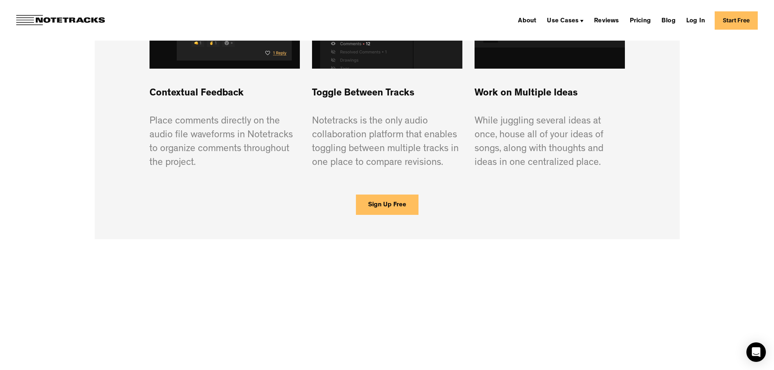
scroll to position [704, 0]
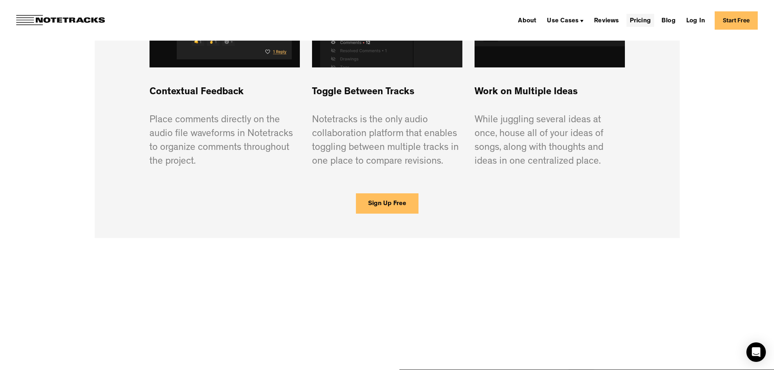
click at [638, 21] on link "Pricing" at bounding box center [640, 20] width 28 height 13
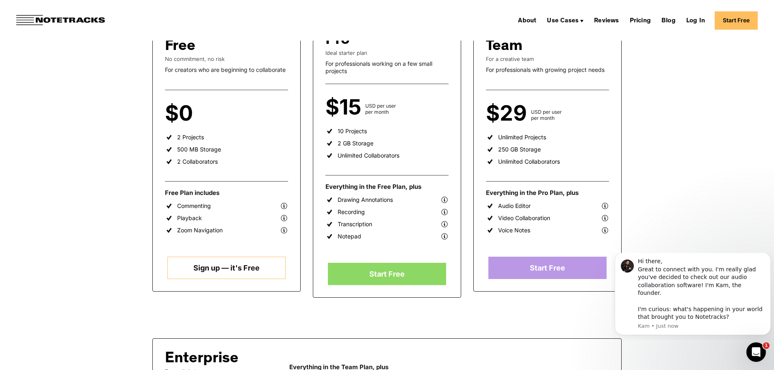
scroll to position [162, 0]
click at [220, 266] on link "Sign up — it's Free" at bounding box center [226, 267] width 118 height 22
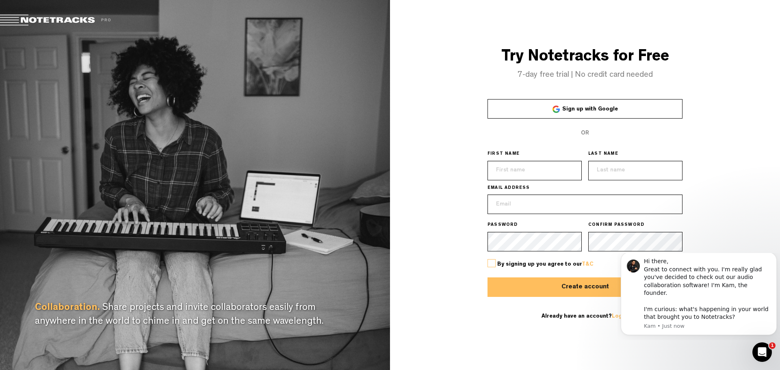
click at [570, 109] on span "Sign up with Google" at bounding box center [590, 109] width 56 height 6
click at [543, 112] on link "Sign up with Google" at bounding box center [584, 108] width 195 height 19
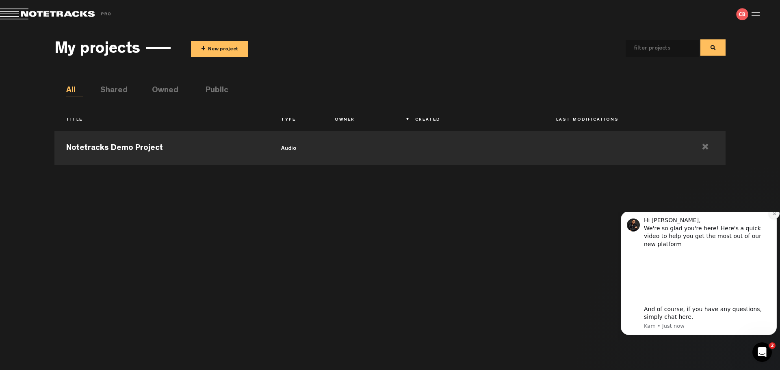
click at [774, 216] on icon "Dismiss notification" at bounding box center [774, 214] width 4 height 4
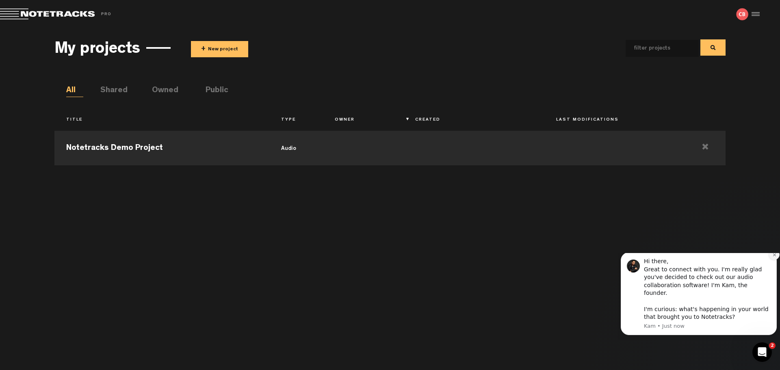
click at [773, 256] on icon "Dismiss notification" at bounding box center [773, 254] width 3 height 3
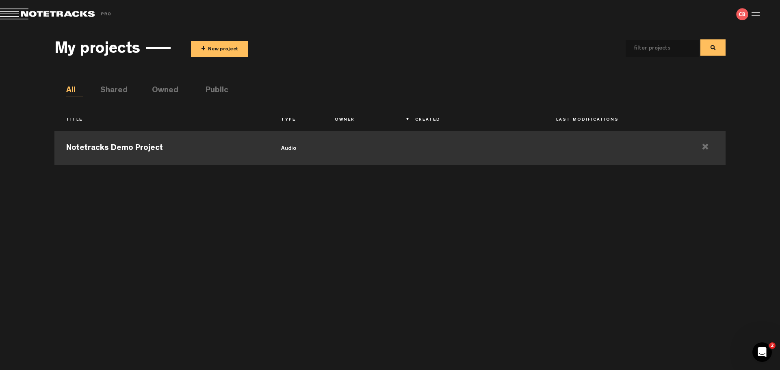
click at [137, 149] on td "Notetracks Demo Project" at bounding box center [161, 147] width 214 height 37
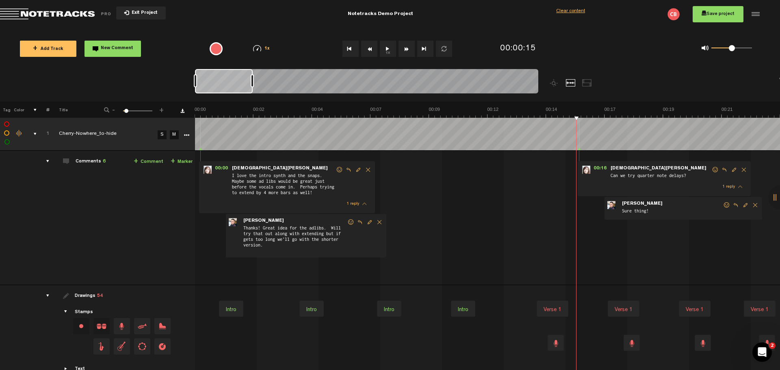
drag, startPoint x: 236, startPoint y: 82, endPoint x: 208, endPoint y: 89, distance: 28.8
click at [208, 89] on div at bounding box center [224, 81] width 58 height 24
click at [145, 9] on button "Exit Project" at bounding box center [141, 12] width 50 height 13
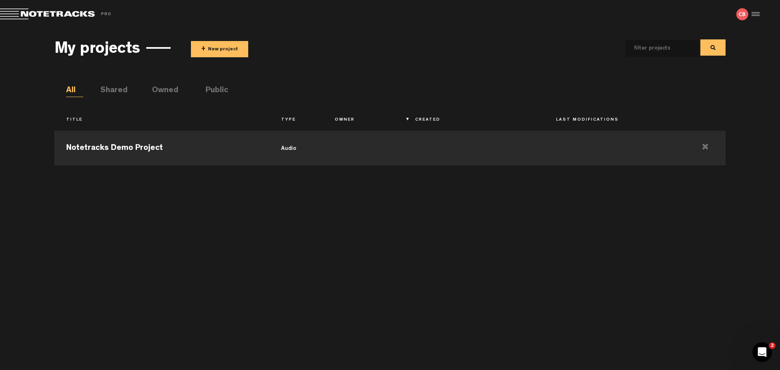
click at [216, 44] on button "+ New project" at bounding box center [219, 49] width 57 height 16
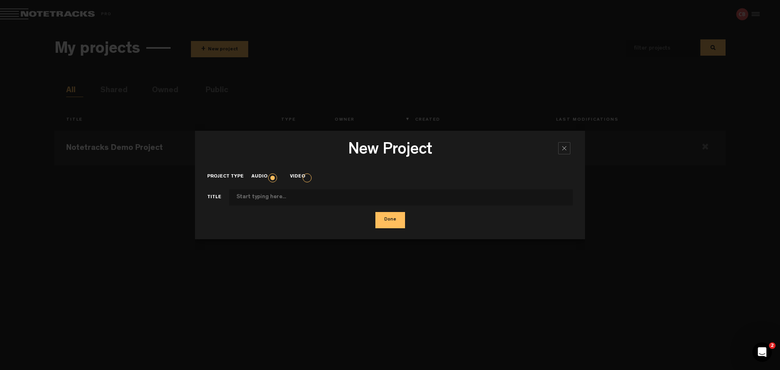
click at [261, 201] on input "Project type" at bounding box center [401, 197] width 344 height 16
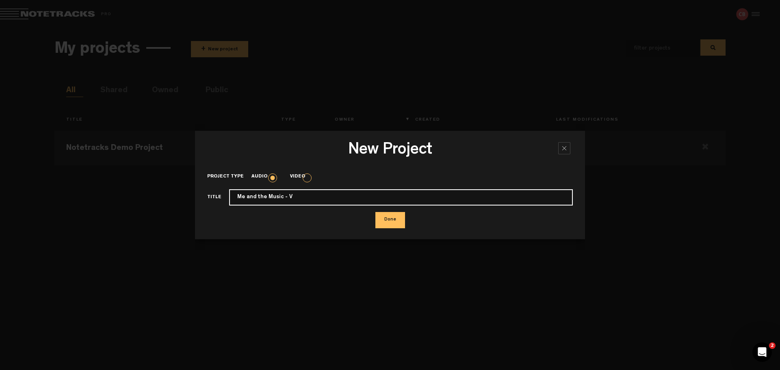
click at [320, 199] on input "Me and the Music - V" at bounding box center [401, 197] width 344 height 16
type input "Me and the Music - V9"
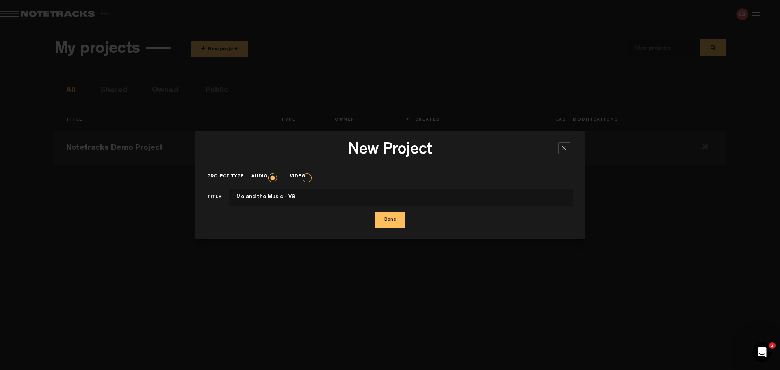
click at [392, 218] on button "Done" at bounding box center [390, 220] width 30 height 16
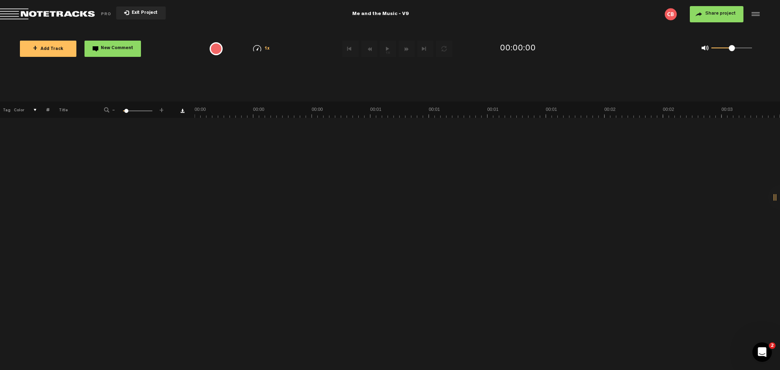
click at [50, 50] on span "+ Add Track" at bounding box center [48, 49] width 30 height 4
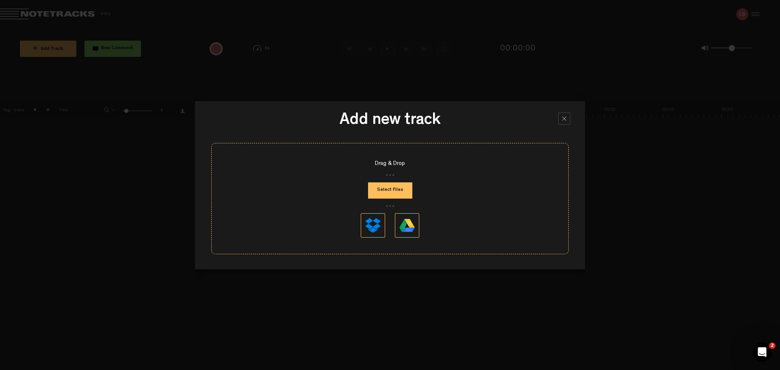
click at [414, 223] on button at bounding box center [407, 225] width 24 height 24
click at [396, 191] on button "Select Files" at bounding box center [390, 190] width 44 height 16
click at [392, 184] on button "Select Files" at bounding box center [390, 190] width 44 height 16
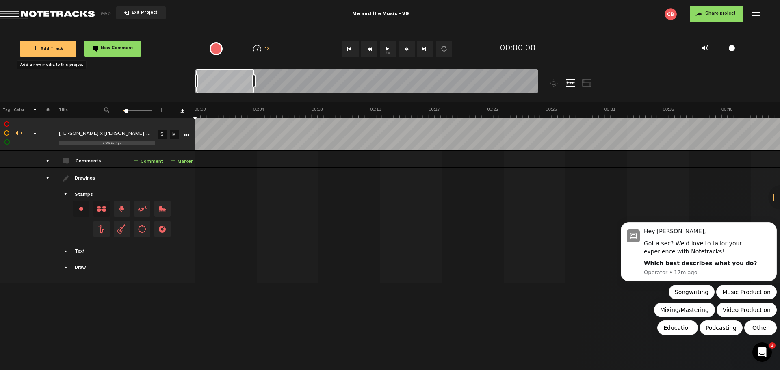
click at [388, 48] on button "1x" at bounding box center [388, 49] width 16 height 16
click at [199, 159] on td "1 [PERSON_NAME] x [PERSON_NAME] - Me And The Music V9 [PERSON_NAME] x [PERSON_N…" at bounding box center [487, 159] width 585 height 17
click at [388, 46] on button "1x" at bounding box center [388, 49] width 16 height 16
click at [387, 46] on button "1x" at bounding box center [388, 49] width 16 height 16
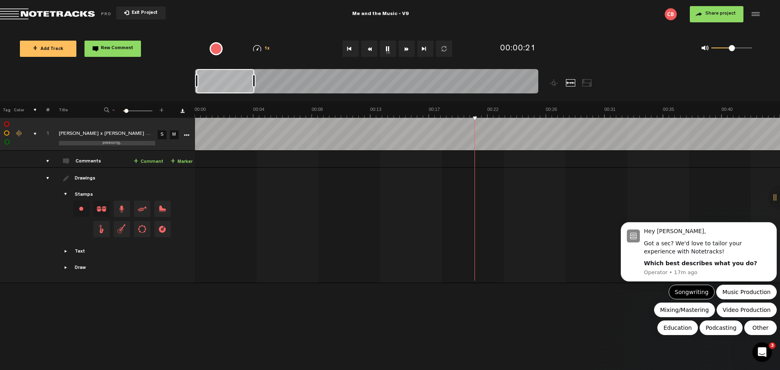
click at [710, 290] on button "Songwriting" at bounding box center [691, 292] width 46 height 15
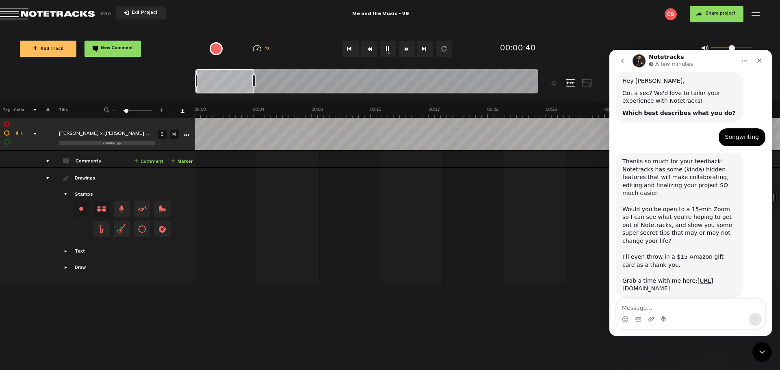
scroll to position [0, 234]
click at [759, 61] on icon "Close" at bounding box center [759, 60] width 4 height 4
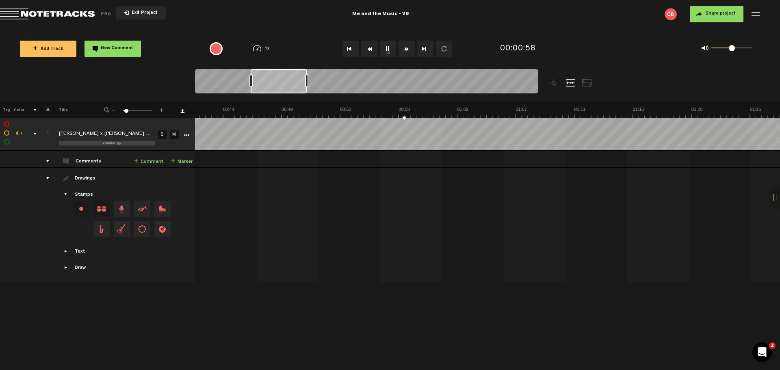
scroll to position [0, 565]
drag, startPoint x: 253, startPoint y: 84, endPoint x: 286, endPoint y: 80, distance: 32.7
click at [286, 80] on div at bounding box center [279, 81] width 56 height 24
drag, startPoint x: 307, startPoint y: 82, endPoint x: 314, endPoint y: 80, distance: 7.1
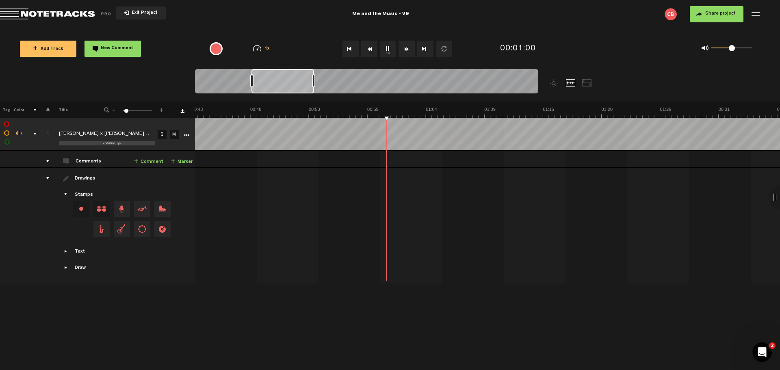
click at [314, 80] on div at bounding box center [313, 80] width 3 height 13
click at [147, 160] on link "+ Comment" at bounding box center [149, 161] width 30 height 9
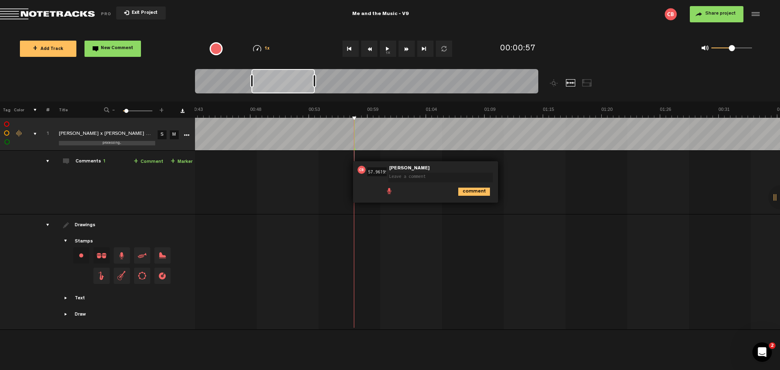
click at [405, 177] on textarea at bounding box center [440, 178] width 104 height 10
drag, startPoint x: 435, startPoint y: 176, endPoint x: 377, endPoint y: 174, distance: 57.7
click at [377, 174] on div "00:57 57.961999999999996 - NaN:NaN • [PERSON_NAME]: "Jump in vocals?" [PERSON_N…" at bounding box center [425, 181] width 145 height 41
type textarea "Oops, weird blip in the vocals here"
click at [472, 189] on icon "comment" at bounding box center [474, 192] width 32 height 8
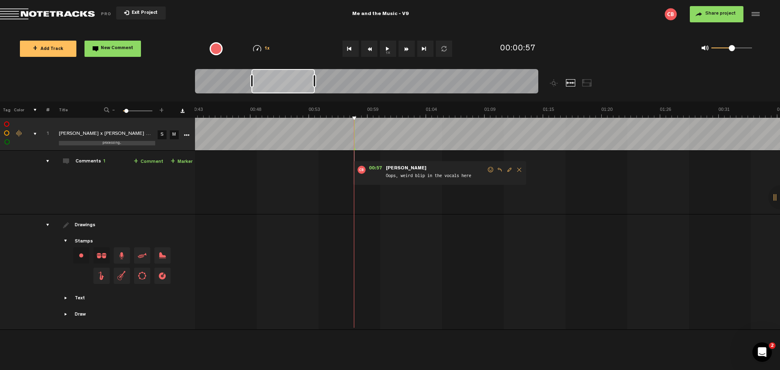
click at [344, 168] on td "1 [PERSON_NAME] x [PERSON_NAME] - Me And The Music V9 [PERSON_NAME] x [PERSON_N…" at bounding box center [487, 183] width 585 height 64
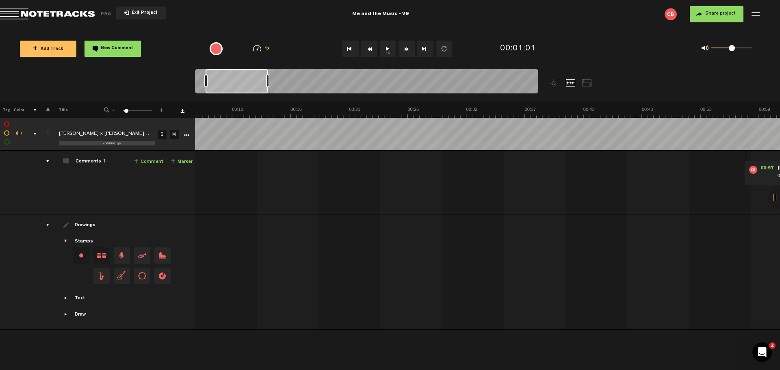
scroll to position [0, 0]
drag, startPoint x: 287, startPoint y: 84, endPoint x: 203, endPoint y: 82, distance: 84.1
click at [203, 82] on div at bounding box center [226, 81] width 63 height 24
click at [202, 164] on div "00:57 - NaN:NaN • [PERSON_NAME]: "Oops, weird blip in the vocals here" [PERSON_…" at bounding box center [488, 185] width 584 height 57
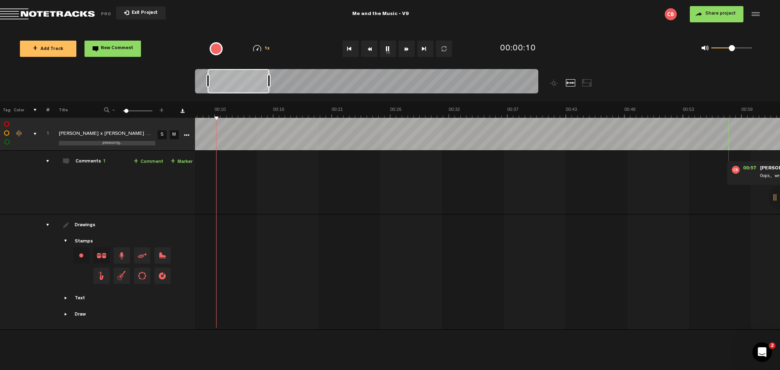
drag, startPoint x: 244, startPoint y: 83, endPoint x: 257, endPoint y: 82, distance: 12.7
click at [257, 82] on div at bounding box center [239, 81] width 62 height 24
click at [244, 86] on div at bounding box center [240, 81] width 61 height 24
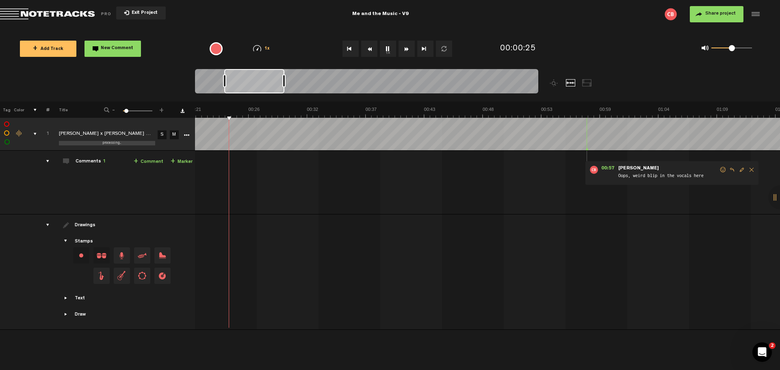
drag, startPoint x: 248, startPoint y: 83, endPoint x: 262, endPoint y: 80, distance: 15.0
click at [262, 80] on div at bounding box center [254, 81] width 60 height 24
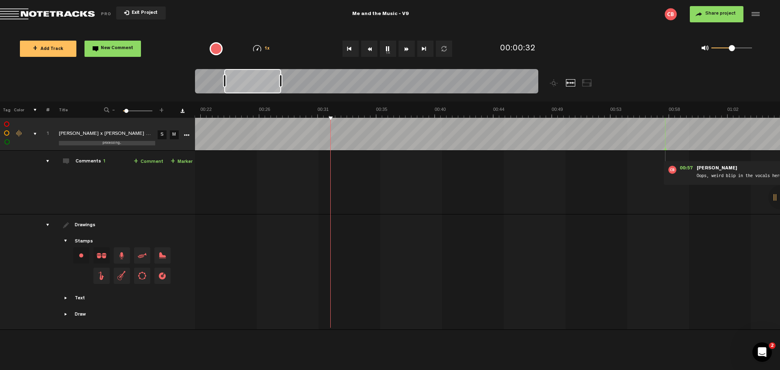
click at [281, 80] on div at bounding box center [280, 80] width 3 height 13
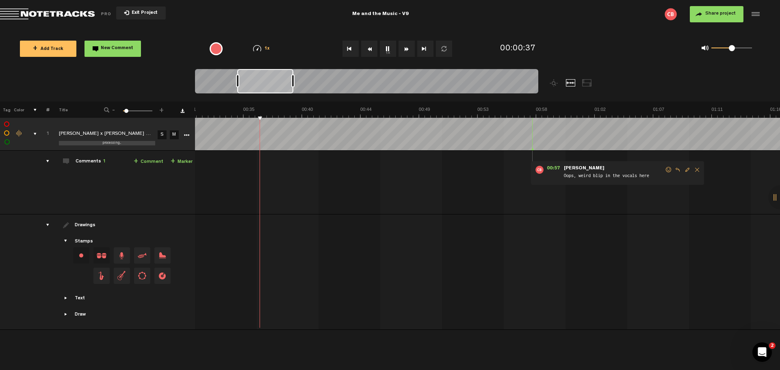
scroll to position [0, 419]
drag, startPoint x: 262, startPoint y: 84, endPoint x: 275, endPoint y: 83, distance: 13.0
click at [275, 83] on div at bounding box center [265, 81] width 56 height 24
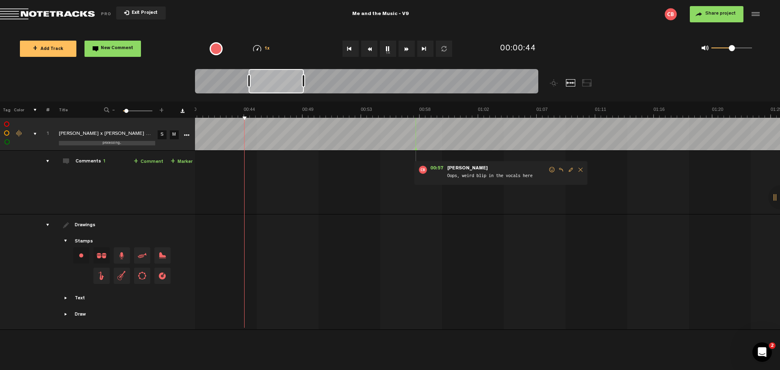
scroll to position [0, 536]
drag, startPoint x: 271, startPoint y: 84, endPoint x: 283, endPoint y: 82, distance: 11.6
click at [283, 82] on div at bounding box center [276, 81] width 55 height 24
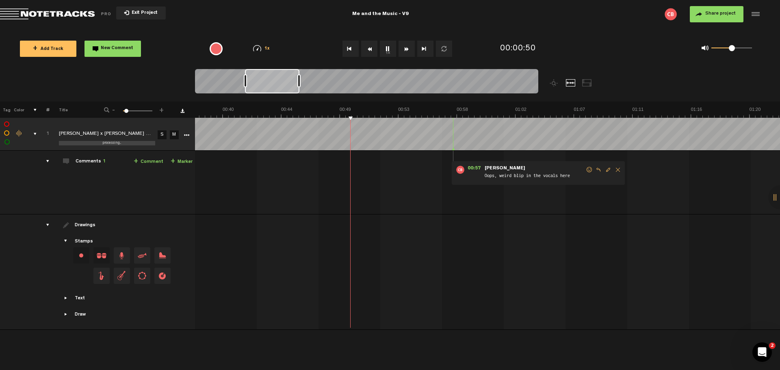
scroll to position [0, 478]
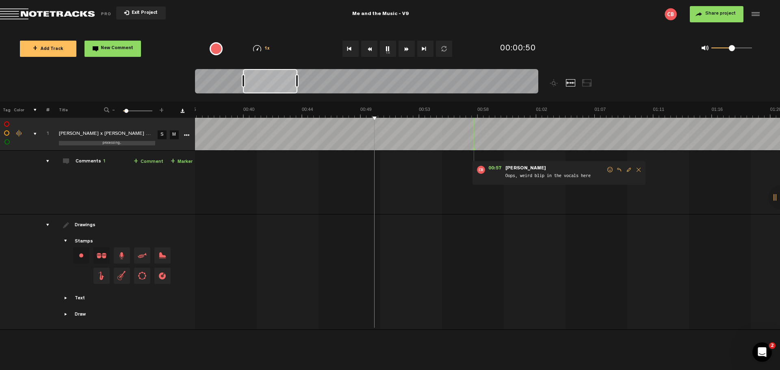
drag, startPoint x: 281, startPoint y: 86, endPoint x: 275, endPoint y: 86, distance: 5.7
click at [275, 86] on div at bounding box center [270, 81] width 54 height 24
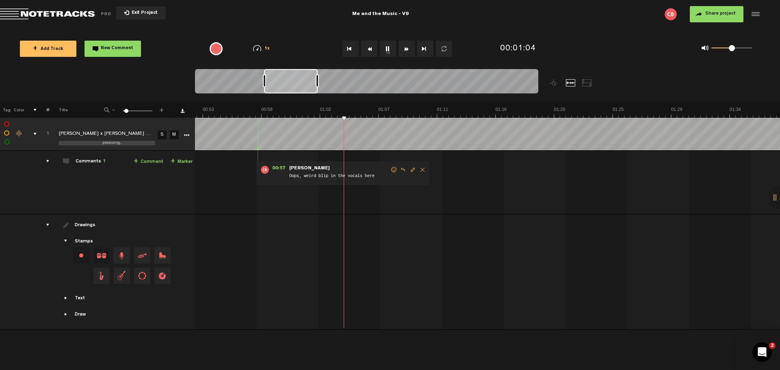
scroll to position [0, 690]
drag, startPoint x: 270, startPoint y: 82, endPoint x: 290, endPoint y: 80, distance: 20.7
click at [290, 80] on div at bounding box center [291, 81] width 54 height 24
click at [152, 160] on link "+ Comment" at bounding box center [149, 161] width 30 height 9
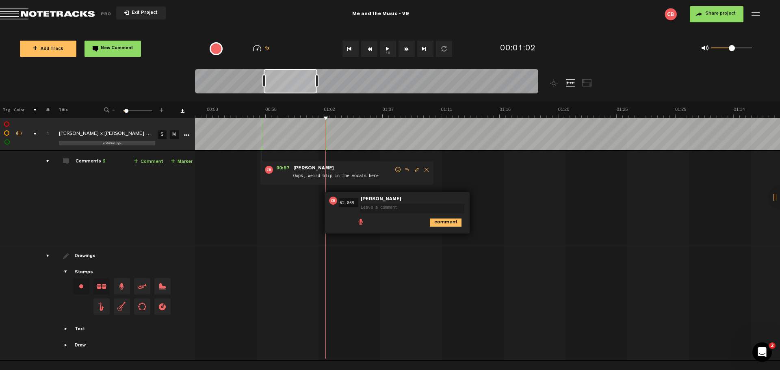
click at [375, 209] on textarea at bounding box center [412, 208] width 104 height 10
type textarea "Could we add in"
click at [413, 169] on span "Edit comment" at bounding box center [417, 170] width 10 height 6
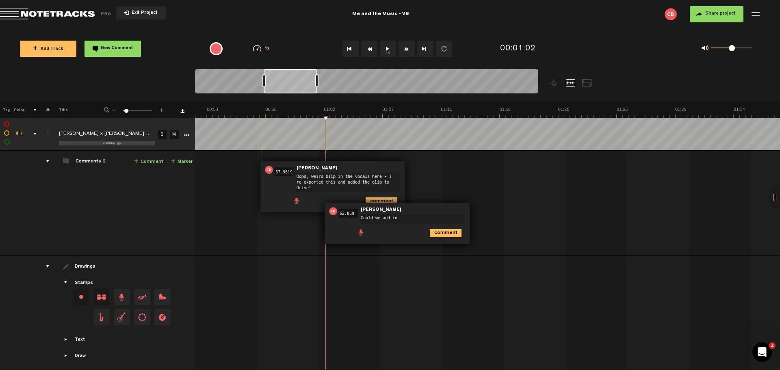
click at [381, 176] on textarea "Oops, weird blip in the vocals here - I re-exported this and added the clip to …" at bounding box center [348, 182] width 104 height 19
type textarea "Oops, weird blip in the vocals here mb - I re-exported this and added the clip …"
click at [381, 198] on icon "comment" at bounding box center [381, 201] width 32 height 8
click at [401, 216] on textarea "Could we add in" at bounding box center [412, 219] width 104 height 10
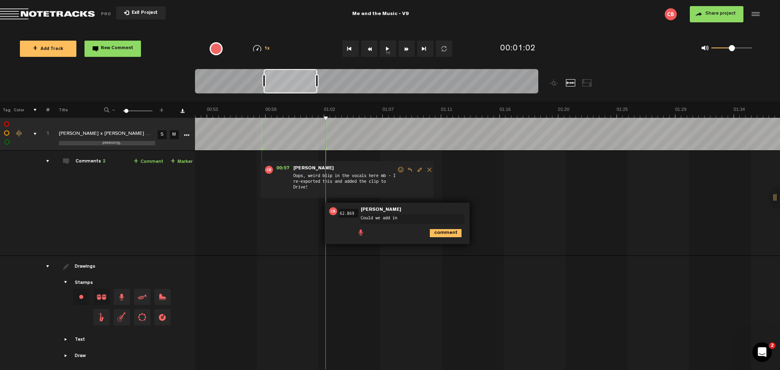
click at [410, 218] on textarea "Could we add in" at bounding box center [412, 219] width 104 height 10
click at [438, 218] on textarea "Could try adding 2 more measures before the chorus?" at bounding box center [412, 220] width 104 height 13
click at [433, 220] on textarea "Could try adding 2 more measures of the minor before the chorus?" at bounding box center [412, 220] width 104 height 13
click at [428, 222] on textarea "Could try adding 2 more measures of the minor before the chorus?" at bounding box center [412, 220] width 104 height 13
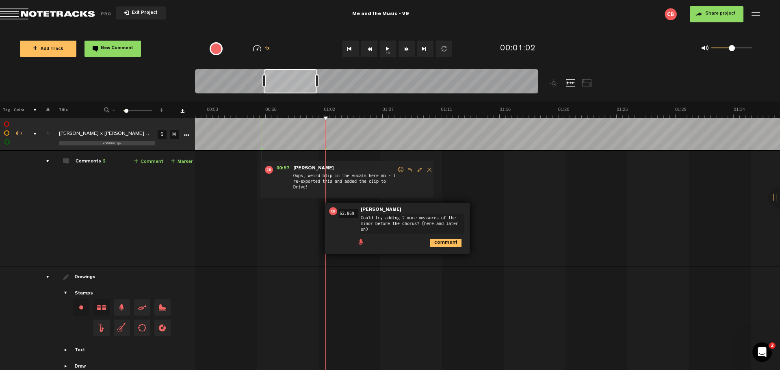
type textarea "Could try adding 2 more measures of the minor before the chorus? (here and late…"
click at [445, 241] on icon "comment" at bounding box center [446, 243] width 32 height 8
click at [309, 219] on td "1 [PERSON_NAME] x [PERSON_NAME] - Me And The Music V9 [PERSON_NAME] x [PERSON_N…" at bounding box center [487, 209] width 585 height 116
click at [482, 209] on span "Edit comment" at bounding box center [484, 211] width 10 height 6
click at [376, 217] on textarea "Could try adding 2 more measures of the minor before the chorus? (here and late…" at bounding box center [412, 223] width 104 height 19
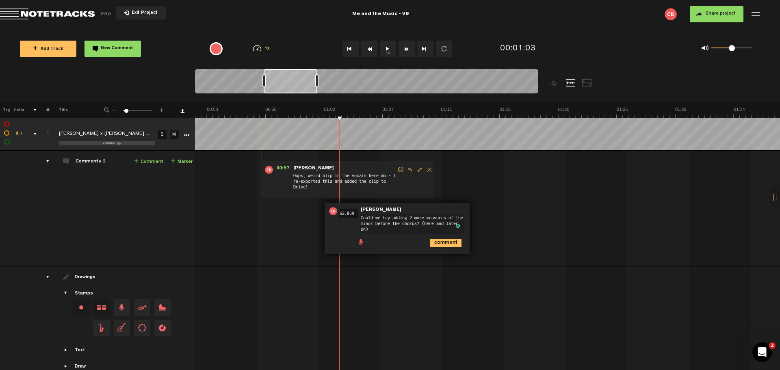
type textarea "Could we try adding 2 more measures of the minor before the chorus? (here and l…"
click at [441, 239] on icon "comment" at bounding box center [446, 243] width 32 height 8
click at [318, 223] on td "1 [PERSON_NAME] x [PERSON_NAME] - Me And The Music V9 [PERSON_NAME] x [PERSON_N…" at bounding box center [487, 209] width 585 height 116
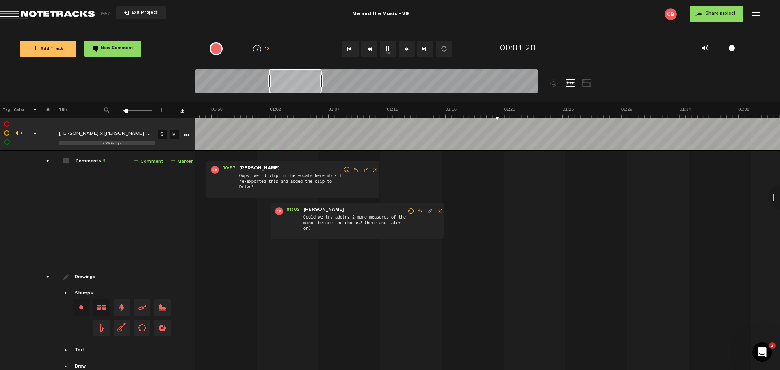
scroll to position [0, 744]
drag, startPoint x: 283, startPoint y: 84, endPoint x: 288, endPoint y: 82, distance: 5.7
click at [288, 82] on div at bounding box center [295, 81] width 53 height 24
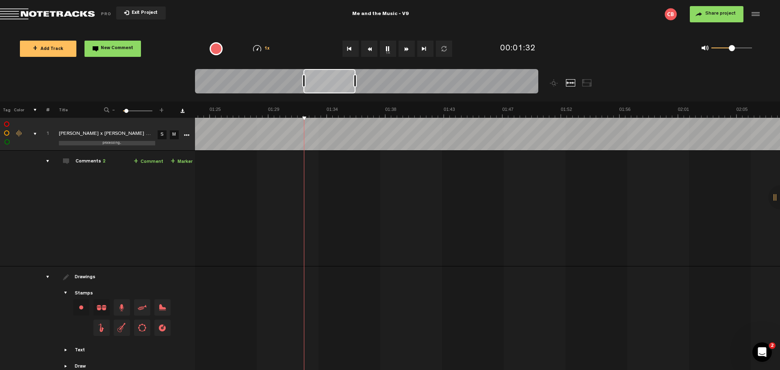
scroll to position [0, 1097]
drag, startPoint x: 294, startPoint y: 81, endPoint x: 329, endPoint y: 74, distance: 35.2
click at [329, 74] on div at bounding box center [329, 81] width 52 height 24
drag, startPoint x: 328, startPoint y: 84, endPoint x: 338, endPoint y: 80, distance: 10.7
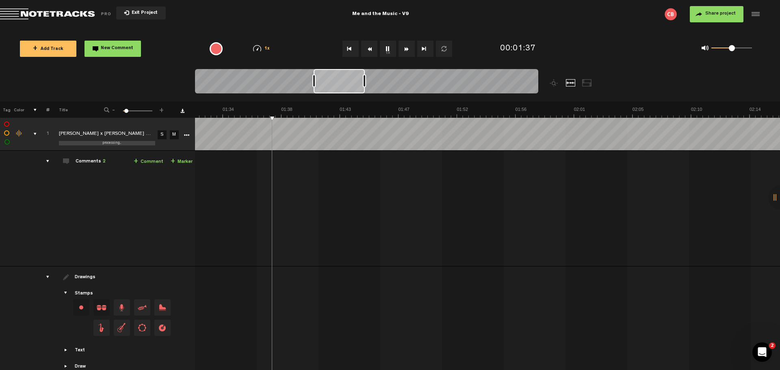
click at [338, 80] on div at bounding box center [338, 81] width 51 height 24
drag, startPoint x: 341, startPoint y: 83, endPoint x: 345, endPoint y: 81, distance: 4.4
click at [345, 81] on div at bounding box center [343, 81] width 50 height 24
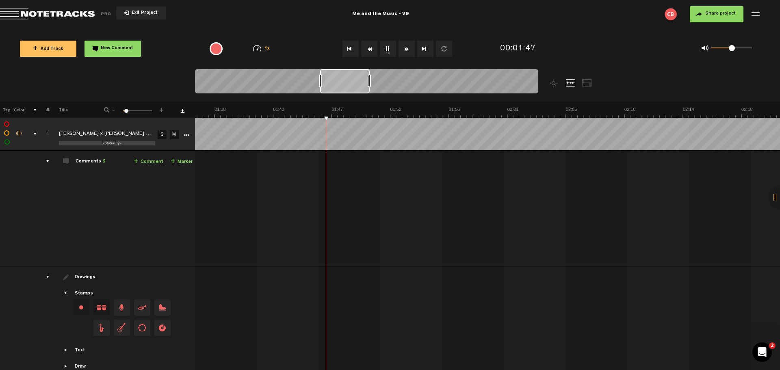
click at [342, 83] on div at bounding box center [345, 81] width 50 height 24
click at [297, 171] on td "1 [PERSON_NAME] x [PERSON_NAME] - Me And The Music V9 [PERSON_NAME] x [PERSON_N…" at bounding box center [487, 209] width 585 height 116
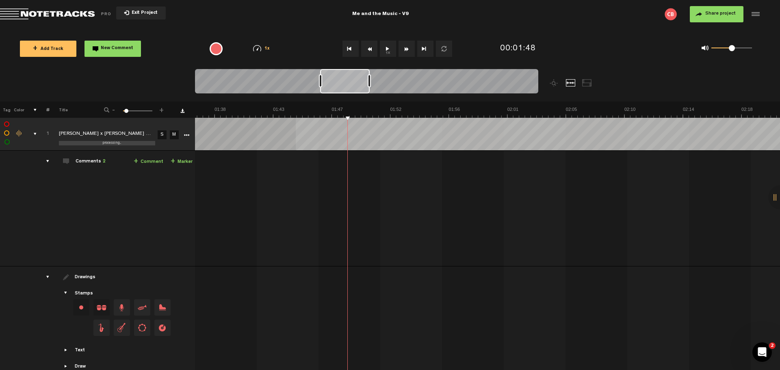
click at [296, 121] on div "+ New drawing Tag Color # Title - 1 100 6 + 1 processing... [PERSON_NAME] x [PE…" at bounding box center [390, 234] width 780 height 264
click at [444, 227] on td "1 [PERSON_NAME] x [PERSON_NAME] - Me And The Music V9 [PERSON_NAME] x [PERSON_N…" at bounding box center [487, 209] width 585 height 116
click at [260, 151] on td "1 [PERSON_NAME] x [PERSON_NAME] - Me And The Music V9 [PERSON_NAME] x [PERSON_N…" at bounding box center [487, 209] width 585 height 116
click at [530, 187] on td "1 [PERSON_NAME] x [PERSON_NAME] - Me And The Music V9 [PERSON_NAME] x [PERSON_N…" at bounding box center [487, 209] width 585 height 116
click at [522, 195] on td "1 [PERSON_NAME] x [PERSON_NAME] - Me And The Music V9 [PERSON_NAME] x [PERSON_N…" at bounding box center [487, 209] width 585 height 116
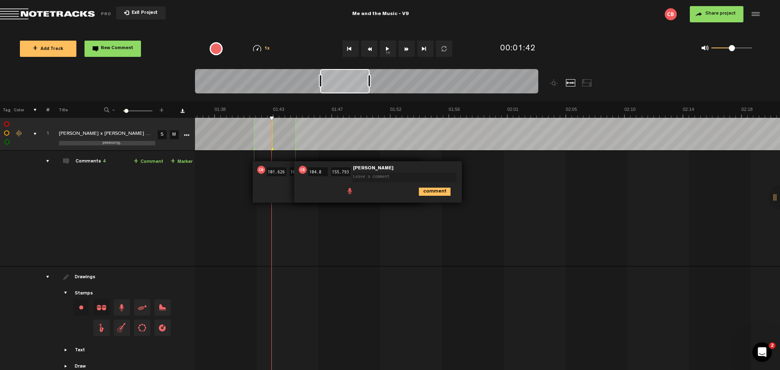
click at [504, 172] on td "1 [PERSON_NAME] x [PERSON_NAME] - Me And The Music V9 [PERSON_NAME] x [PERSON_N…" at bounding box center [487, 209] width 585 height 116
click at [328, 226] on td "1 [PERSON_NAME] x [PERSON_NAME] - Me And The Music V9 [PERSON_NAME] x [PERSON_N…" at bounding box center [487, 209] width 585 height 116
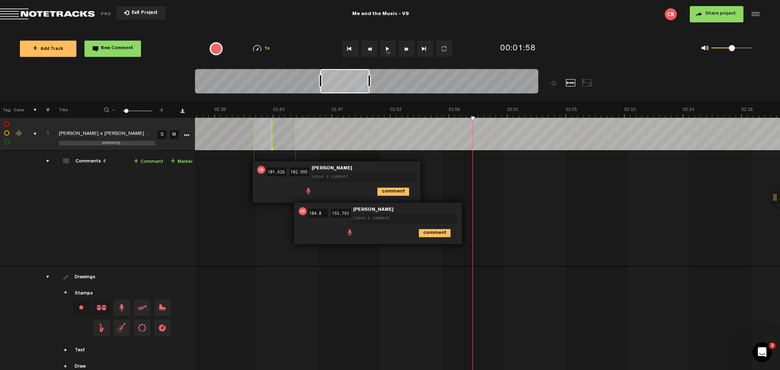
click at [322, 83] on div at bounding box center [345, 81] width 50 height 24
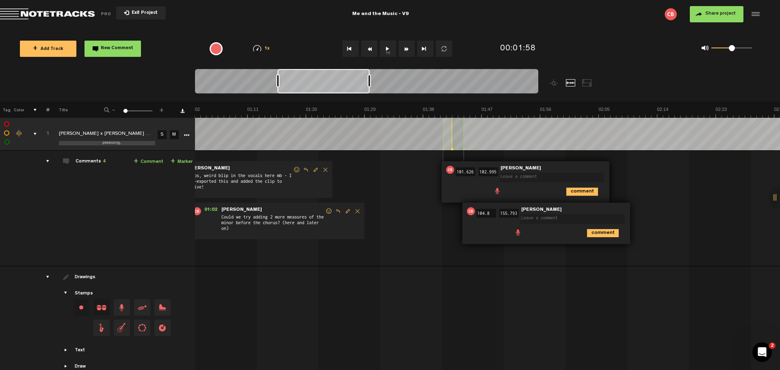
scroll to position [0, 413]
drag, startPoint x: 322, startPoint y: 82, endPoint x: 279, endPoint y: 80, distance: 43.1
click at [279, 80] on div at bounding box center [277, 80] width 3 height 13
click at [466, 183] on div "comment" at bounding box center [528, 191] width 161 height 16
click at [584, 190] on icon "comment" at bounding box center [584, 192] width 32 height 8
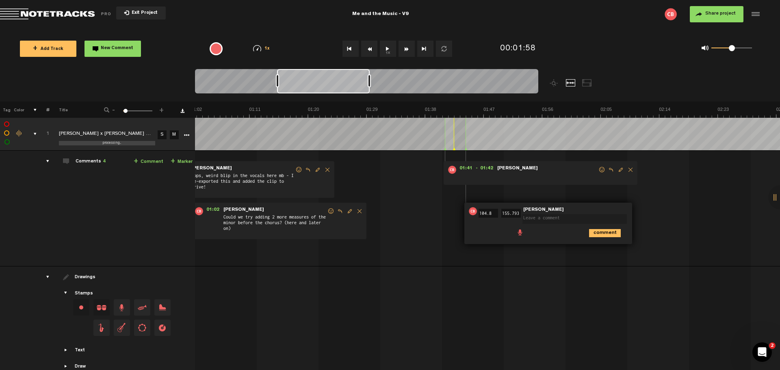
click at [629, 168] on span "Delete comment" at bounding box center [630, 170] width 10 height 6
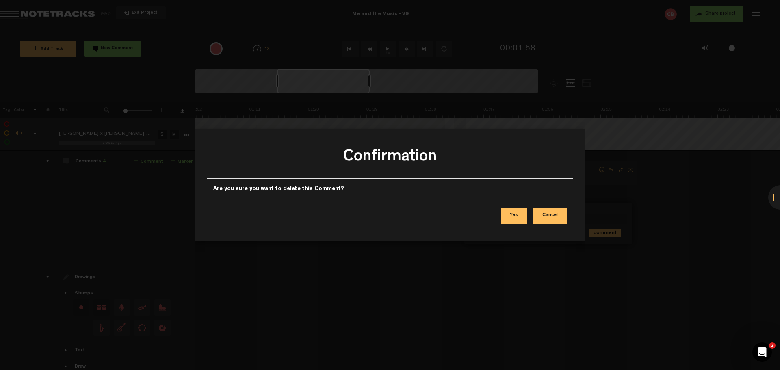
click at [513, 213] on button "Yes" at bounding box center [514, 216] width 26 height 16
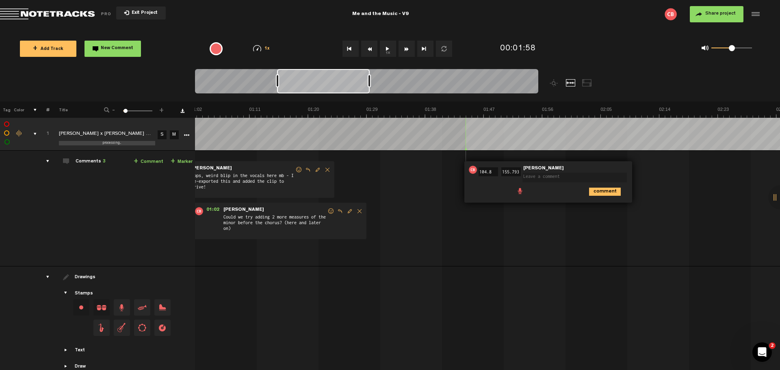
click at [570, 177] on textarea at bounding box center [574, 178] width 104 height 10
click at [607, 190] on icon "comment" at bounding box center [605, 192] width 32 height 8
click at [651, 169] on span "Delete comment" at bounding box center [651, 170] width 10 height 6
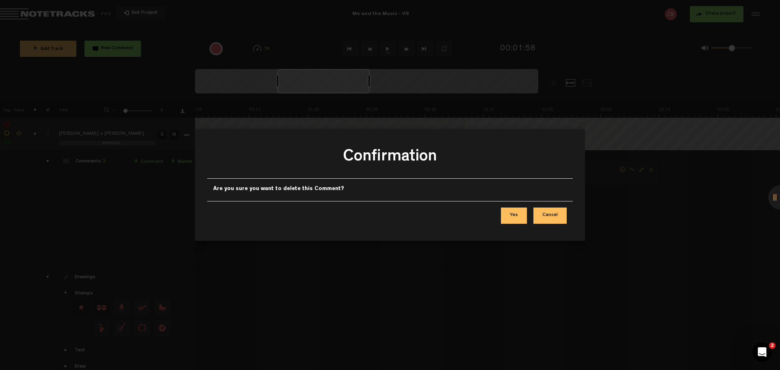
click at [520, 217] on button "Yes" at bounding box center [514, 216] width 26 height 16
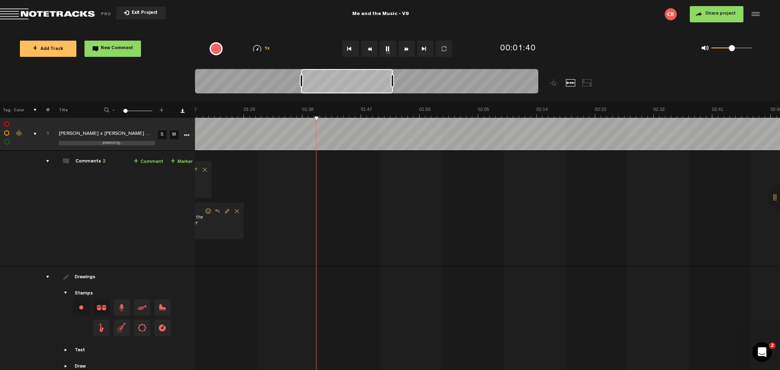
scroll to position [0, 538]
drag, startPoint x: 308, startPoint y: 82, endPoint x: 332, endPoint y: 82, distance: 24.4
click at [332, 82] on div at bounding box center [347, 81] width 92 height 24
click at [412, 171] on td "1 [PERSON_NAME] x [PERSON_NAME] - Me And The Music V9 [PERSON_NAME] x [PERSON_N…" at bounding box center [487, 209] width 585 height 116
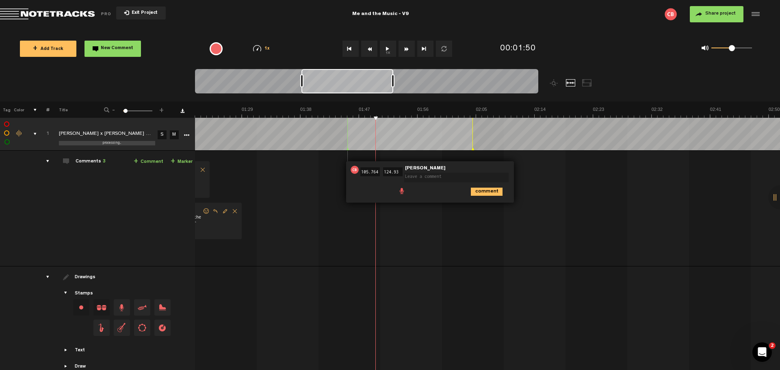
click at [420, 175] on textarea at bounding box center [456, 178] width 104 height 10
type textarea "The instrumental feels pretty long - maybe we try cutting this section, going s…"
click at [488, 200] on icon "comment" at bounding box center [487, 201] width 32 height 8
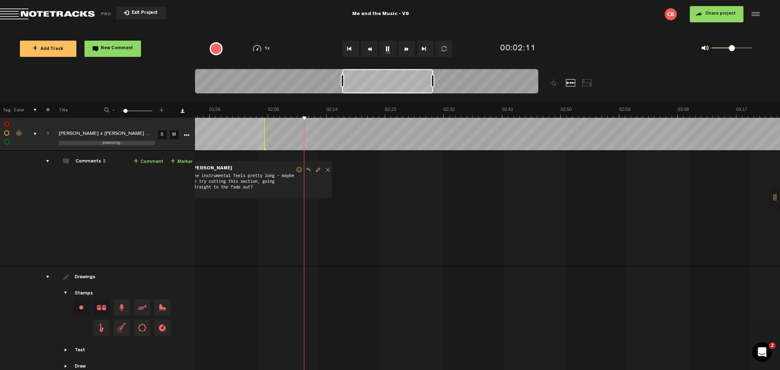
scroll to position [0, 746]
drag, startPoint x: 334, startPoint y: 82, endPoint x: 374, endPoint y: 80, distance: 40.6
click at [374, 80] on div at bounding box center [387, 81] width 91 height 24
click at [391, 82] on div at bounding box center [389, 81] width 90 height 24
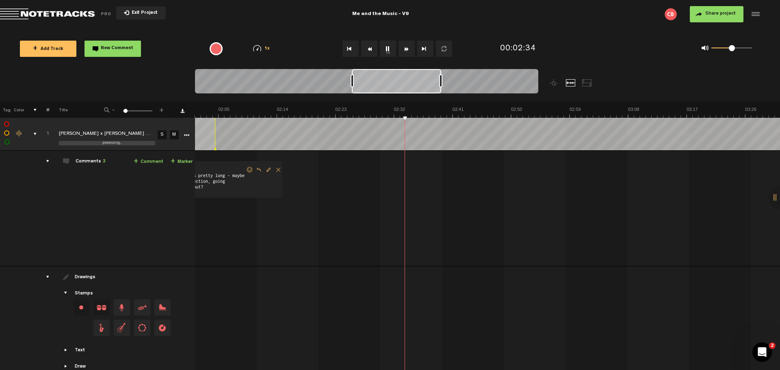
scroll to position [0, 796]
drag, startPoint x: 404, startPoint y: 84, endPoint x: 411, endPoint y: 83, distance: 7.8
click at [411, 83] on div at bounding box center [396, 81] width 89 height 24
click at [390, 164] on td "1 [PERSON_NAME] x [PERSON_NAME] - Me And The Music V9 [PERSON_NAME] x [PERSON_N…" at bounding box center [487, 209] width 585 height 116
click at [477, 177] on textarea at bounding box center [507, 178] width 104 height 10
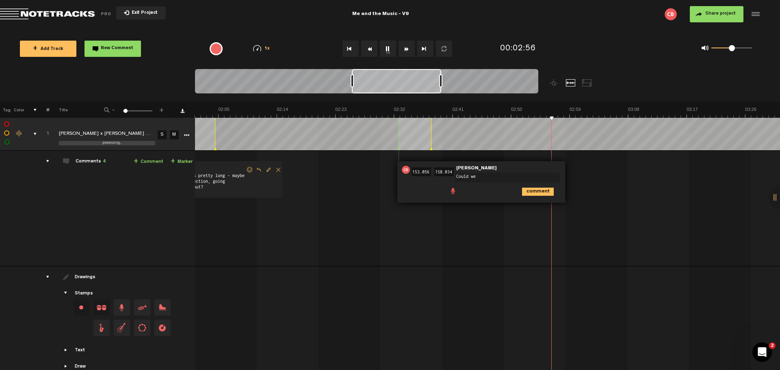
drag, startPoint x: 484, startPoint y: 176, endPoint x: 438, endPoint y: 177, distance: 45.5
click at [438, 177] on div "02:33 153.056 - 02:38 158.034 • [PERSON_NAME]: "Could we" [PERSON_NAME] Could w…" at bounding box center [481, 181] width 168 height 41
type textarea "I"
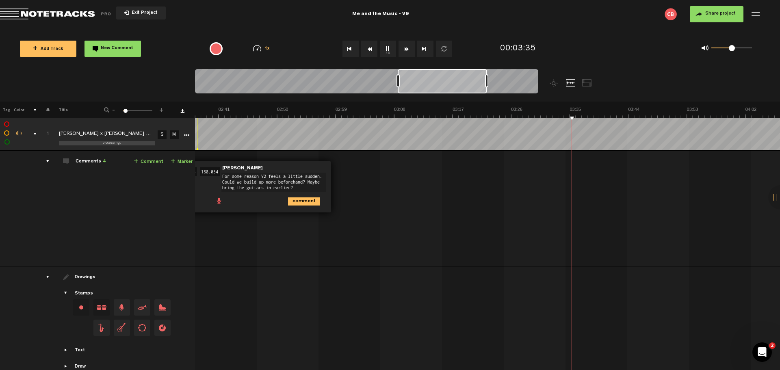
type textarea "For some reason V2 feels a little sudden. Could we build up more beforehand? Ma…"
click at [298, 198] on icon "comment" at bounding box center [304, 201] width 32 height 8
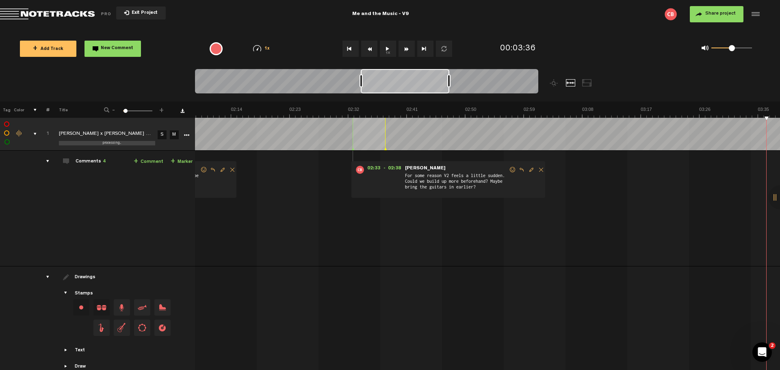
scroll to position [0, 802]
drag, startPoint x: 438, startPoint y: 82, endPoint x: 394, endPoint y: 83, distance: 44.3
click at [394, 83] on div at bounding box center [405, 81] width 89 height 24
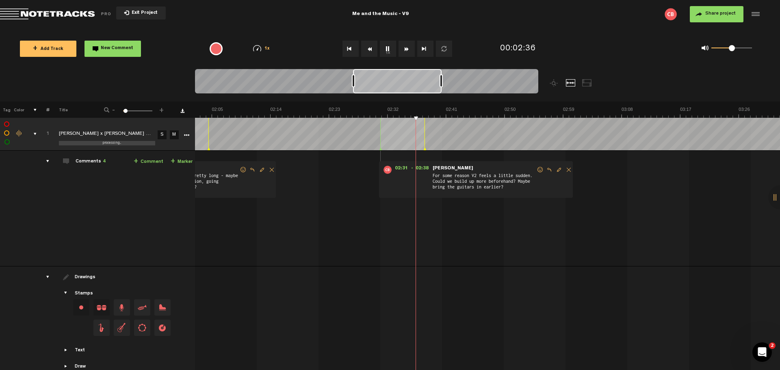
drag, startPoint x: 393, startPoint y: 149, endPoint x: 381, endPoint y: 149, distance: 11.8
click at [381, 149] on icon at bounding box center [380, 149] width 3 height 4
click at [306, 163] on td "1 [PERSON_NAME] x [PERSON_NAME] - Me And The Music V9 [PERSON_NAME] x [PERSON_N…" at bounding box center [487, 209] width 585 height 116
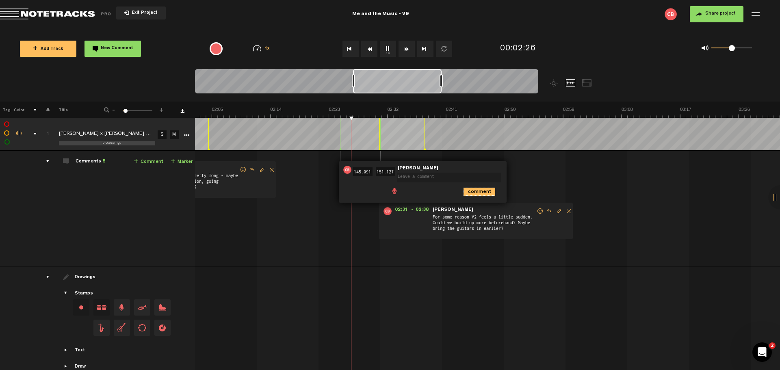
click at [479, 190] on icon "comment" at bounding box center [479, 192] width 32 height 8
click at [524, 169] on span "Delete comment" at bounding box center [526, 170] width 10 height 6
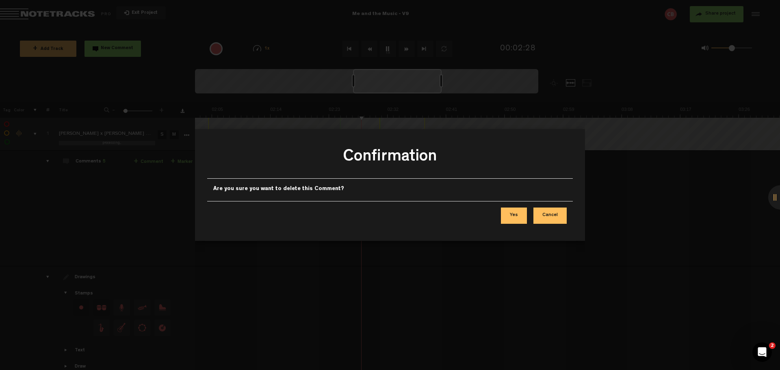
click at [514, 216] on button "Yes" at bounding box center [514, 216] width 26 height 16
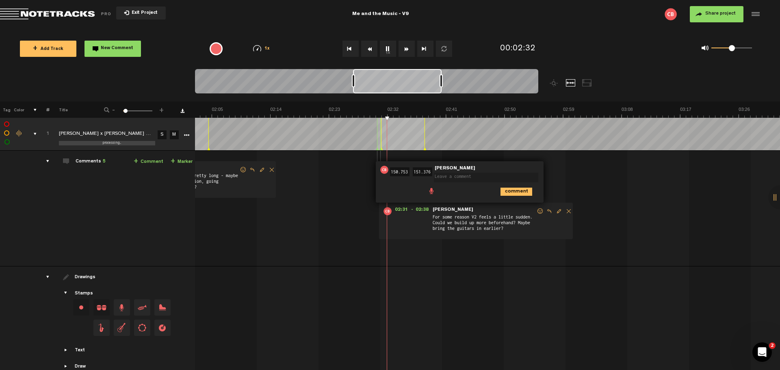
click at [556, 177] on td "1 [PERSON_NAME] x [PERSON_NAME] - Me And The Music V9 [PERSON_NAME] x [PERSON_N…" at bounding box center [487, 209] width 585 height 116
click at [519, 189] on icon "comment" at bounding box center [516, 192] width 32 height 8
click at [562, 170] on span "Delete comment" at bounding box center [563, 170] width 10 height 6
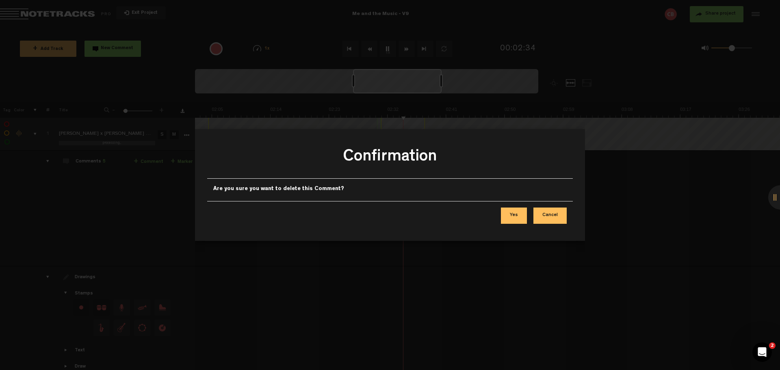
click at [515, 214] on button "Yes" at bounding box center [514, 216] width 26 height 16
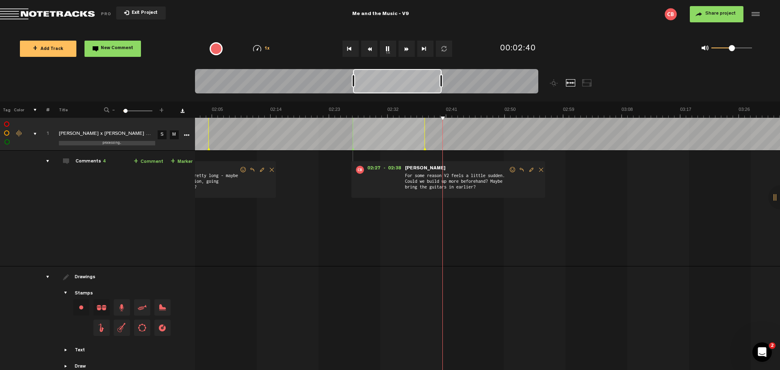
drag, startPoint x: 380, startPoint y: 150, endPoint x: 353, endPoint y: 150, distance: 27.6
click at [353, 150] on polygon at bounding box center [353, 149] width 2 height 3
drag, startPoint x: 353, startPoint y: 150, endPoint x: 335, endPoint y: 150, distance: 18.3
click at [335, 150] on polygon at bounding box center [334, 149] width 2 height 3
click at [502, 215] on td "1 [PERSON_NAME] x [PERSON_NAME] - Me And The Music V9 [PERSON_NAME] x [PERSON_N…" at bounding box center [487, 209] width 585 height 116
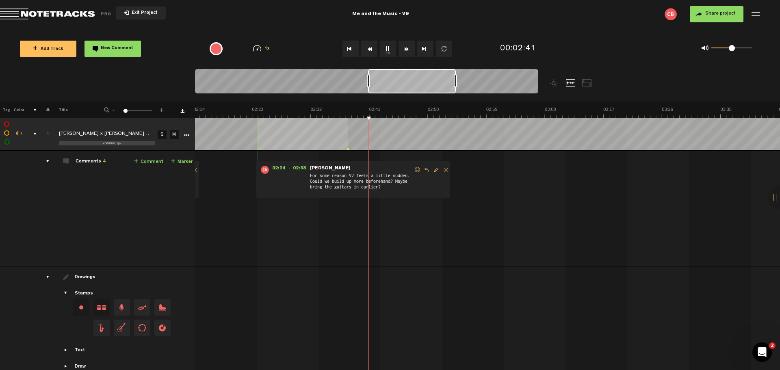
scroll to position [0, 879]
drag, startPoint x: 387, startPoint y: 85, endPoint x: 402, endPoint y: 82, distance: 15.5
click at [402, 82] on div at bounding box center [412, 81] width 88 height 24
click at [436, 168] on span "Edit comment" at bounding box center [436, 170] width 10 height 6
click at [390, 189] on textarea "For some reason V2 feels a little sudden. Could we build up more beforehand? Ma…" at bounding box center [366, 182] width 104 height 19
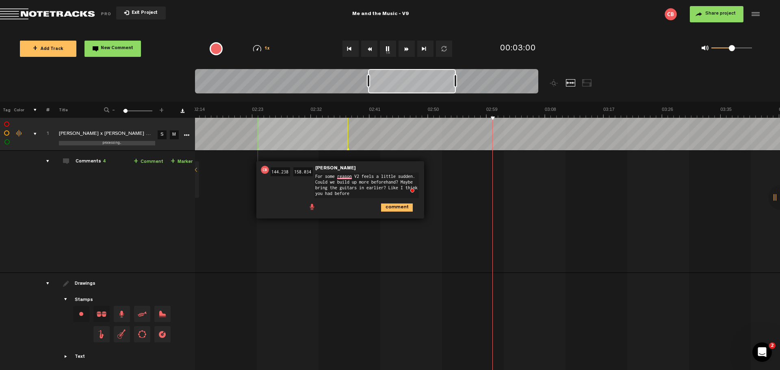
drag, startPoint x: 360, startPoint y: 193, endPoint x: 384, endPoint y: 188, distance: 24.6
click at [384, 188] on textarea "For some reason V2 feels a little sudden. Could we build up more beforehand? Ma…" at bounding box center [366, 186] width 104 height 26
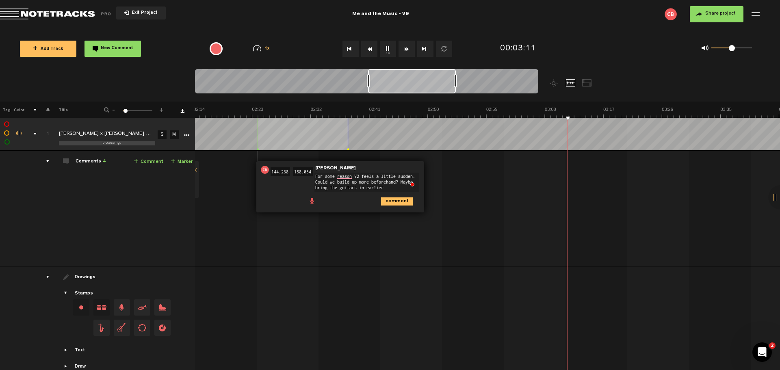
type textarea "For some reason V2 feels a little sudden. Could we build up more beforehand? Ma…"
click at [393, 201] on icon "comment" at bounding box center [397, 201] width 32 height 8
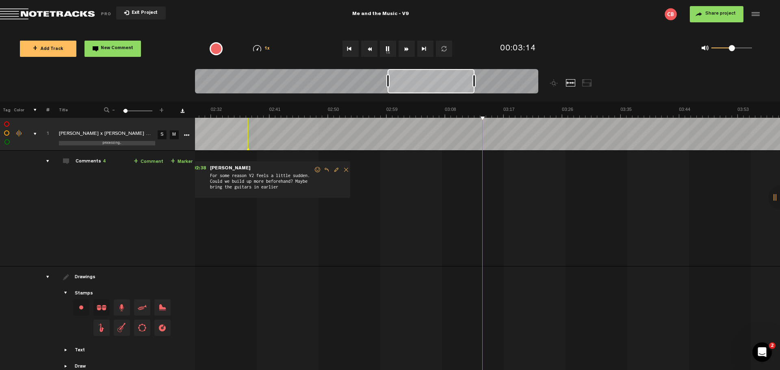
scroll to position [0, 979]
drag, startPoint x: 404, startPoint y: 82, endPoint x: 423, endPoint y: 82, distance: 19.5
click at [423, 82] on div at bounding box center [430, 81] width 87 height 24
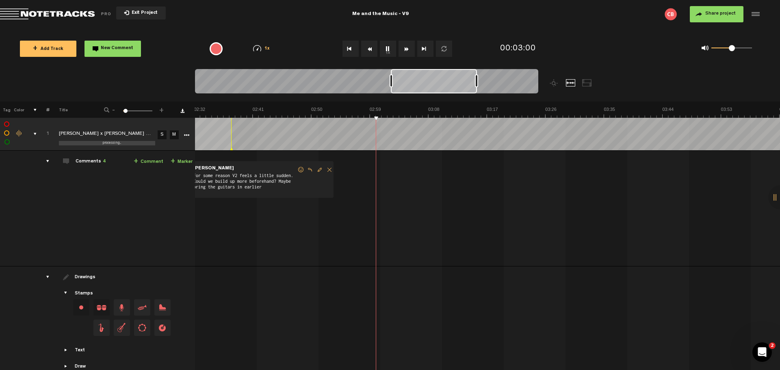
scroll to position [0, 997]
click at [427, 82] on div at bounding box center [434, 81] width 86 height 24
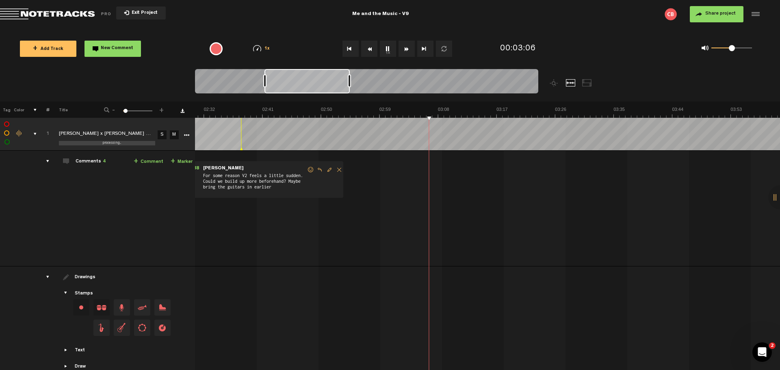
scroll to position [0, 986]
drag, startPoint x: 428, startPoint y: 84, endPoint x: 296, endPoint y: 86, distance: 131.6
click at [296, 86] on div at bounding box center [301, 81] width 85 height 24
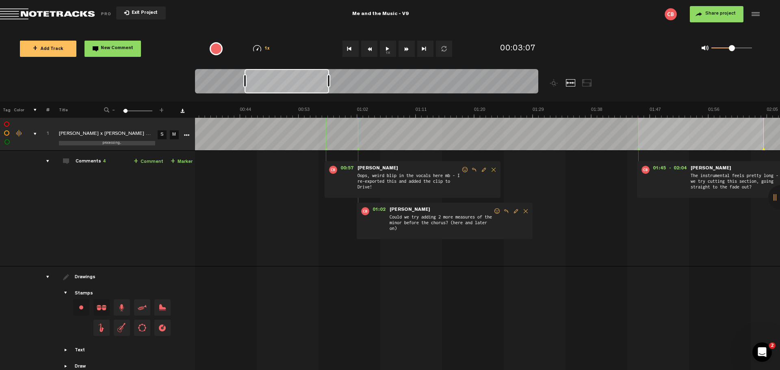
scroll to position [0, 0]
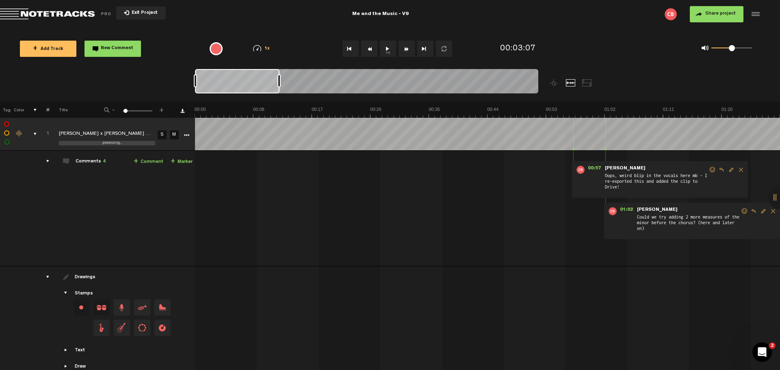
drag, startPoint x: 314, startPoint y: 84, endPoint x: 226, endPoint y: 82, distance: 88.6
click at [226, 82] on div at bounding box center [237, 81] width 84 height 24
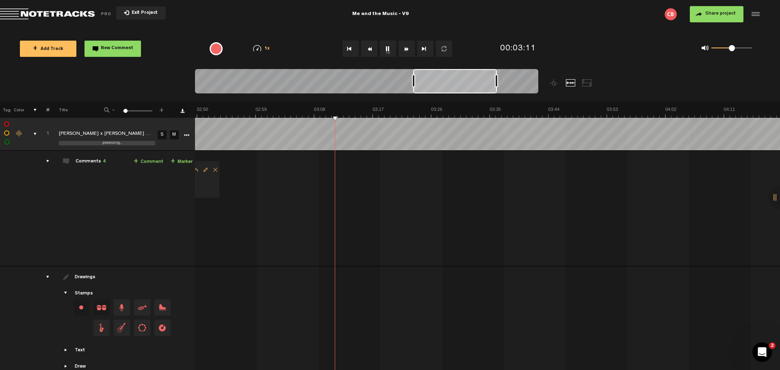
scroll to position [0, 1111]
drag, startPoint x: 427, startPoint y: 83, endPoint x: 451, endPoint y: 81, distance: 24.0
click at [451, 81] on div at bounding box center [455, 81] width 84 height 24
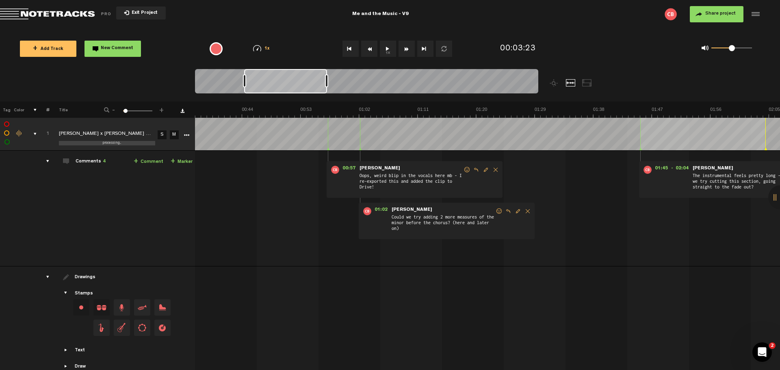
scroll to position [0, 243]
drag, startPoint x: 450, startPoint y: 82, endPoint x: 280, endPoint y: 80, distance: 169.8
click at [280, 80] on div at bounding box center [285, 81] width 83 height 24
click at [518, 211] on span "Edit comment" at bounding box center [520, 211] width 10 height 6
click at [432, 228] on textarea "Could we try adding 2 more measures of the minor before the chorus? (here and l…" at bounding box center [448, 223] width 104 height 19
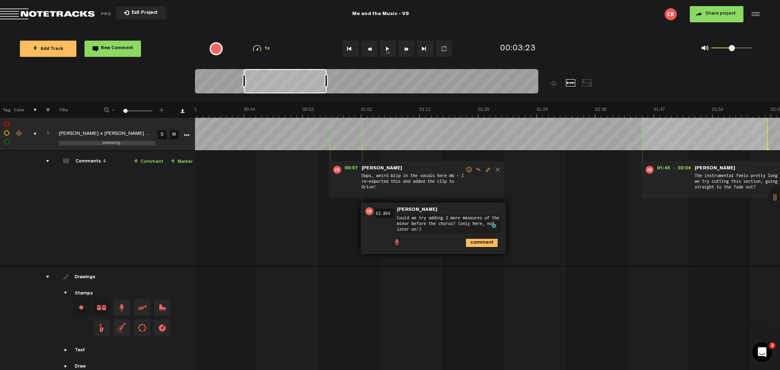
type textarea "Could we try adding 2 more measures of the minor before the chorus? (only here,…"
click at [477, 240] on icon "comment" at bounding box center [482, 243] width 32 height 8
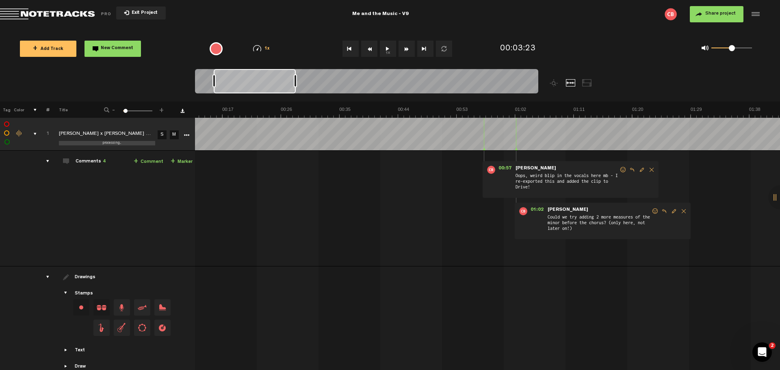
scroll to position [0, 0]
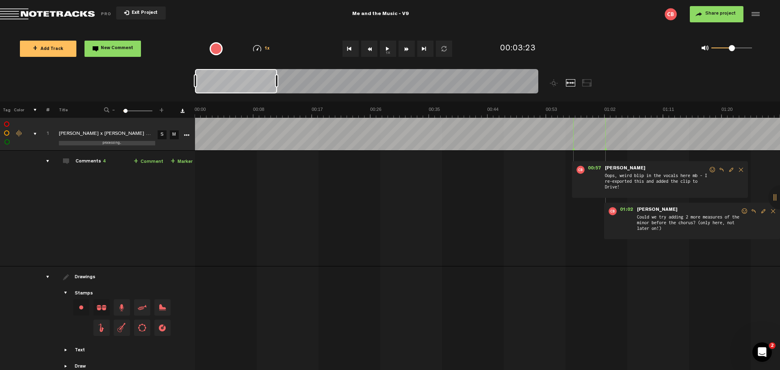
drag, startPoint x: 281, startPoint y: 82, endPoint x: 218, endPoint y: 82, distance: 63.4
click at [218, 82] on div at bounding box center [236, 81] width 82 height 24
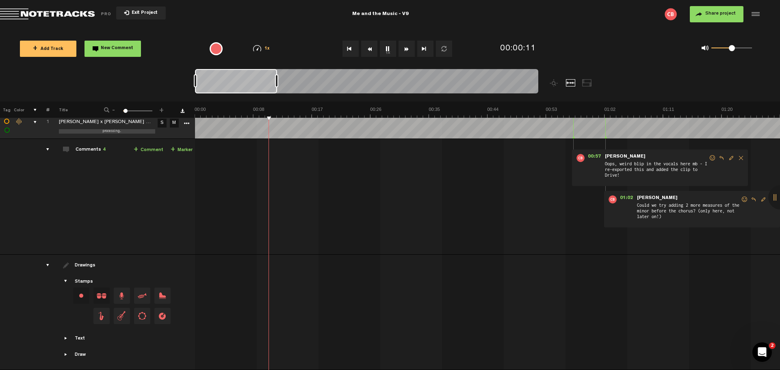
click at [65, 351] on span "Showcase draw menu" at bounding box center [66, 354] width 6 height 6
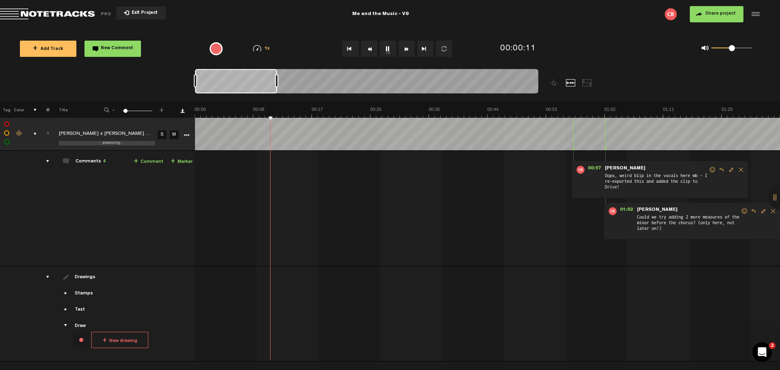
scroll to position [0, 0]
click at [65, 310] on span "Showcase text" at bounding box center [66, 309] width 6 height 6
click at [117, 339] on span "Verse" at bounding box center [111, 344] width 37 height 16
click at [317, 141] on tbody "1 processing... [PERSON_NAME] x [PERSON_NAME] - Me And The Music V9 S M Export …" at bounding box center [390, 260] width 780 height 284
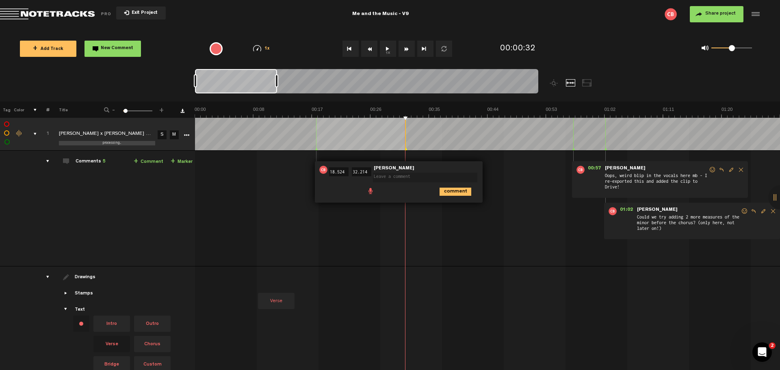
click at [394, 178] on textarea at bounding box center [425, 178] width 104 height 10
click at [459, 189] on icon "comment" at bounding box center [455, 192] width 32 height 8
click at [499, 169] on span "Delete comment" at bounding box center [502, 170] width 10 height 6
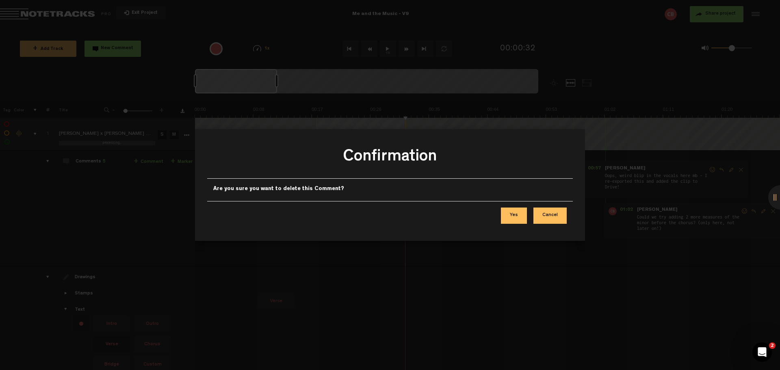
click at [515, 215] on button "Yes" at bounding box center [514, 216] width 26 height 16
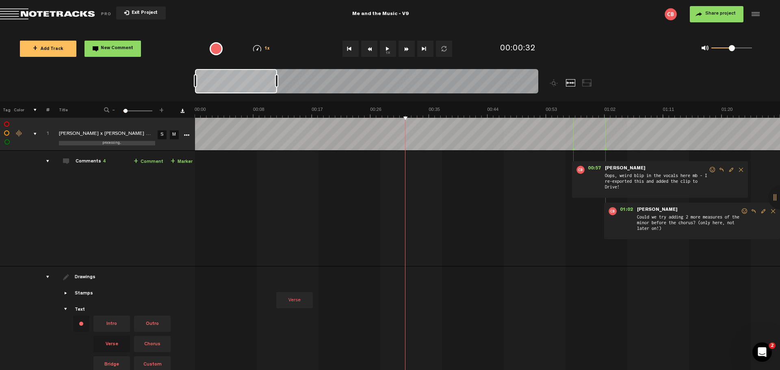
drag, startPoint x: 274, startPoint y: 304, endPoint x: 257, endPoint y: 236, distance: 69.3
click at [257, 240] on tbody "1 processing... [PERSON_NAME] x [PERSON_NAME] - Me And The Music V9 S M Export …" at bounding box center [390, 260] width 780 height 284
click at [257, 236] on div "00:57 - NaN:NaN • [PERSON_NAME]: "Oops, weird blip in the vocals here mb - I re…" at bounding box center [488, 211] width 584 height 109
click at [113, 340] on span "Verse" at bounding box center [111, 344] width 37 height 16
click at [81, 323] on div "Change text color.To change the color of an existing text, select the stamp on …" at bounding box center [81, 324] width 16 height 16
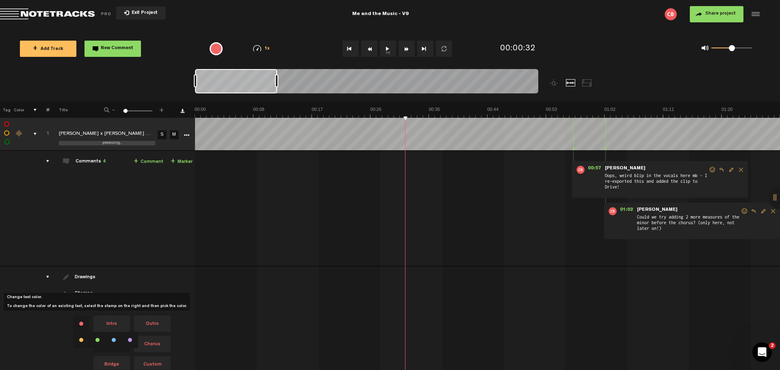
click at [79, 321] on div "Change text color.To change the color of an existing text, select the stamp on …" at bounding box center [81, 324] width 16 height 16
click at [112, 344] on span "Verse" at bounding box center [111, 344] width 37 height 16
click at [65, 309] on span "Showcase text" at bounding box center [66, 309] width 6 height 6
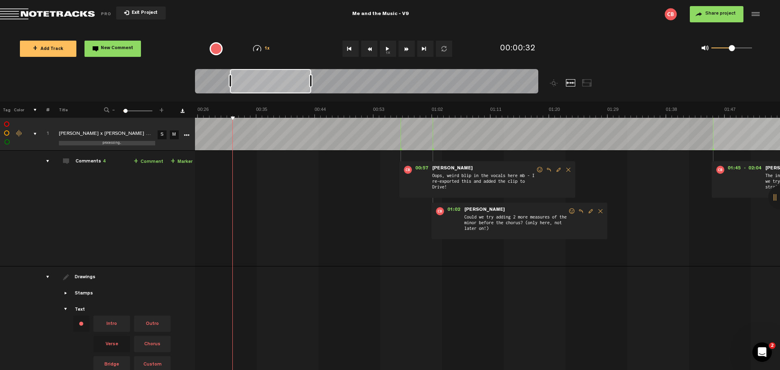
drag, startPoint x: 246, startPoint y: 78, endPoint x: 281, endPoint y: 78, distance: 34.9
click at [281, 78] on div at bounding box center [270, 81] width 81 height 24
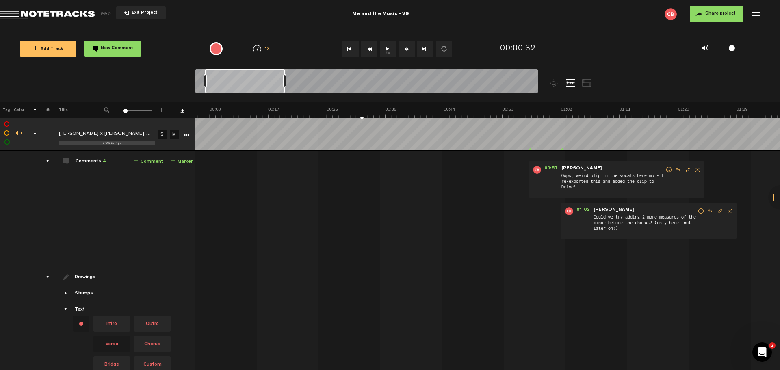
scroll to position [0, 41]
drag, startPoint x: 274, startPoint y: 84, endPoint x: 258, endPoint y: 82, distance: 16.3
click at [258, 82] on div at bounding box center [245, 81] width 80 height 24
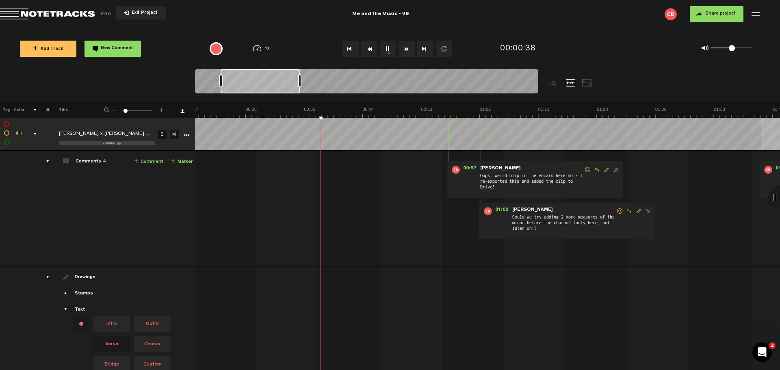
scroll to position [0, 158]
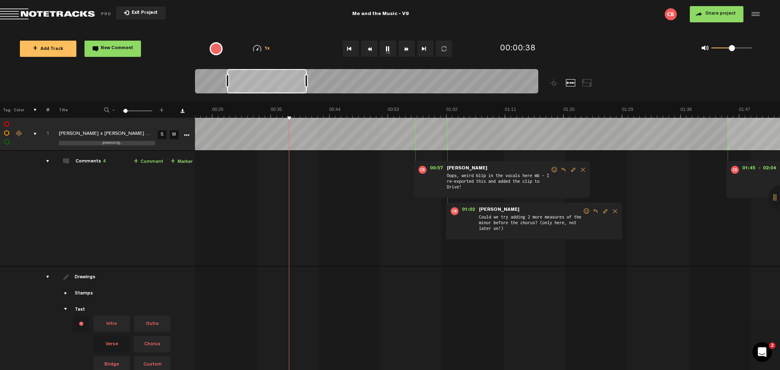
drag, startPoint x: 249, startPoint y: 82, endPoint x: 272, endPoint y: 82, distance: 22.8
click at [272, 82] on div at bounding box center [267, 81] width 80 height 24
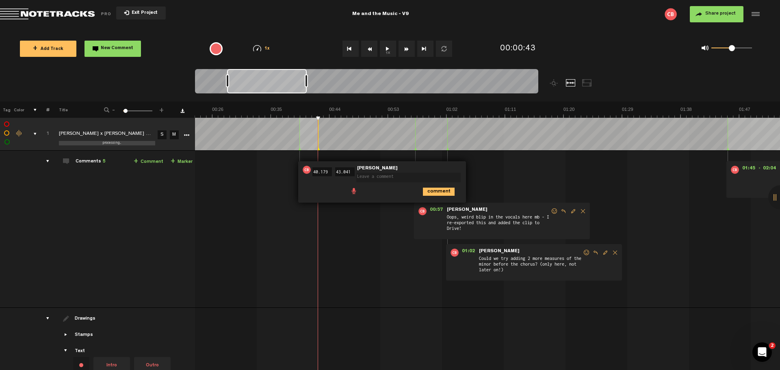
click at [362, 176] on textarea at bounding box center [408, 178] width 104 height 10
type textarea "the little rumble before the drums come in <33"
click at [435, 192] on icon "comment" at bounding box center [439, 195] width 32 height 8
click at [285, 154] on td "1 [PERSON_NAME] x [PERSON_NAME] - Me And The Music V9 [PERSON_NAME] x [PERSON_N…" at bounding box center [487, 229] width 585 height 157
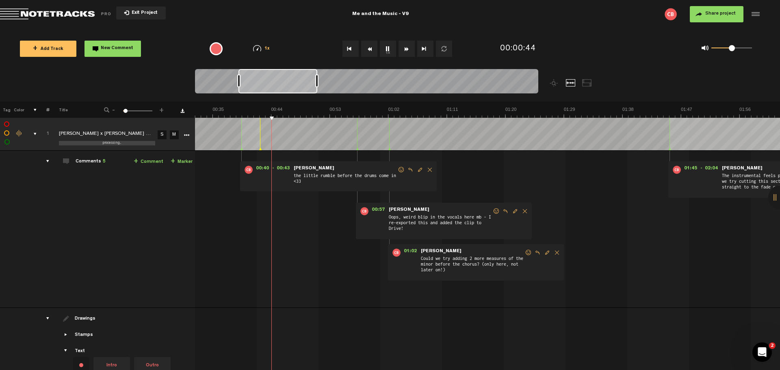
scroll to position [0, 241]
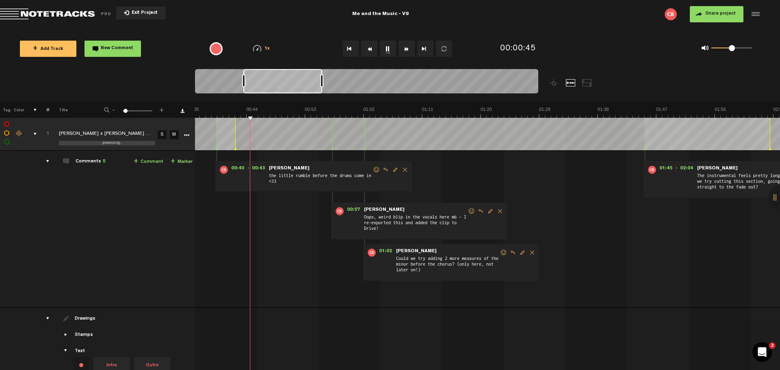
drag, startPoint x: 273, startPoint y: 83, endPoint x: 289, endPoint y: 80, distance: 16.5
click at [289, 80] on div at bounding box center [282, 81] width 79 height 24
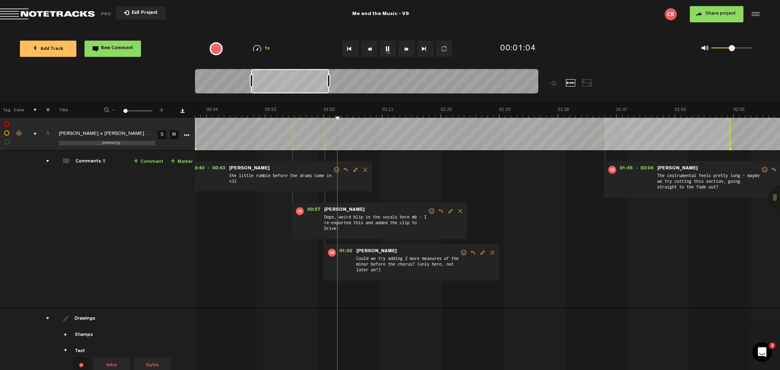
scroll to position [0, 289]
drag, startPoint x: 284, startPoint y: 85, endPoint x: 294, endPoint y: 82, distance: 9.7
click at [294, 82] on div at bounding box center [290, 81] width 78 height 24
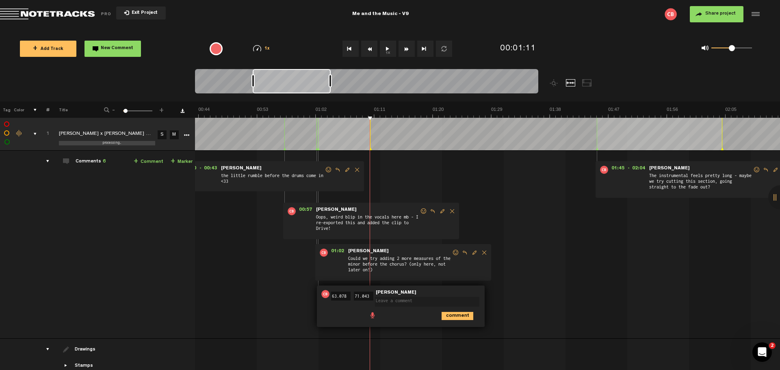
click at [392, 300] on textarea at bounding box center [427, 302] width 104 height 10
click at [423, 305] on textarea "I can't tell what you added here (a pad or some ambient sound?) but I love it!" at bounding box center [427, 303] width 104 height 13
type textarea "I can't tell what you added here (a pad or some ambient sound??) but I love it!"
click at [456, 316] on icon "comment" at bounding box center [457, 319] width 32 height 8
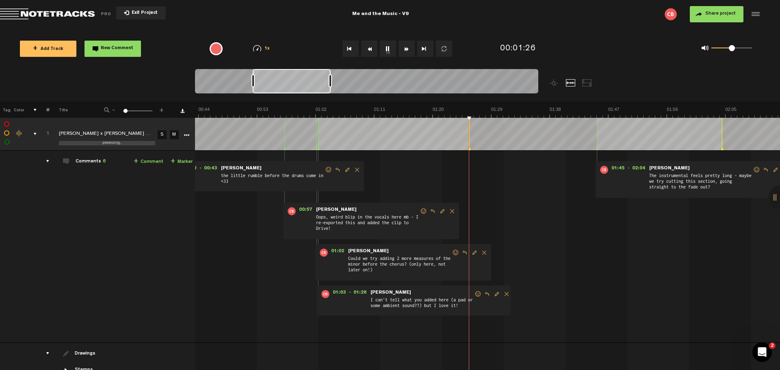
click at [469, 143] on td at bounding box center [487, 134] width 585 height 33
click at [493, 173] on td "1 [PERSON_NAME] x [PERSON_NAME] - Me And The Music V9 [PERSON_NAME] x [PERSON_N…" at bounding box center [487, 247] width 585 height 192
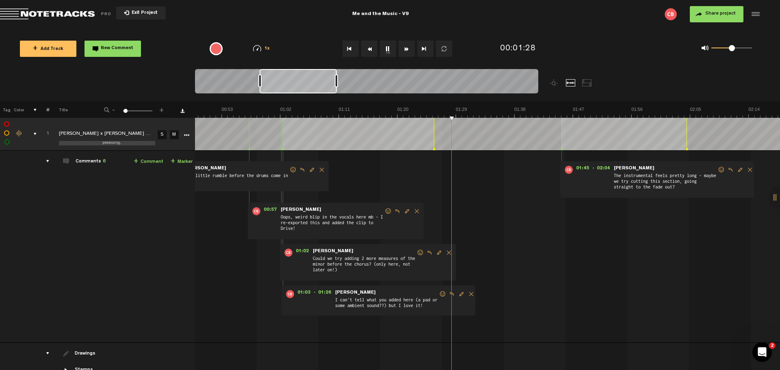
scroll to position [0, 335]
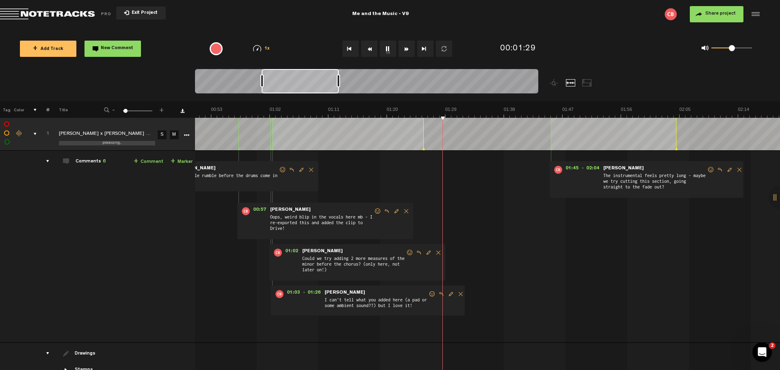
drag, startPoint x: 291, startPoint y: 82, endPoint x: 300, endPoint y: 80, distance: 9.1
click at [300, 80] on div at bounding box center [300, 81] width 77 height 24
click at [482, 208] on td "1 [PERSON_NAME] x [PERSON_NAME] - Me And The Music V9 [PERSON_NAME] x [PERSON_N…" at bounding box center [487, 247] width 585 height 192
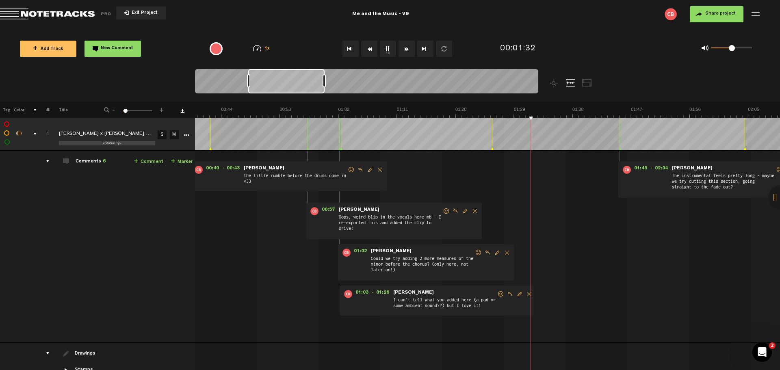
scroll to position [0, 266]
drag, startPoint x: 291, startPoint y: 81, endPoint x: 277, endPoint y: 81, distance: 13.4
click at [277, 81] on div at bounding box center [286, 81] width 76 height 24
click at [361, 250] on span "01:02" at bounding box center [359, 253] width 19 height 8
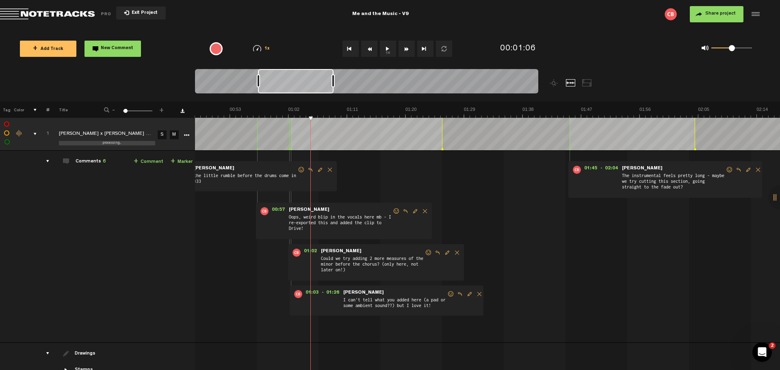
scroll to position [0, 318]
drag, startPoint x: 287, startPoint y: 81, endPoint x: 297, endPoint y: 81, distance: 10.2
click at [297, 81] on div at bounding box center [296, 81] width 76 height 24
click at [287, 150] on polygon at bounding box center [287, 149] width 2 height 3
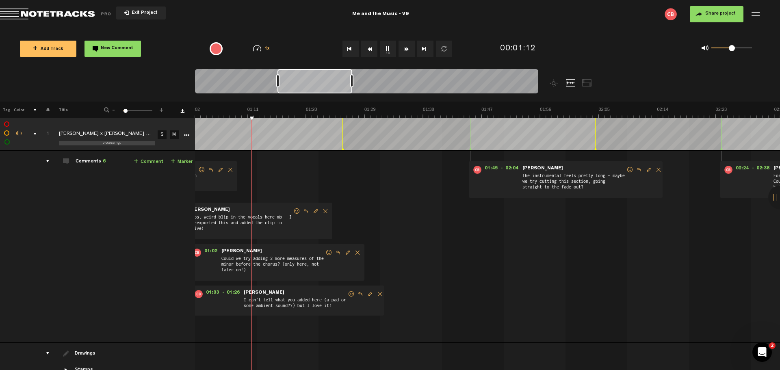
scroll to position [0, 428]
drag, startPoint x: 302, startPoint y: 84, endPoint x: 323, endPoint y: 81, distance: 21.8
click at [323, 81] on div at bounding box center [314, 81] width 75 height 24
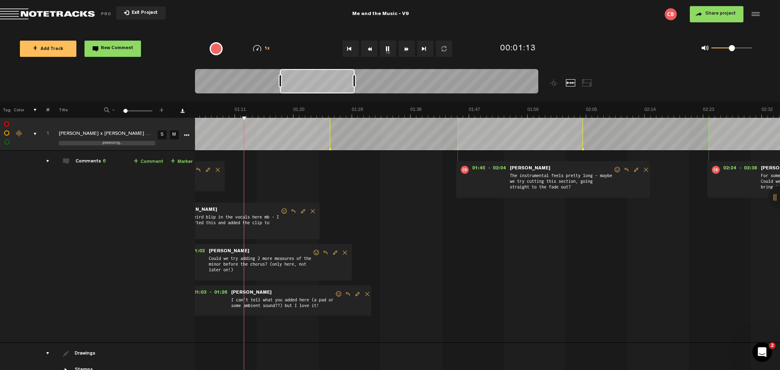
click at [330, 165] on div "00:40 - 00:43 • [PERSON_NAME]: "the little rumble before the drums come in <33"…" at bounding box center [60, 249] width 584 height 185
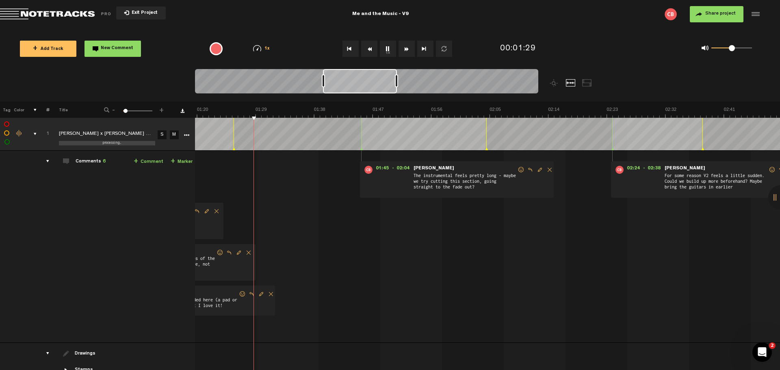
scroll to position [0, 524]
drag, startPoint x: 314, startPoint y: 80, endPoint x: 357, endPoint y: 80, distance: 43.0
click at [357, 80] on div at bounding box center [360, 81] width 74 height 24
click at [539, 169] on span "Edit comment" at bounding box center [540, 170] width 10 height 6
click at [485, 184] on textarea "The instrumental feels pretty long - maybe we try cutting this section, going s…" at bounding box center [470, 182] width 104 height 19
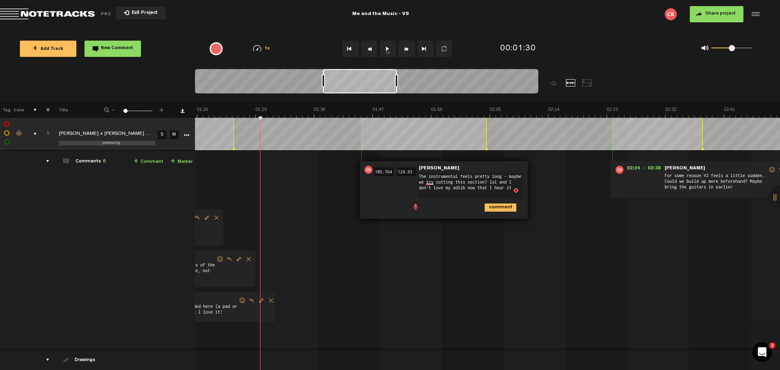
type textarea "The instrumental feels pretty long - maybe we try cutting this section? lol and…"
click at [498, 204] on icon "comment" at bounding box center [500, 207] width 32 height 8
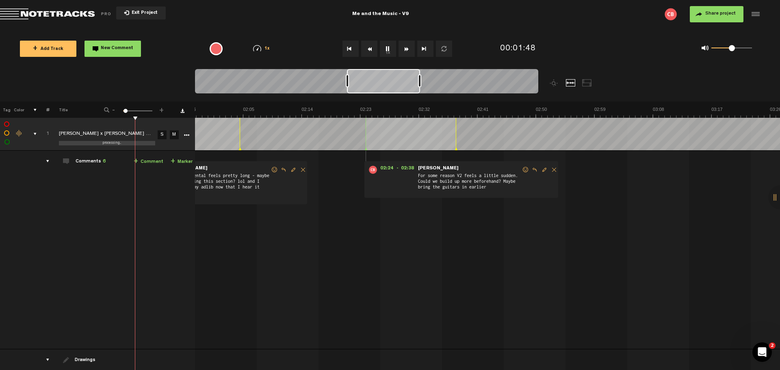
scroll to position [0, 653]
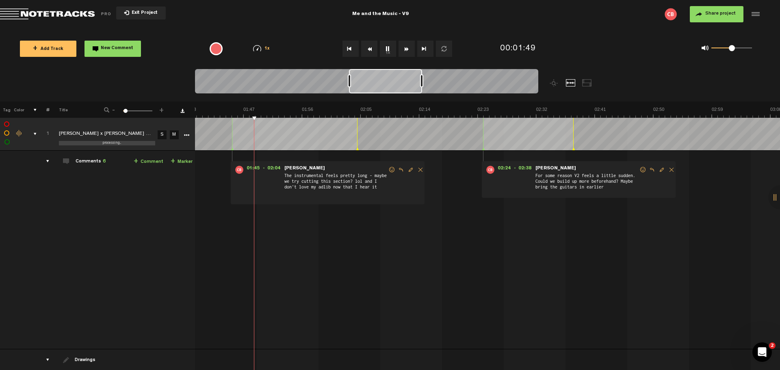
drag, startPoint x: 347, startPoint y: 84, endPoint x: 373, endPoint y: 81, distance: 26.1
click at [373, 81] on div at bounding box center [385, 81] width 73 height 24
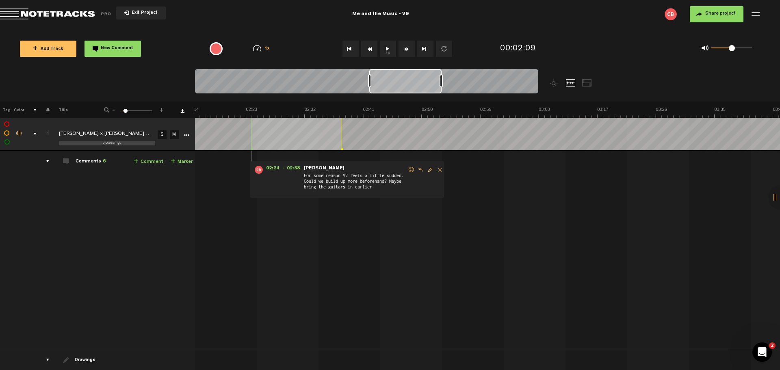
scroll to position [0, 908]
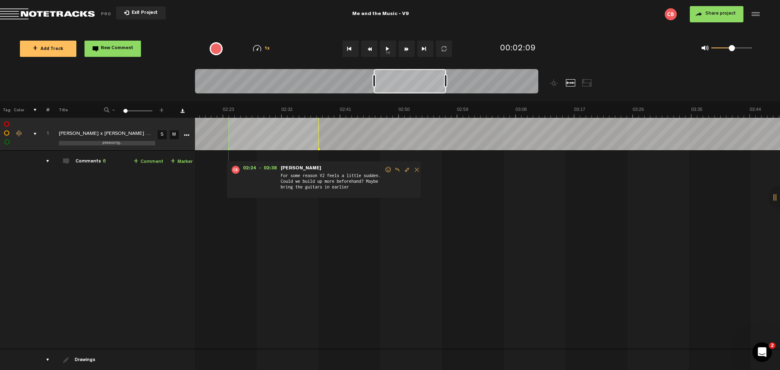
drag, startPoint x: 380, startPoint y: 83, endPoint x: 405, endPoint y: 81, distance: 24.9
click at [405, 81] on div at bounding box center [410, 81] width 72 height 24
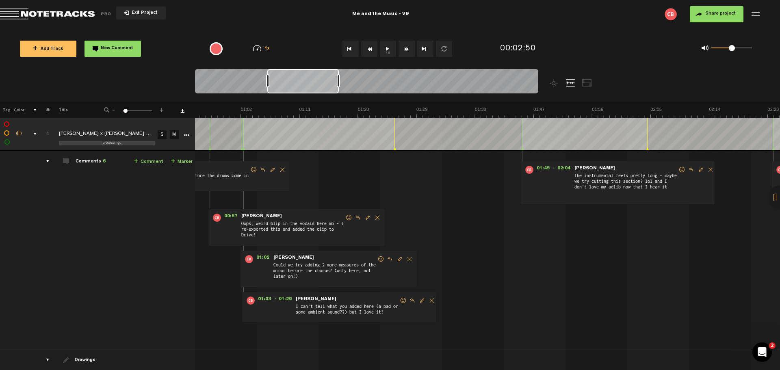
scroll to position [0, 363]
drag, startPoint x: 420, startPoint y: 85, endPoint x: 314, endPoint y: 84, distance: 106.4
click at [314, 84] on div at bounding box center [302, 81] width 71 height 24
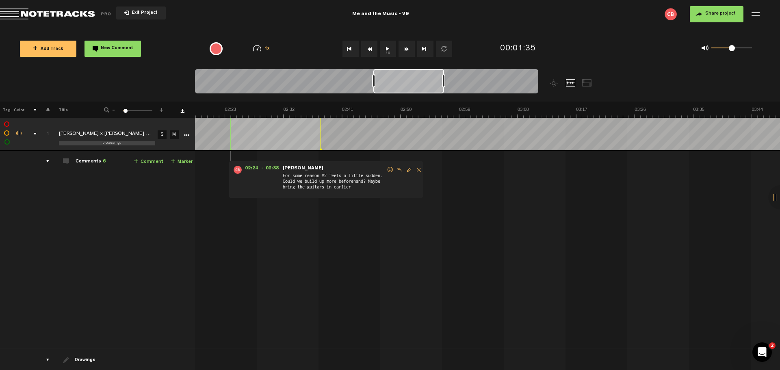
scroll to position [0, 929]
drag, startPoint x: 316, startPoint y: 84, endPoint x: 426, endPoint y: 83, distance: 110.5
click at [426, 83] on div at bounding box center [408, 81] width 71 height 24
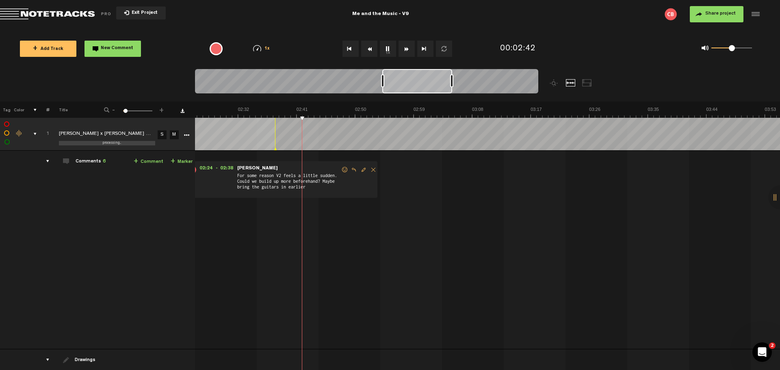
scroll to position [0, 958]
drag, startPoint x: 416, startPoint y: 84, endPoint x: 422, endPoint y: 83, distance: 5.7
click at [422, 83] on div at bounding box center [418, 81] width 70 height 24
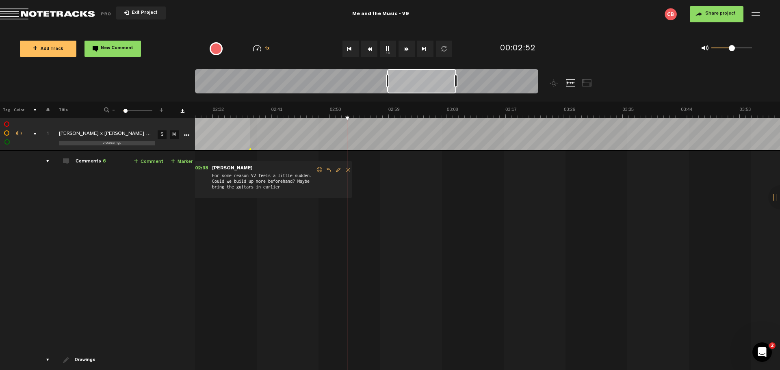
click at [420, 82] on div at bounding box center [421, 81] width 69 height 24
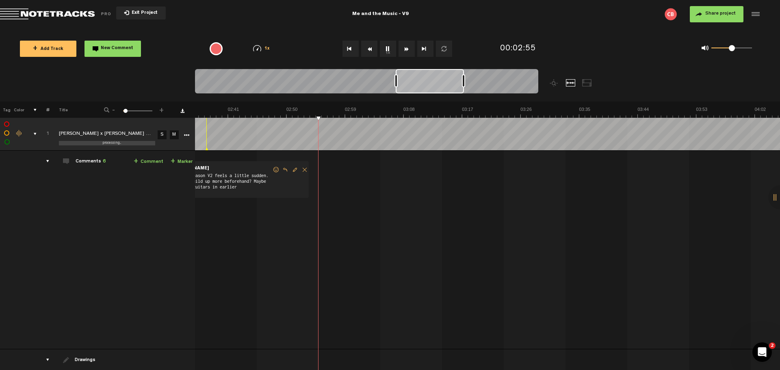
scroll to position [0, 1028]
drag, startPoint x: 420, startPoint y: 82, endPoint x: 430, endPoint y: 82, distance: 10.2
click at [430, 82] on div at bounding box center [431, 81] width 68 height 24
click at [147, 160] on link "+ Comment" at bounding box center [149, 161] width 30 height 9
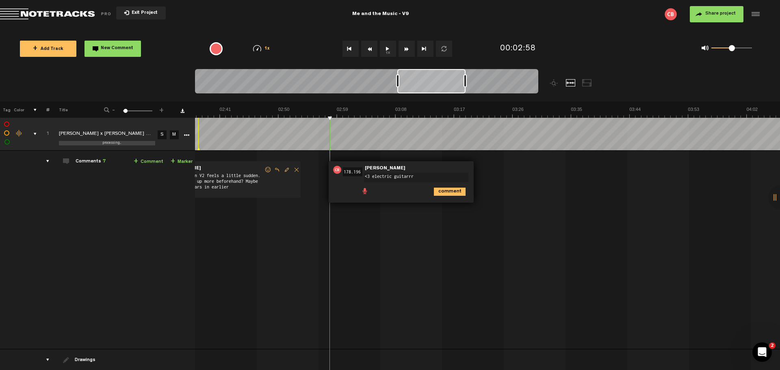
type textarea "<3 electric guitarrr"
click at [446, 190] on icon "comment" at bounding box center [450, 192] width 32 height 8
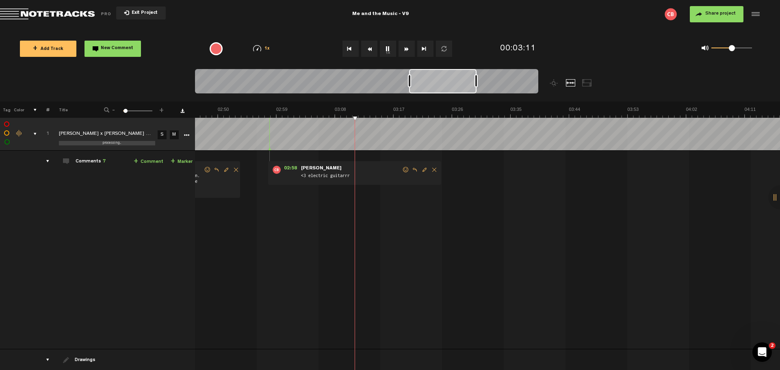
scroll to position [0, 1095]
drag, startPoint x: 434, startPoint y: 86, endPoint x: 447, endPoint y: 84, distance: 13.1
click at [447, 84] on div at bounding box center [443, 81] width 67 height 24
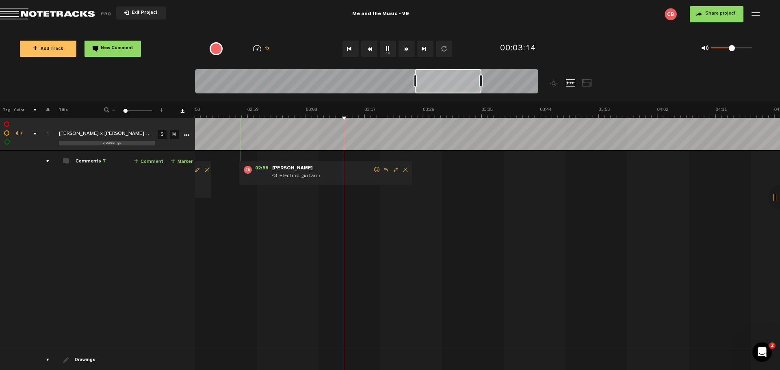
scroll to position [0, 1120]
drag, startPoint x: 444, startPoint y: 88, endPoint x: 449, endPoint y: 86, distance: 5.1
click at [449, 86] on div at bounding box center [448, 81] width 67 height 24
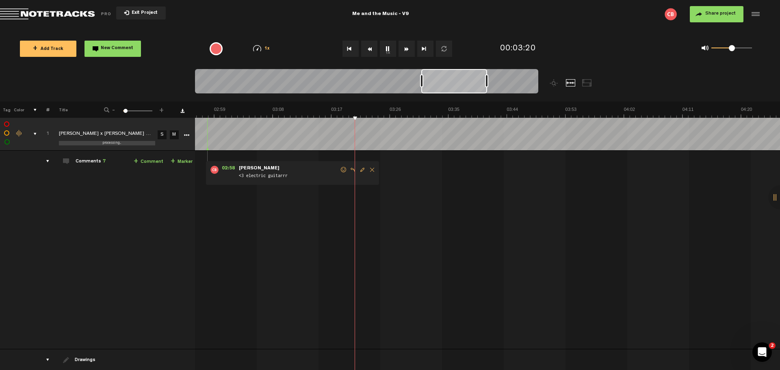
scroll to position [0, 1151]
drag, startPoint x: 449, startPoint y: 86, endPoint x: 455, endPoint y: 84, distance: 6.7
click at [455, 84] on div at bounding box center [454, 81] width 66 height 24
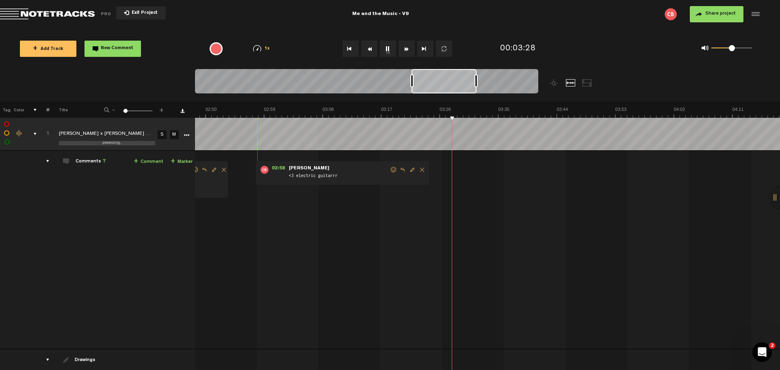
scroll to position [0, 1099]
drag, startPoint x: 450, startPoint y: 84, endPoint x: 440, endPoint y: 84, distance: 10.2
click at [440, 84] on div at bounding box center [443, 81] width 65 height 24
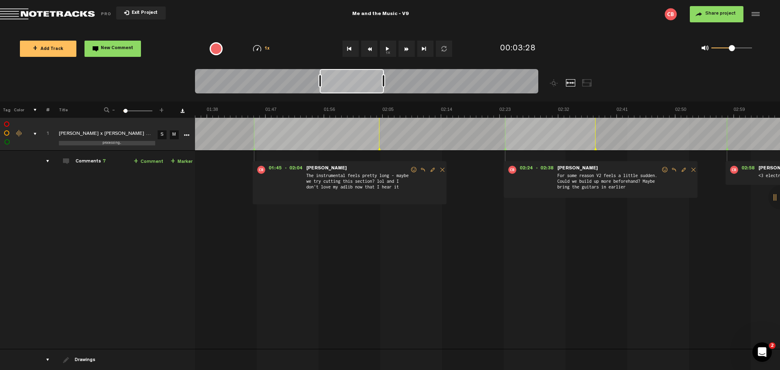
scroll to position [0, 631]
drag, startPoint x: 451, startPoint y: 83, endPoint x: 360, endPoint y: 80, distance: 91.4
click at [360, 80] on div at bounding box center [352, 81] width 64 height 24
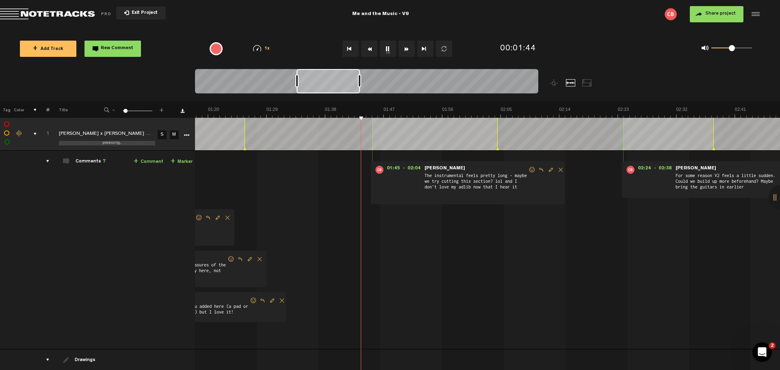
scroll to position [0, 490]
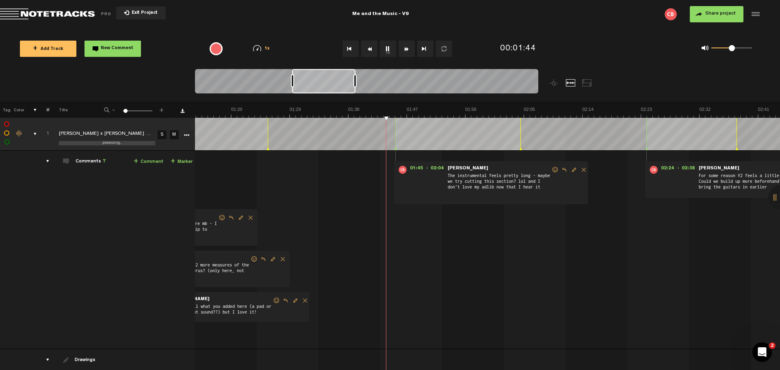
drag, startPoint x: 342, startPoint y: 90, endPoint x: 315, endPoint y: 87, distance: 27.8
click at [315, 87] on div at bounding box center [323, 81] width 63 height 24
drag, startPoint x: 355, startPoint y: 82, endPoint x: 389, endPoint y: 81, distance: 33.7
click at [389, 81] on div at bounding box center [388, 80] width 3 height 13
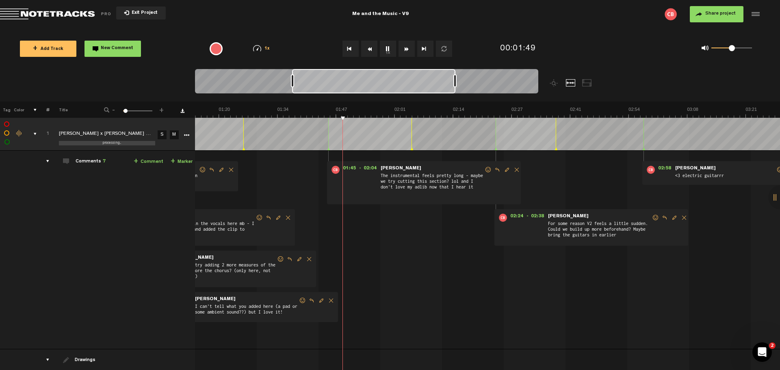
drag, startPoint x: 388, startPoint y: 82, endPoint x: 454, endPoint y: 82, distance: 66.2
click at [454, 82] on div at bounding box center [454, 80] width 3 height 13
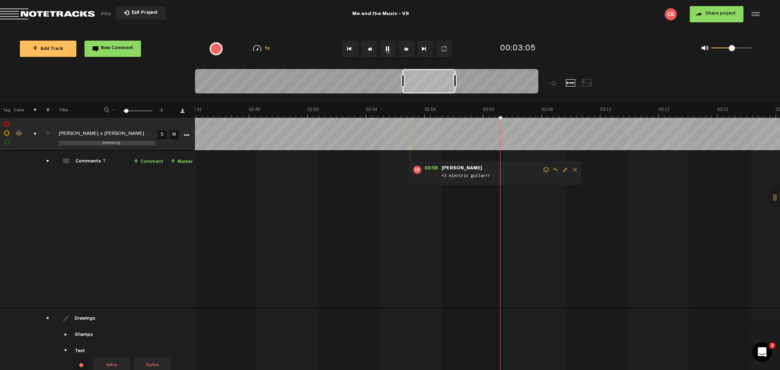
scroll to position [0, 2111]
drag, startPoint x: 293, startPoint y: 82, endPoint x: 403, endPoint y: 81, distance: 110.5
click at [403, 81] on div at bounding box center [402, 80] width 3 height 13
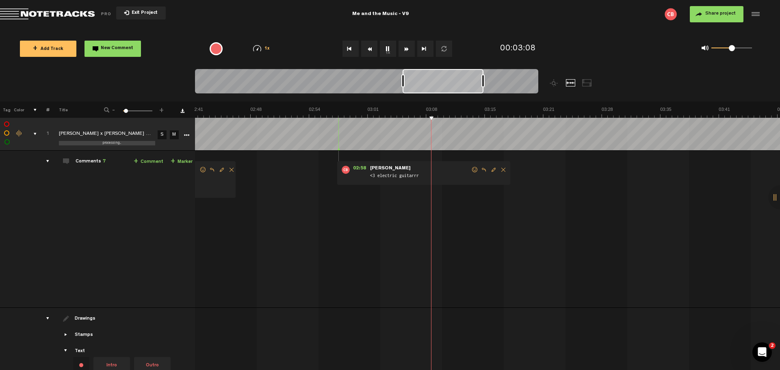
drag, startPoint x: 455, startPoint y: 79, endPoint x: 483, endPoint y: 80, distance: 28.1
click at [483, 80] on div at bounding box center [482, 80] width 3 height 13
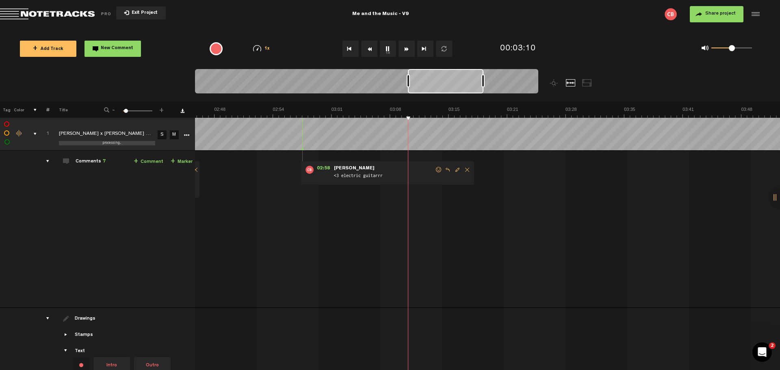
scroll to position [0, 1457]
drag, startPoint x: 403, startPoint y: 81, endPoint x: 410, endPoint y: 80, distance: 7.3
click at [410, 80] on div at bounding box center [410, 80] width 3 height 13
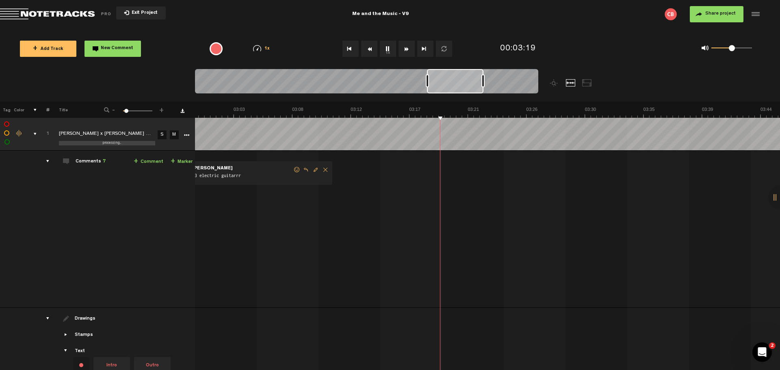
scroll to position [0, 2368]
drag, startPoint x: 411, startPoint y: 80, endPoint x: 429, endPoint y: 79, distance: 17.9
click at [429, 79] on div at bounding box center [427, 80] width 3 height 13
drag, startPoint x: 462, startPoint y: 83, endPoint x: 472, endPoint y: 83, distance: 10.2
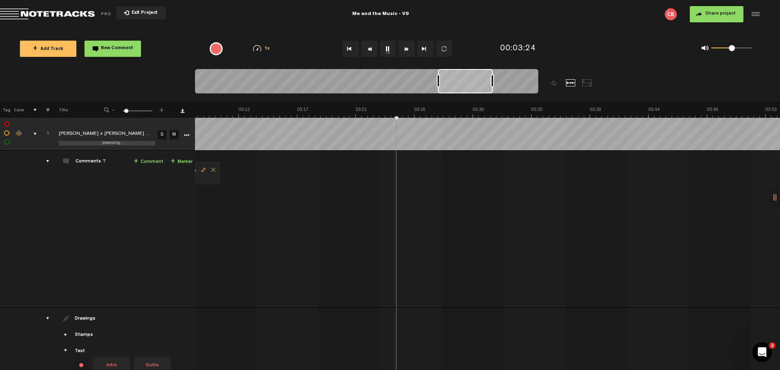
click at [472, 83] on div at bounding box center [465, 81] width 55 height 24
drag, startPoint x: 465, startPoint y: 84, endPoint x: 472, endPoint y: 84, distance: 6.9
click at [472, 84] on div at bounding box center [472, 81] width 54 height 24
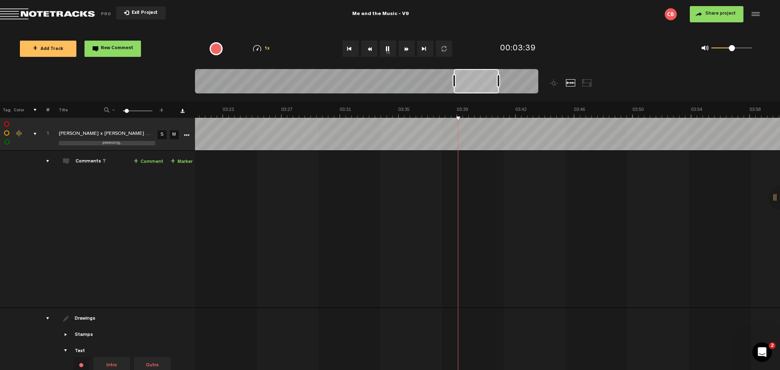
drag, startPoint x: 445, startPoint y: 84, endPoint x: 454, endPoint y: 83, distance: 9.0
click at [454, 83] on div at bounding box center [453, 80] width 3 height 13
click at [464, 84] on div at bounding box center [472, 81] width 44 height 24
click at [145, 162] on link "+ Comment" at bounding box center [149, 161] width 30 height 9
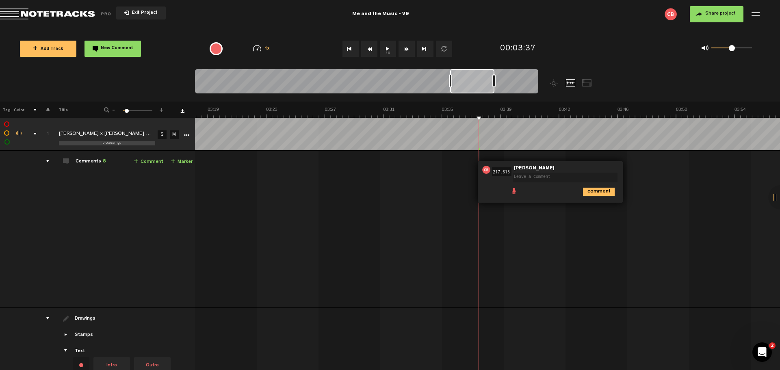
click at [535, 177] on textarea at bounding box center [565, 178] width 104 height 10
type textarea "I"
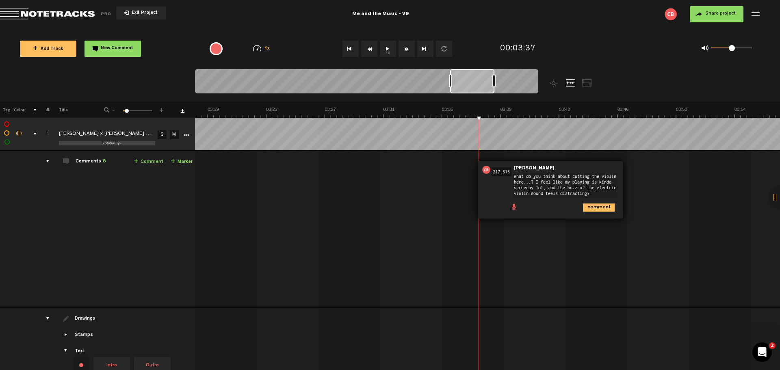
type textarea "What do you think about cutting the violin here...? I feel like my playing is k…"
click at [594, 205] on icon "comment" at bounding box center [599, 207] width 32 height 8
click at [502, 167] on span "03:37" at bounding box center [499, 170] width 19 height 8
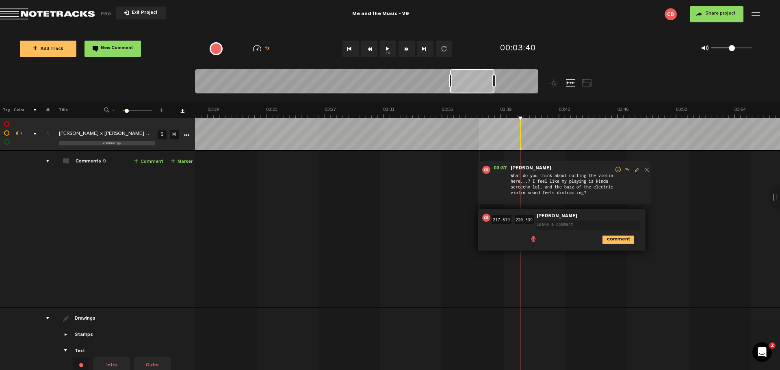
click at [615, 217] on span at bounding box center [590, 220] width 108 height 6
click at [618, 237] on icon "comment" at bounding box center [618, 240] width 32 height 8
click at [662, 216] on span "Delete comment" at bounding box center [664, 218] width 10 height 6
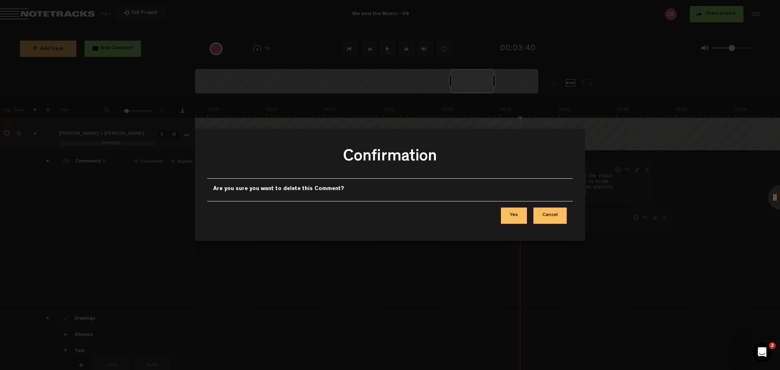
click at [517, 212] on button "Yes" at bounding box center [514, 216] width 26 height 16
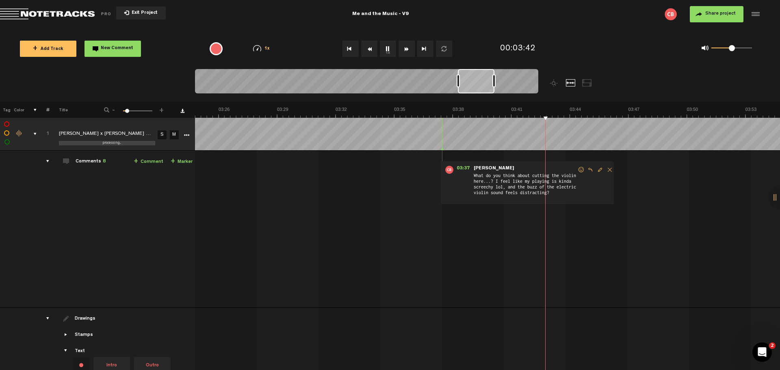
scroll to position [0, 4014]
drag, startPoint x: 450, startPoint y: 83, endPoint x: 458, endPoint y: 81, distance: 8.1
click at [458, 81] on div at bounding box center [457, 80] width 3 height 13
click at [599, 171] on span "Edit comment" at bounding box center [600, 170] width 10 height 6
click at [462, 171] on input "217.613" at bounding box center [464, 171] width 19 height 9
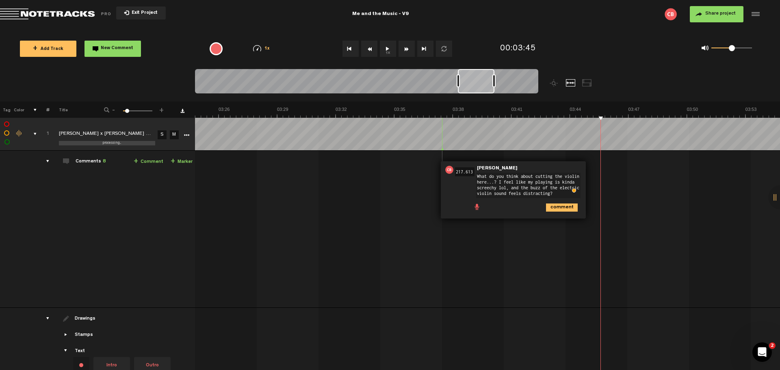
click at [468, 171] on input "217.613" at bounding box center [464, 171] width 19 height 9
drag, startPoint x: 472, startPoint y: 173, endPoint x: 476, endPoint y: 173, distance: 4.1
click at [472, 172] on input "217.613" at bounding box center [464, 171] width 19 height 9
type input "217.613-230"
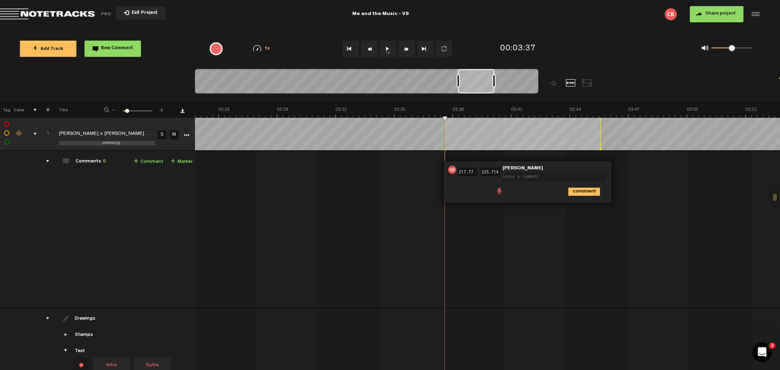
click at [657, 183] on td "1 [PERSON_NAME] x [PERSON_NAME] - Me And The Music V9 [PERSON_NAME] x [PERSON_N…" at bounding box center [487, 229] width 585 height 157
click at [103, 160] on span "9" at bounding box center [104, 161] width 3 height 5
click at [82, 162] on div "Comments 9" at bounding box center [91, 161] width 30 height 7
click at [78, 161] on div "Comments 9" at bounding box center [91, 161] width 30 height 7
click at [68, 161] on span at bounding box center [66, 161] width 6 height 6
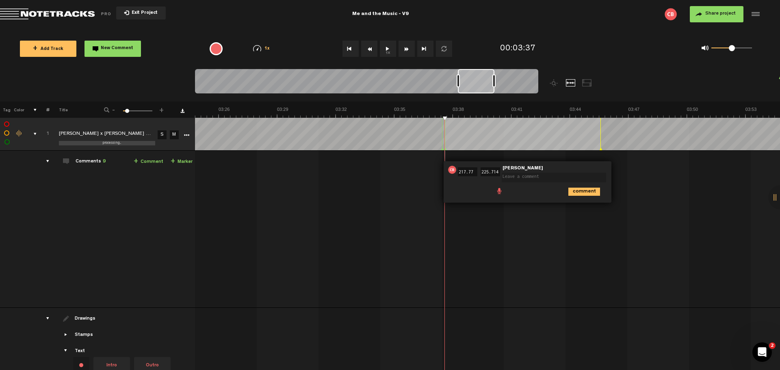
click at [47, 162] on div "comments" at bounding box center [44, 161] width 13 height 8
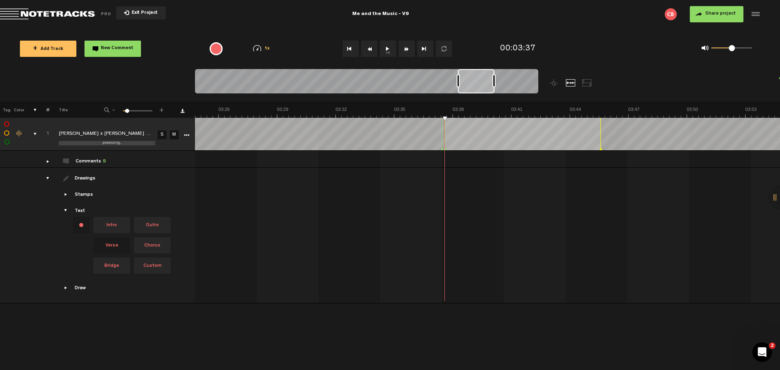
click at [48, 162] on div "comments" at bounding box center [44, 161] width 13 height 8
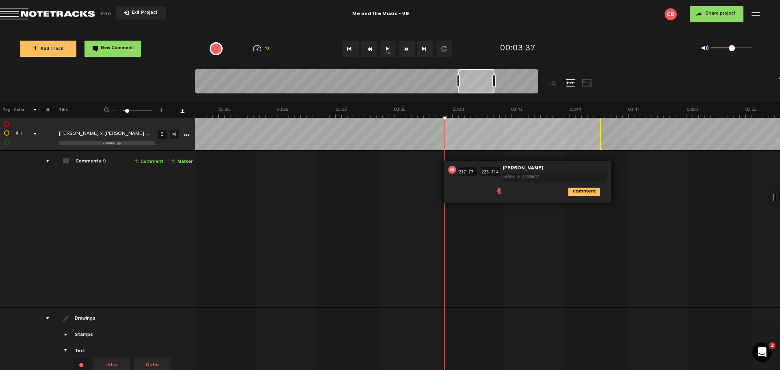
click at [104, 161] on span "9" at bounding box center [104, 161] width 3 height 5
click at [49, 161] on div "comments" at bounding box center [44, 161] width 13 height 8
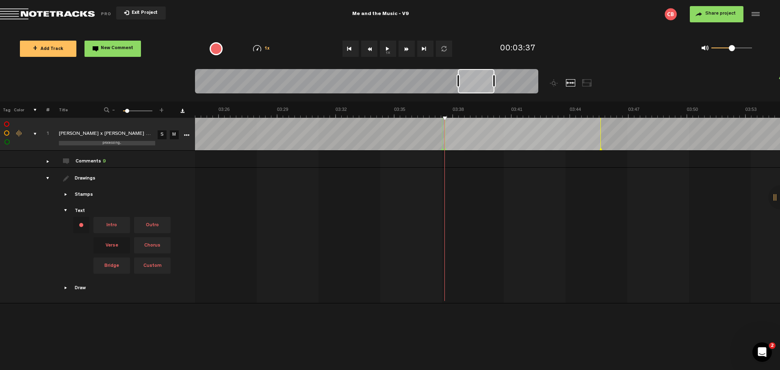
click at [49, 161] on div "comments" at bounding box center [44, 161] width 13 height 8
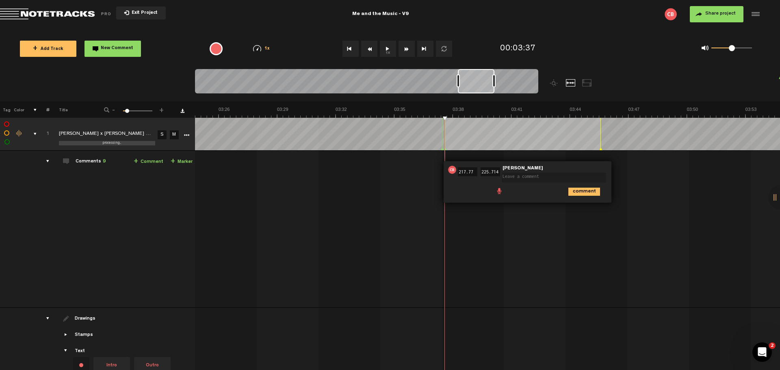
drag, startPoint x: 569, startPoint y: 227, endPoint x: 559, endPoint y: 195, distance: 33.5
click at [569, 225] on td "1 [PERSON_NAME] x [PERSON_NAME] - Me And The Music V9 [PERSON_NAME] x [PERSON_N…" at bounding box center [487, 229] width 585 height 157
click at [578, 190] on icon "comment" at bounding box center [584, 192] width 32 height 8
click at [629, 167] on span "Delete comment" at bounding box center [630, 170] width 10 height 6
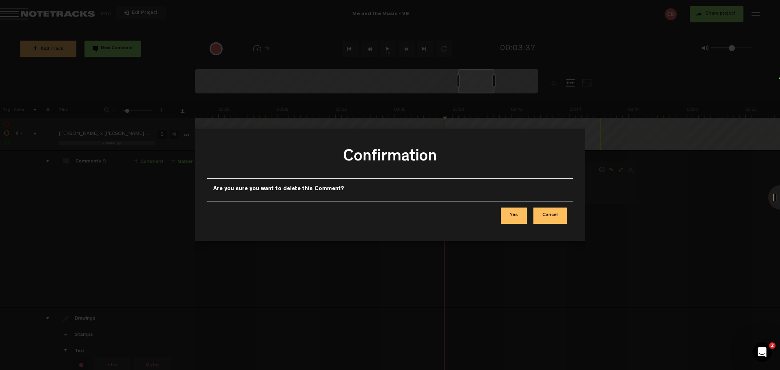
click at [518, 219] on button "Yes" at bounding box center [514, 216] width 26 height 16
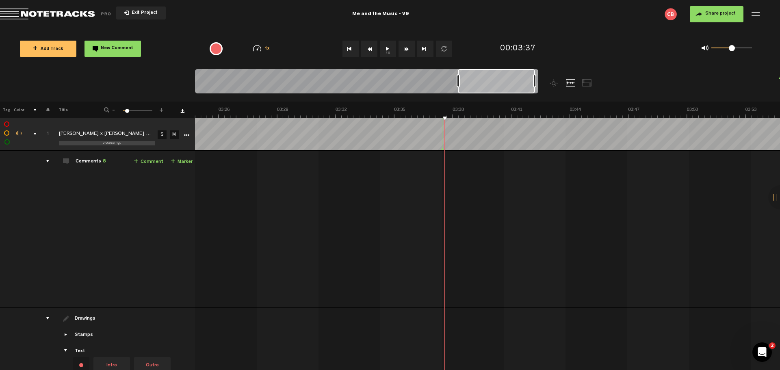
drag, startPoint x: 494, startPoint y: 81, endPoint x: 541, endPoint y: 80, distance: 46.7
click at [555, 80] on div at bounding box center [409, 85] width 429 height 32
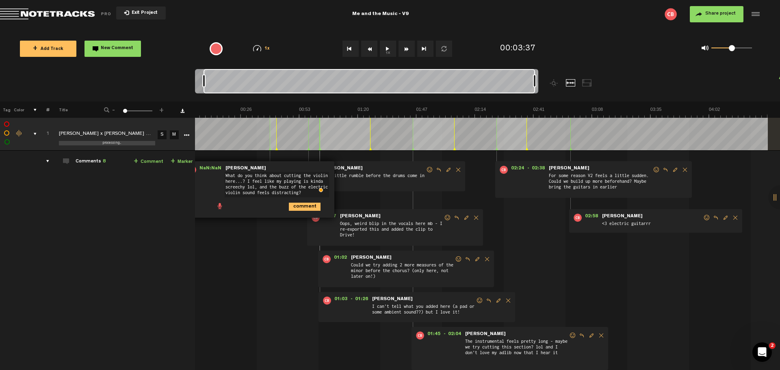
scroll to position [0, 0]
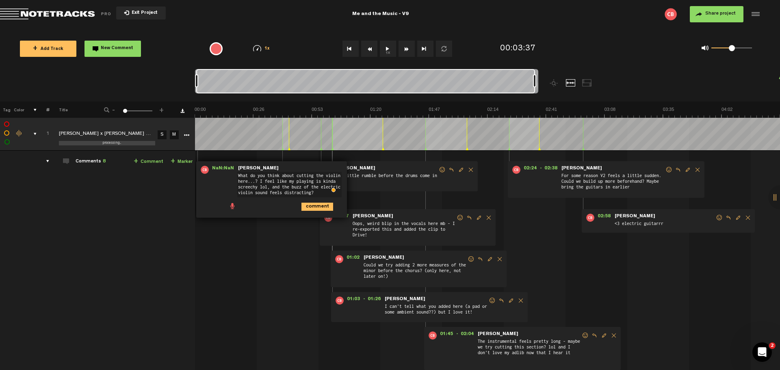
drag, startPoint x: 458, startPoint y: 80, endPoint x: 154, endPoint y: 80, distance: 304.2
click at [154, 80] on nt-zoom-navigation-bar at bounding box center [390, 85] width 780 height 32
click at [214, 166] on span "NaN:NaN" at bounding box center [223, 170] width 28 height 8
click at [283, 184] on textarea "What do you think about cutting the violin here...? I feel like my playing is k…" at bounding box center [289, 185] width 104 height 26
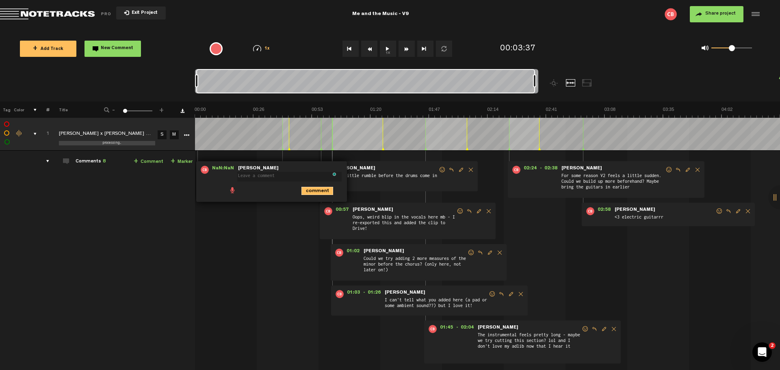
click at [313, 190] on icon "comment" at bounding box center [317, 191] width 32 height 8
click at [369, 170] on span "Delete comment" at bounding box center [371, 170] width 10 height 6
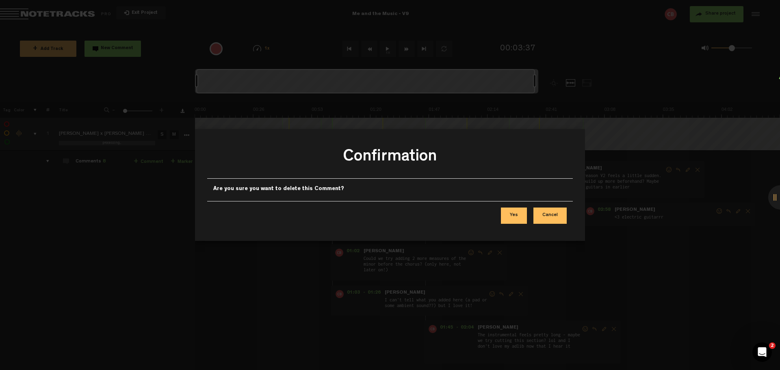
click at [518, 218] on button "Yes" at bounding box center [514, 216] width 26 height 16
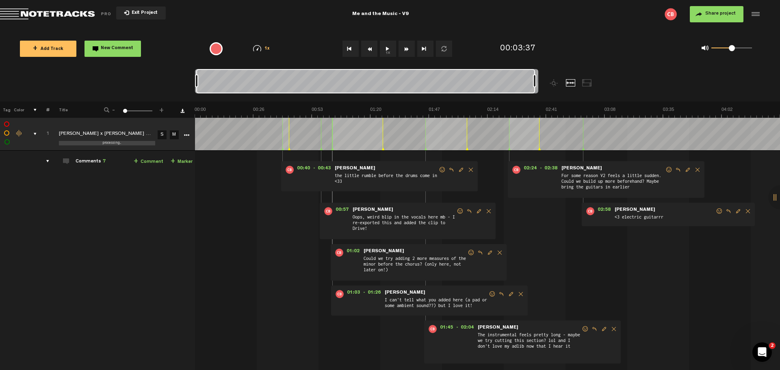
click at [292, 83] on div at bounding box center [365, 81] width 339 height 24
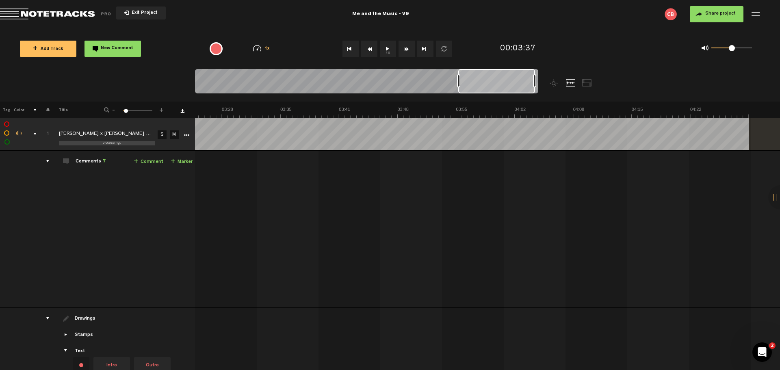
scroll to position [0, 1787]
drag, startPoint x: 197, startPoint y: 85, endPoint x: 458, endPoint y: 90, distance: 262.0
click at [458, 90] on div at bounding box center [366, 82] width 343 height 27
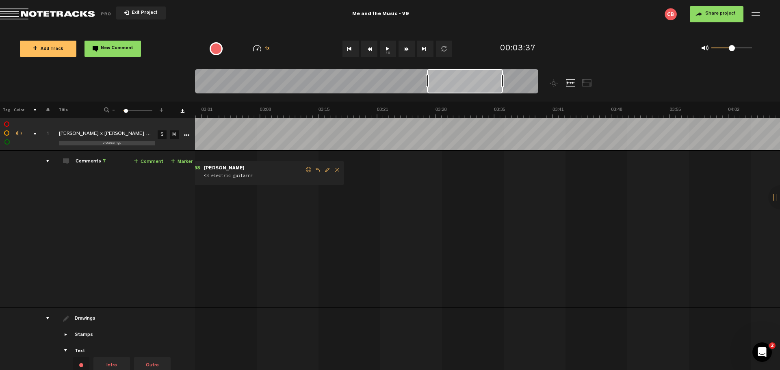
drag, startPoint x: 482, startPoint y: 83, endPoint x: 407, endPoint y: 99, distance: 76.5
click at [445, 82] on div at bounding box center [465, 81] width 76 height 24
drag, startPoint x: 451, startPoint y: 84, endPoint x: 467, endPoint y: 84, distance: 15.8
click at [467, 84] on div at bounding box center [474, 81] width 75 height 24
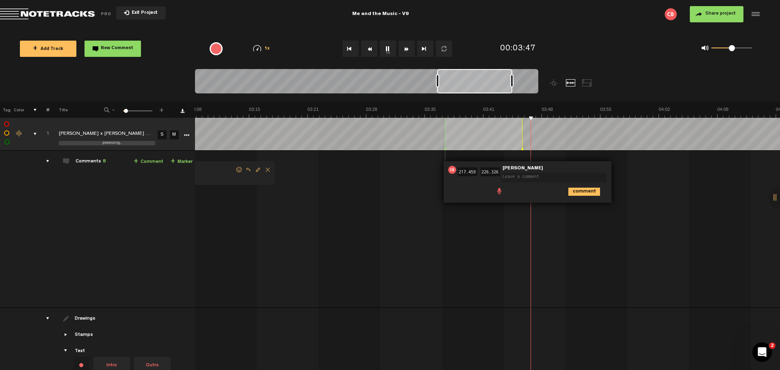
click at [515, 175] on textarea at bounding box center [554, 178] width 104 height 10
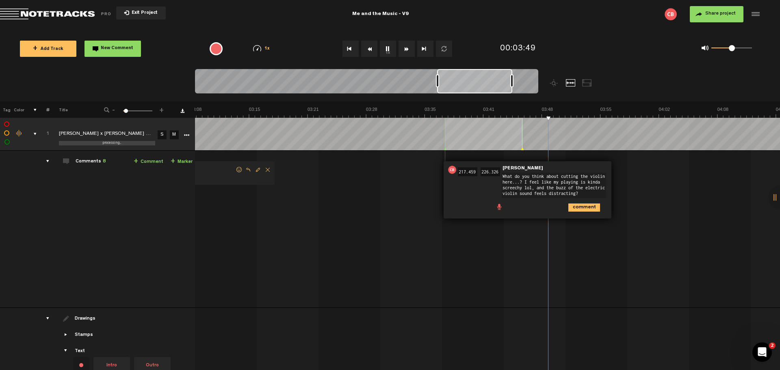
scroll to position [0, 0]
type textarea "What do you think about cutting the violin here...? I feel like my playing is k…"
click at [576, 205] on icon "comment" at bounding box center [584, 207] width 32 height 8
click at [620, 169] on span "Edit comment" at bounding box center [623, 170] width 10 height 6
drag, startPoint x: 583, startPoint y: 192, endPoint x: 532, endPoint y: 187, distance: 51.4
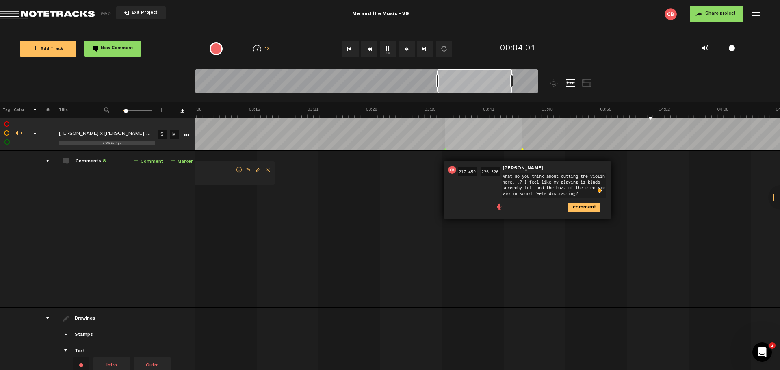
click at [532, 187] on textarea "What do you think about cutting the violin here...? I feel like my playing is k…" at bounding box center [554, 186] width 104 height 26
type textarea "What do you think about cutting the violin here...? I feel like my playing is k…"
click at [579, 199] on icon "comment" at bounding box center [584, 201] width 32 height 8
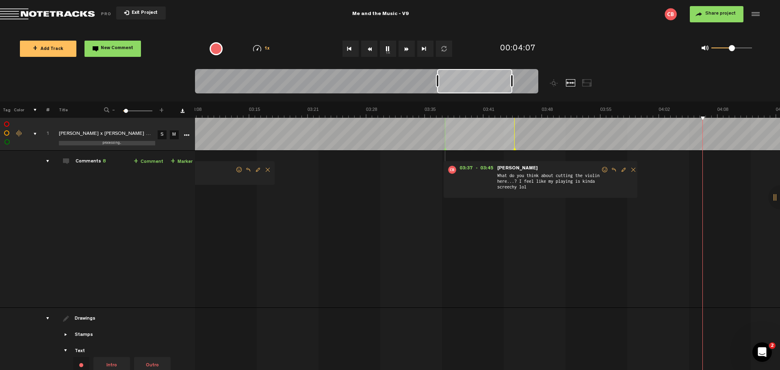
drag, startPoint x: 522, startPoint y: 149, endPoint x: 515, endPoint y: 150, distance: 7.8
click at [515, 150] on tbody "1 processing... [PERSON_NAME] x [PERSON_NAME] - Me And The Music V9 S M Export …" at bounding box center [390, 281] width 780 height 326
click at [621, 169] on span "Edit comment" at bounding box center [623, 170] width 10 height 6
click at [538, 188] on textarea "What do you think about cutting the violin here...? I feel like my playing is k…" at bounding box center [554, 182] width 104 height 19
type textarea "W"
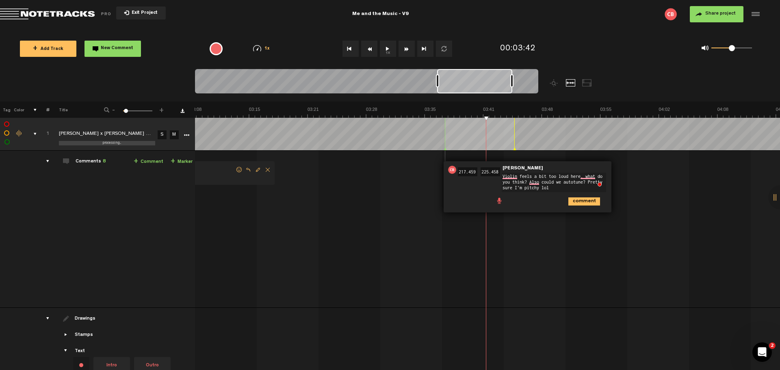
type textarea "Violin feels a bit too loud here, what do you think? Also could we autotune? Pr…"
click at [583, 201] on icon "comment" at bounding box center [584, 201] width 32 height 8
click at [444, 149] on icon at bounding box center [442, 149] width 3 height 4
click at [443, 138] on div at bounding box center [443, 134] width 0 height 32
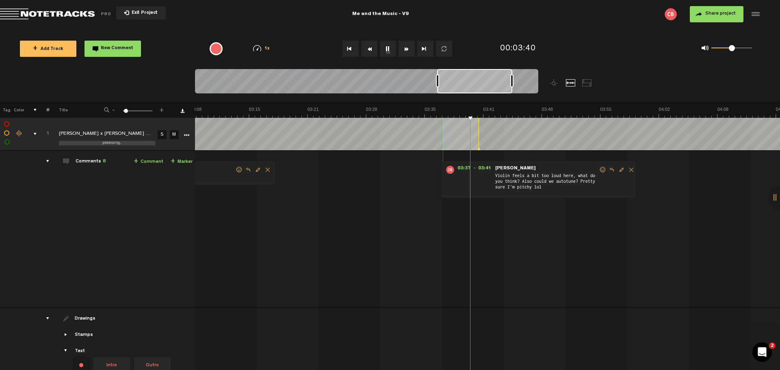
drag, startPoint x: 514, startPoint y: 147, endPoint x: 478, endPoint y: 147, distance: 35.7
click at [478, 147] on div at bounding box center [478, 134] width 0 height 32
click at [555, 216] on td "1 [PERSON_NAME] x [PERSON_NAME] - Me And The Music V9 [PERSON_NAME] x [PERSON_N…" at bounding box center [487, 229] width 585 height 157
drag, startPoint x: 478, startPoint y: 149, endPoint x: 506, endPoint y: 149, distance: 28.0
click at [506, 149] on polygon at bounding box center [507, 149] width 2 height 3
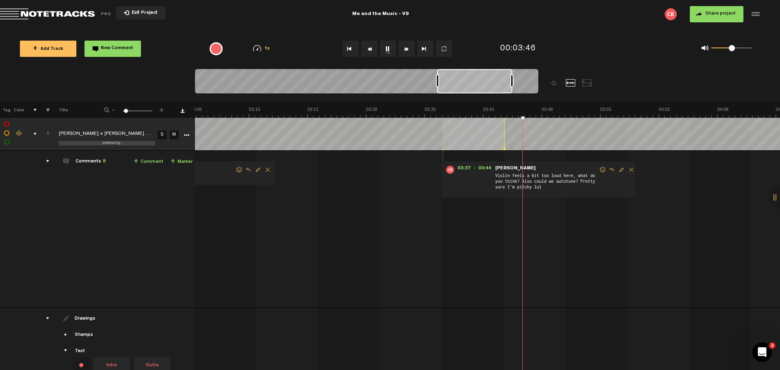
click at [504, 148] on polygon at bounding box center [504, 149] width 2 height 3
click at [144, 160] on link "+ Comment" at bounding box center [149, 161] width 30 height 9
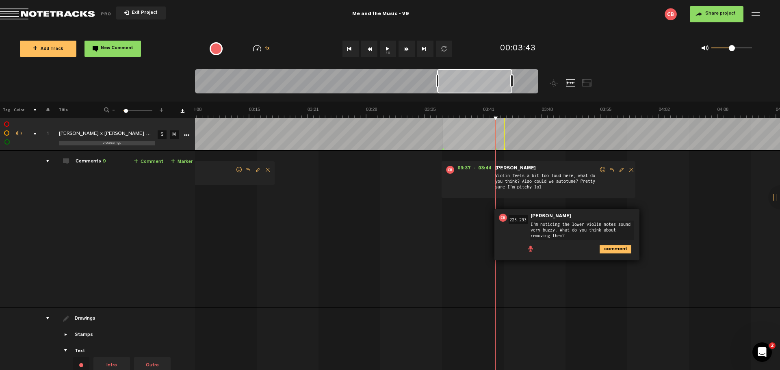
type textarea "I'm noticing the lower violin notes sound very buzzy. What do you think about r…"
click at [616, 246] on icon "comment" at bounding box center [615, 249] width 32 height 8
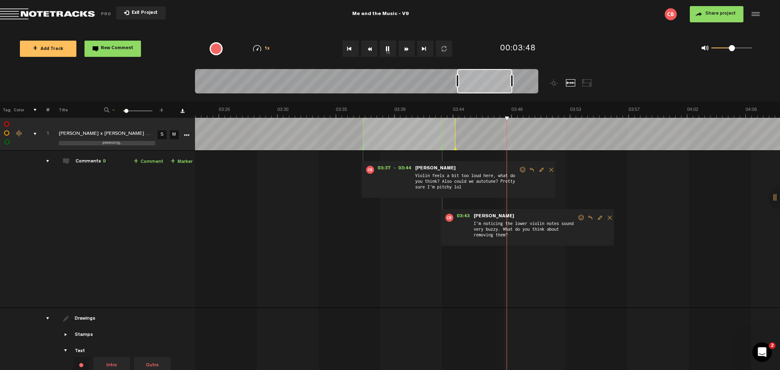
scroll to position [0, 2668]
drag, startPoint x: 438, startPoint y: 82, endPoint x: 458, endPoint y: 80, distance: 20.0
click at [458, 80] on div at bounding box center [457, 80] width 3 height 13
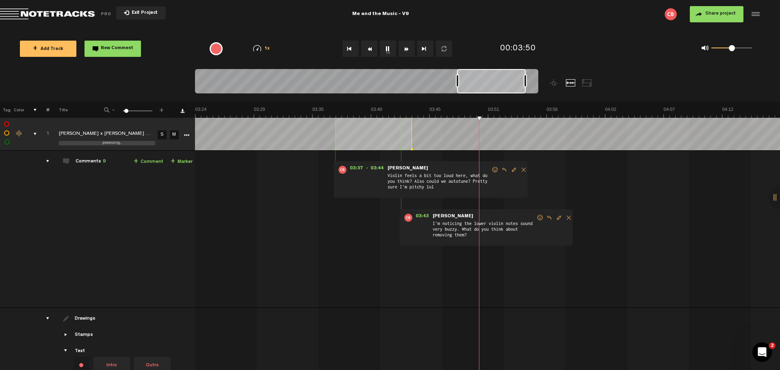
drag, startPoint x: 512, startPoint y: 80, endPoint x: 526, endPoint y: 80, distance: 13.4
click at [526, 80] on div at bounding box center [524, 80] width 3 height 13
click at [144, 160] on link "+ Comment" at bounding box center [149, 161] width 30 height 9
type textarea "L"
type textarea "(like this buzzy note)"
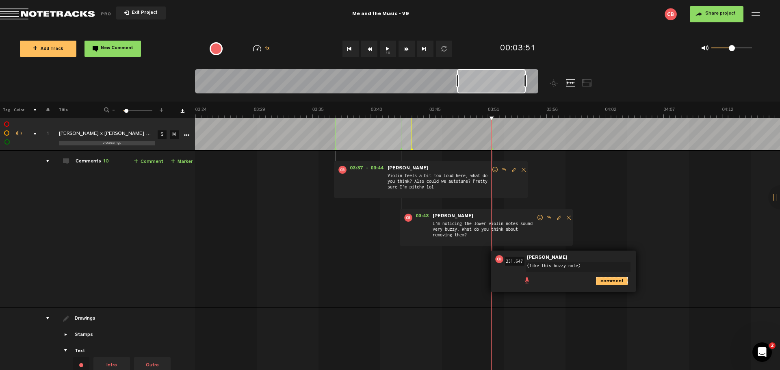
click at [607, 278] on icon "comment" at bounding box center [612, 281] width 32 height 8
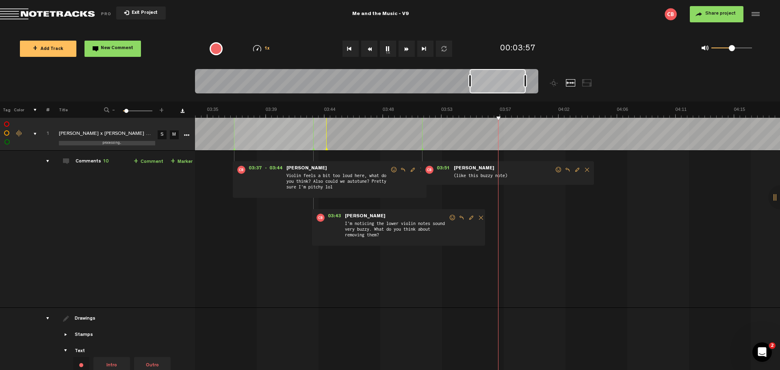
scroll to position [0, 2805]
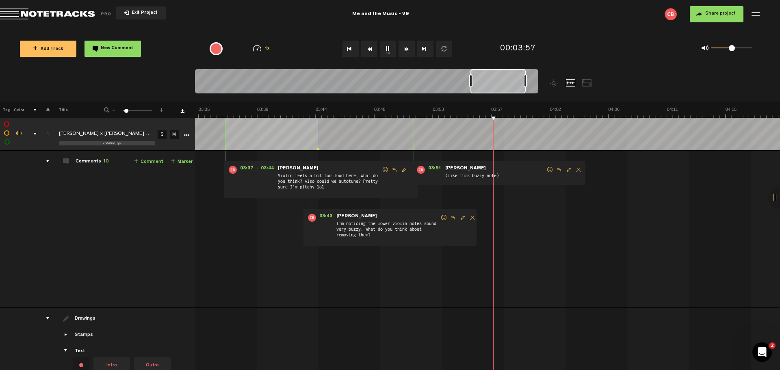
drag, startPoint x: 458, startPoint y: 84, endPoint x: 472, endPoint y: 81, distance: 13.7
click at [472, 81] on div at bounding box center [470, 80] width 3 height 13
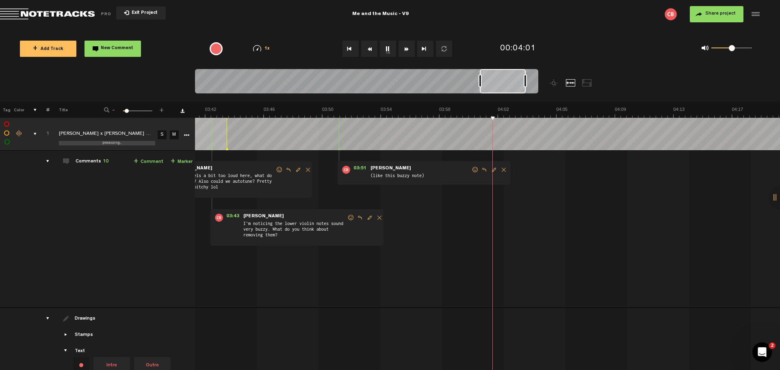
scroll to position [0, 3383]
drag, startPoint x: 471, startPoint y: 83, endPoint x: 480, endPoint y: 82, distance: 9.4
click at [480, 82] on div at bounding box center [479, 80] width 3 height 13
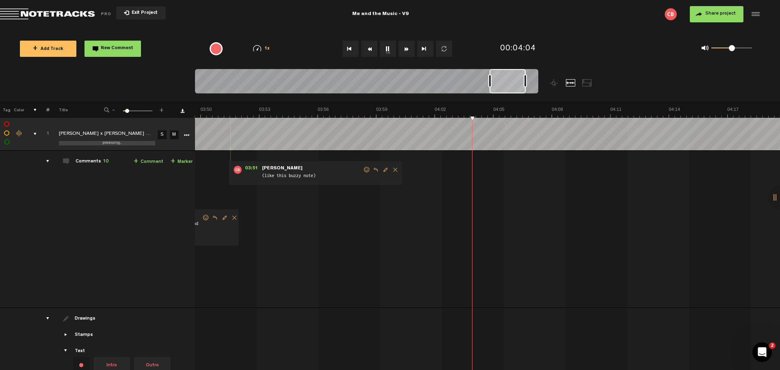
scroll to position [0, 4500]
drag, startPoint x: 480, startPoint y: 80, endPoint x: 490, endPoint y: 80, distance: 9.8
click at [490, 80] on div at bounding box center [489, 80] width 3 height 13
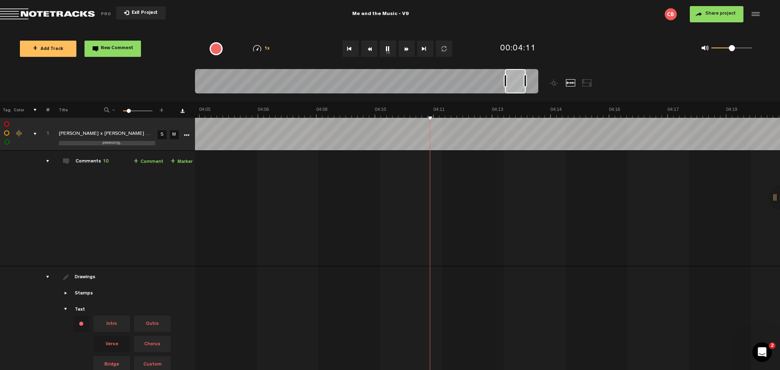
scroll to position [0, 9511]
drag, startPoint x: 489, startPoint y: 81, endPoint x: 506, endPoint y: 80, distance: 16.7
click at [506, 80] on div at bounding box center [506, 80] width 3 height 13
click at [506, 80] on div at bounding box center [505, 80] width 3 height 13
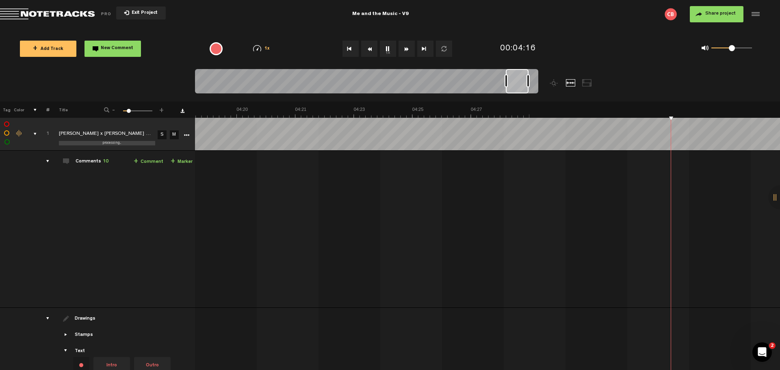
scroll to position [0, 6332]
drag, startPoint x: 525, startPoint y: 82, endPoint x: 543, endPoint y: 81, distance: 17.5
click at [543, 81] on div at bounding box center [409, 85] width 429 height 32
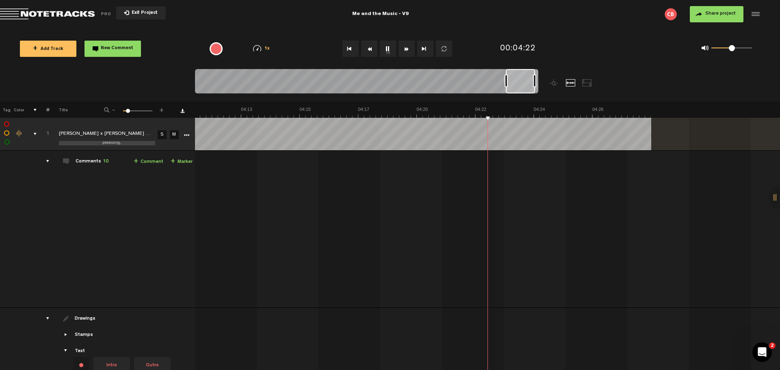
scroll to position [0, 6566]
click at [396, 156] on td "1 [PERSON_NAME] x [PERSON_NAME] - Me And The Music V9 [PERSON_NAME] x [PERSON_N…" at bounding box center [487, 229] width 585 height 157
click at [149, 159] on link "+ Comment" at bounding box center [149, 161] width 30 height 9
click at [534, 178] on textarea at bounding box center [568, 178] width 104 height 10
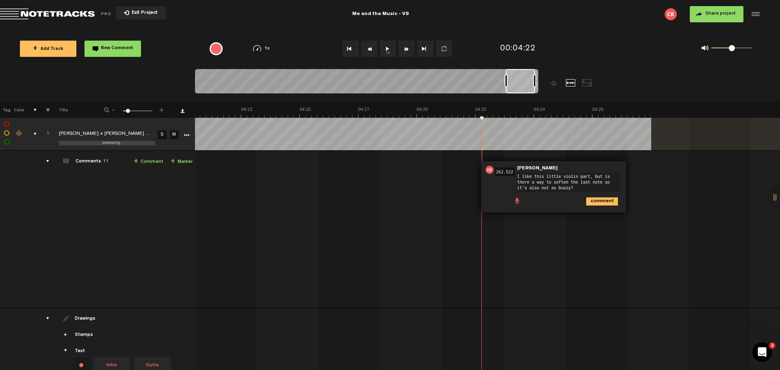
type textarea "I like this little violin part, but is there a way to soften the last note so i…"
click at [594, 199] on icon "comment" at bounding box center [602, 201] width 32 height 8
drag, startPoint x: 482, startPoint y: 149, endPoint x: 464, endPoint y: 148, distance: 18.3
click at [464, 148] on polygon at bounding box center [464, 149] width 2 height 3
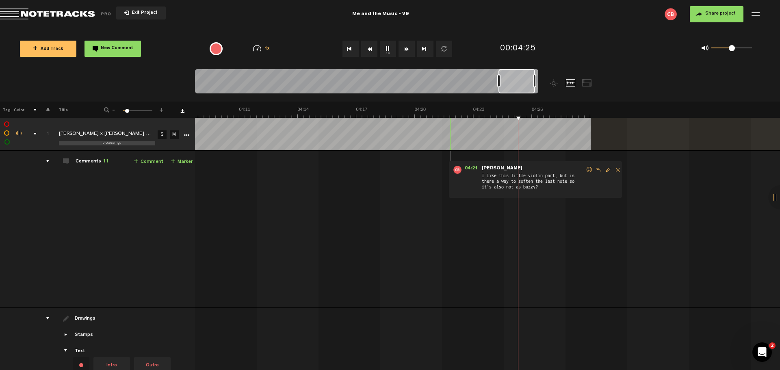
scroll to position [0, 4865]
drag, startPoint x: 505, startPoint y: 82, endPoint x: 497, endPoint y: 81, distance: 7.7
click at [497, 81] on div at bounding box center [498, 80] width 3 height 13
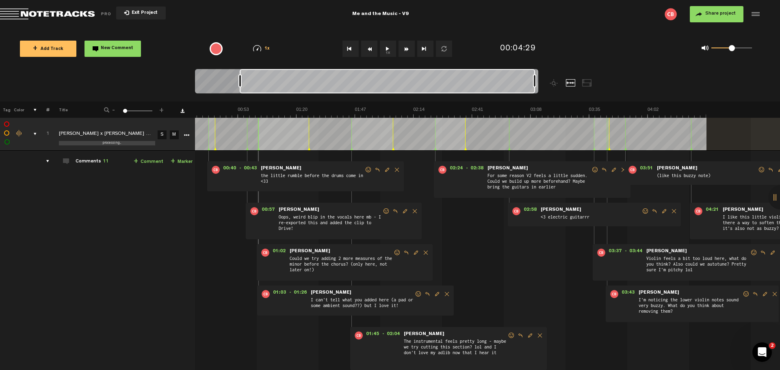
scroll to position [0, 0]
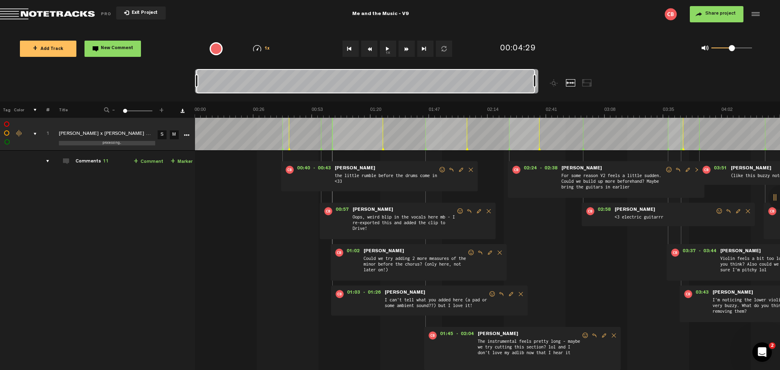
drag, startPoint x: 498, startPoint y: 83, endPoint x: 176, endPoint y: 73, distance: 322.2
click at [176, 73] on nt-zoom-navigation-bar at bounding box center [390, 85] width 780 height 32
click at [709, 14] on span "Share project" at bounding box center [720, 13] width 30 height 5
click at [711, 12] on span "Share project" at bounding box center [720, 13] width 30 height 5
click at [720, 18] on button "Share project" at bounding box center [717, 14] width 54 height 16
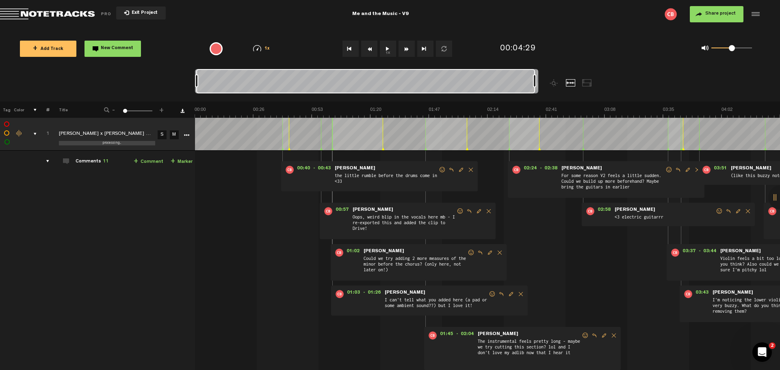
click at [709, 9] on button "Share project" at bounding box center [717, 14] width 54 height 16
click at [757, 14] on div at bounding box center [754, 14] width 12 height 12
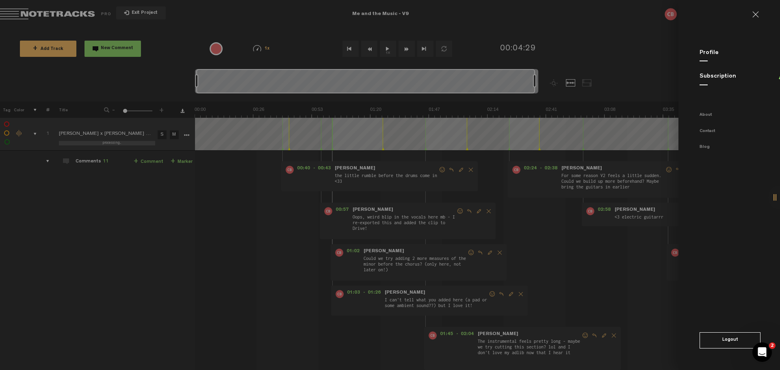
click at [756, 13] on link at bounding box center [758, 14] width 13 height 6
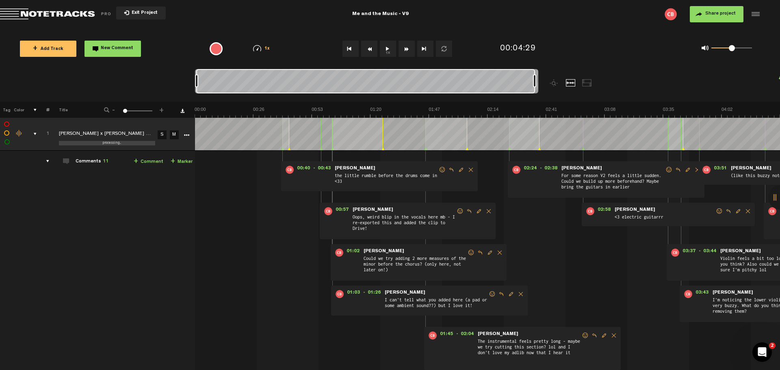
click at [85, 191] on td "Comments 11 + Comment + Marker" at bounding box center [122, 274] width 145 height 246
click at [139, 11] on span "Exit Project" at bounding box center [143, 13] width 28 height 4
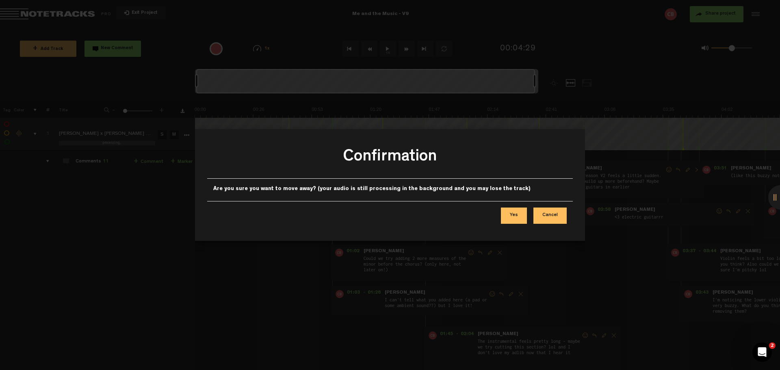
click at [552, 214] on button "Cancel" at bounding box center [549, 216] width 33 height 16
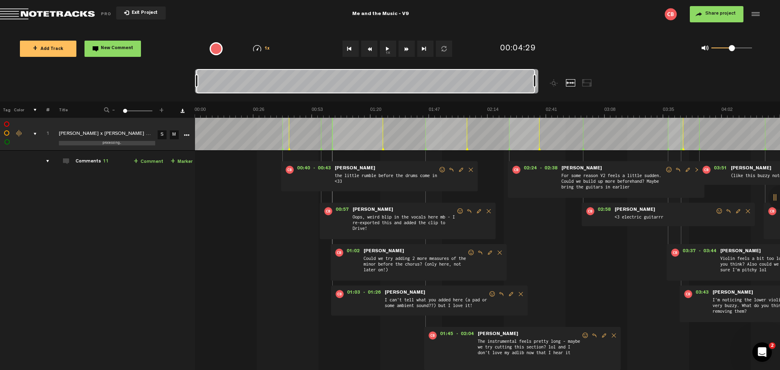
click at [123, 142] on div "processing..." at bounding box center [112, 143] width 106 height 4
click at [128, 197] on td "Comments 11 + Comment + Marker" at bounding box center [122, 274] width 145 height 246
drag, startPoint x: 533, startPoint y: 82, endPoint x: 539, endPoint y: 80, distance: 6.3
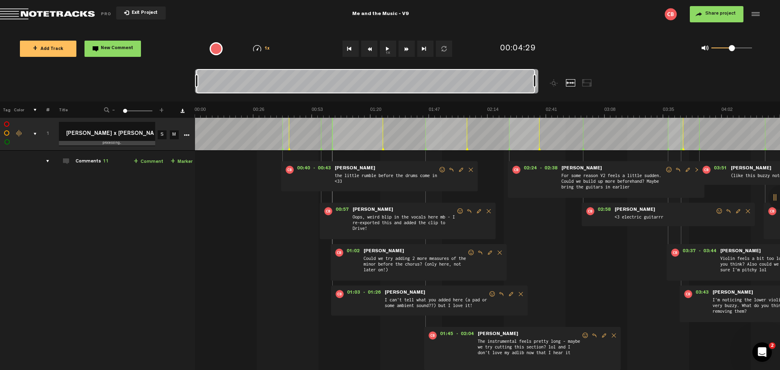
click at [539, 80] on div at bounding box center [409, 85] width 429 height 32
click at [125, 192] on td "Comments 11 + Comment + Marker" at bounding box center [122, 274] width 145 height 246
click at [105, 143] on span "processing..." at bounding box center [111, 143] width 19 height 4
click at [188, 135] on icon "More" at bounding box center [187, 135] width 6 height 6
click at [124, 218] on td "Comments 11 + Comment + Marker" at bounding box center [122, 274] width 145 height 246
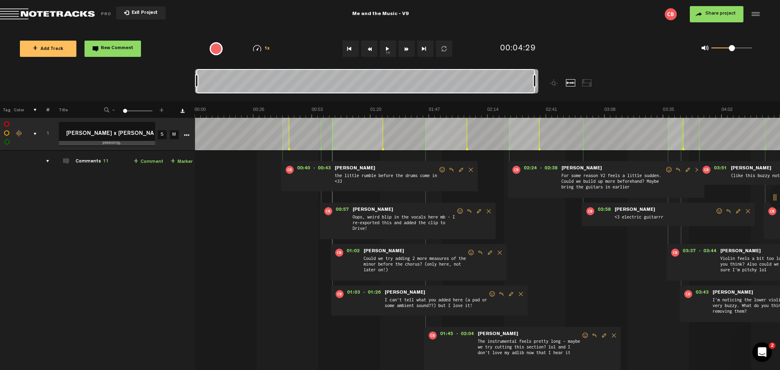
click at [140, 195] on td "Comments 11 + Comment + Marker" at bounding box center [122, 274] width 145 height 246
click at [225, 82] on div at bounding box center [365, 81] width 339 height 24
click at [244, 84] on div at bounding box center [365, 81] width 339 height 24
click at [277, 184] on div "00:40 - 00:43 • [PERSON_NAME]: "the little rumble before the drums come in <33"…" at bounding box center [488, 277] width 584 height 240
click at [243, 173] on div "00:40 - 00:43 • [PERSON_NAME]: "the little rumble before the drums come in <33"…" at bounding box center [488, 277] width 584 height 240
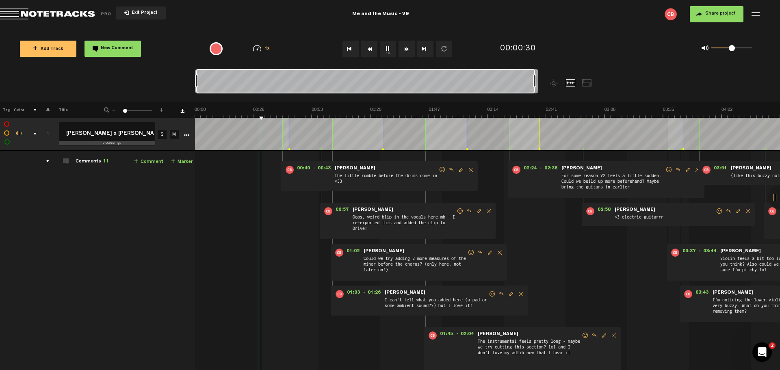
click at [718, 15] on span "Share project" at bounding box center [720, 13] width 30 height 5
click at [709, 7] on button "Share project" at bounding box center [717, 14] width 54 height 16
click at [705, 13] on span "Share project" at bounding box center [720, 13] width 30 height 5
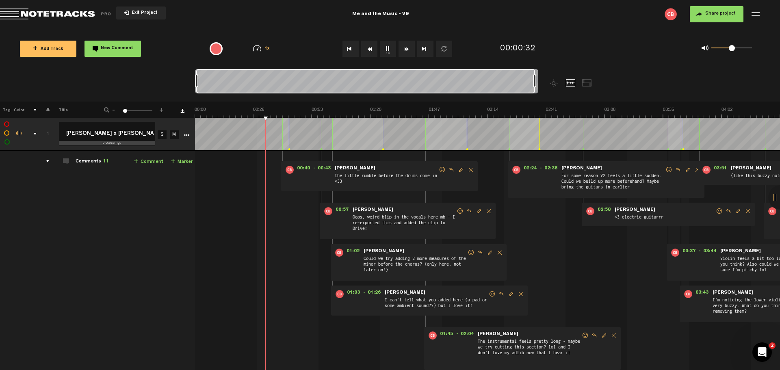
click at [671, 12] on img at bounding box center [670, 14] width 12 height 12
click at [670, 13] on img at bounding box center [670, 14] width 12 height 12
click at [670, 14] on img at bounding box center [670, 14] width 12 height 12
drag, startPoint x: 671, startPoint y: 14, endPoint x: 406, endPoint y: 13, distance: 264.4
click at [670, 14] on img at bounding box center [670, 14] width 12 height 12
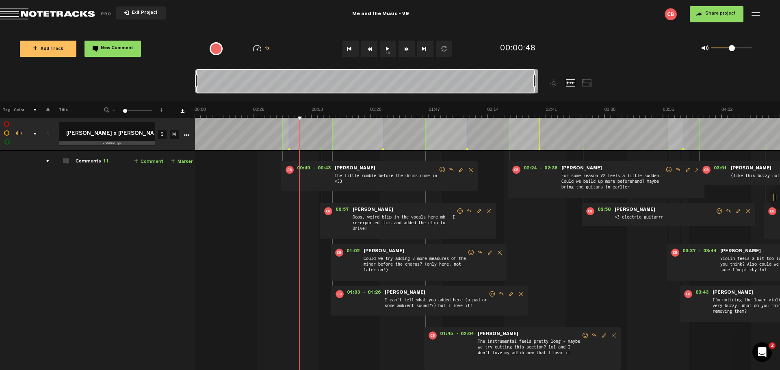
click at [87, 160] on div "Comments 11" at bounding box center [92, 161] width 33 height 7
click at [106, 160] on span "11" at bounding box center [106, 161] width 6 height 5
click at [47, 161] on div "comments" at bounding box center [44, 161] width 13 height 8
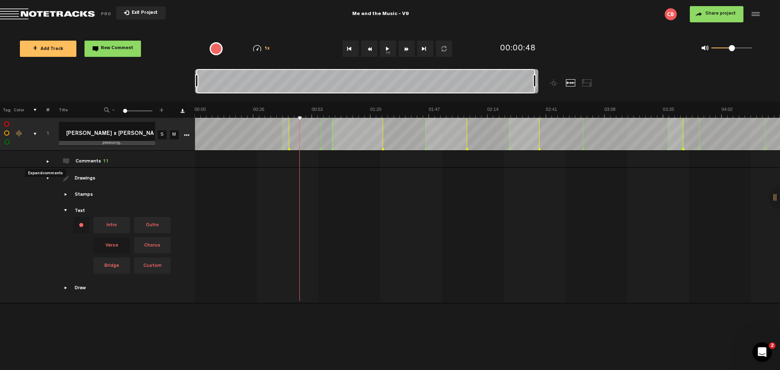
click at [47, 161] on div "comments" at bounding box center [44, 161] width 13 height 8
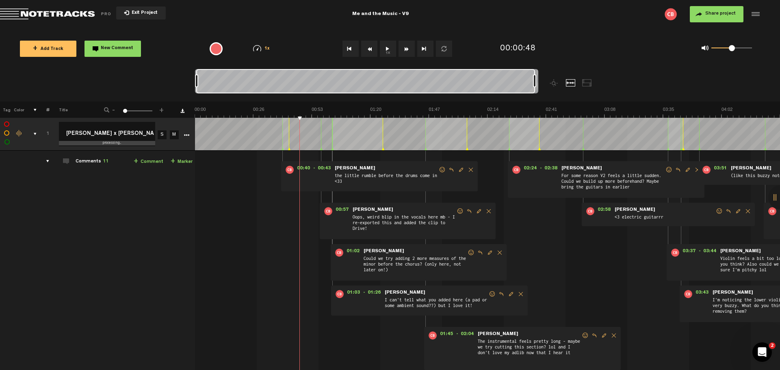
drag, startPoint x: 776, startPoint y: 199, endPoint x: 756, endPoint y: 202, distance: 21.0
click at [756, 8] on div "X Your screen size is currently not optimal for this view. X Exit Project Me an…" at bounding box center [390, 4] width 780 height 8
drag, startPoint x: 774, startPoint y: 197, endPoint x: 608, endPoint y: 218, distance: 166.9
click at [619, 8] on div "X Your screen size is currently not optimal for this view. X Exit Project Me an…" at bounding box center [390, 4] width 780 height 8
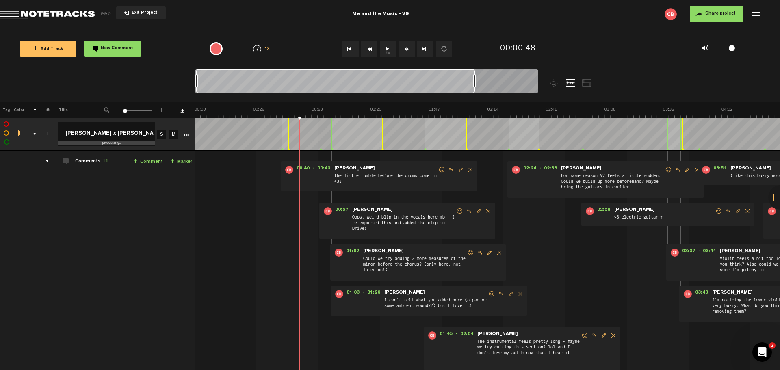
drag, startPoint x: 536, startPoint y: 82, endPoint x: 447, endPoint y: 80, distance: 89.0
click at [473, 80] on div at bounding box center [474, 80] width 3 height 13
drag, startPoint x: 447, startPoint y: 80, endPoint x: 411, endPoint y: 80, distance: 36.2
click at [411, 80] on div at bounding box center [409, 80] width 3 height 13
click at [340, 82] on div at bounding box center [303, 81] width 214 height 24
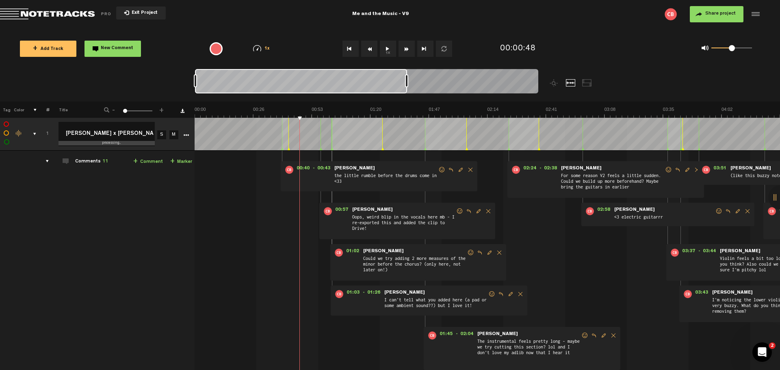
drag, startPoint x: 406, startPoint y: 79, endPoint x: 390, endPoint y: 80, distance: 16.3
click at [390, 80] on div at bounding box center [301, 81] width 212 height 24
click at [400, 81] on div at bounding box center [366, 82] width 343 height 27
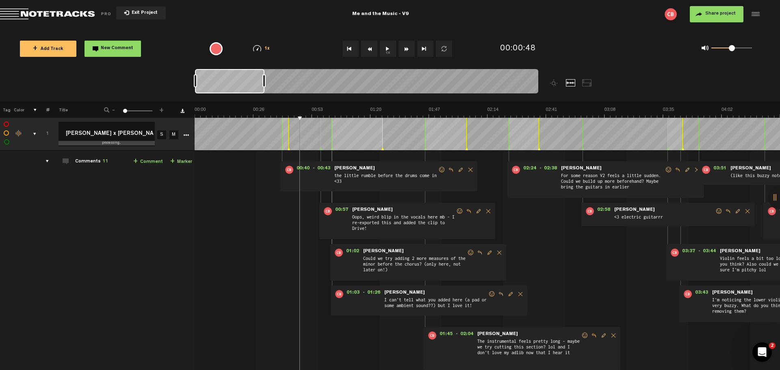
drag, startPoint x: 406, startPoint y: 81, endPoint x: 264, endPoint y: 83, distance: 142.5
click at [264, 83] on div at bounding box center [263, 80] width 3 height 13
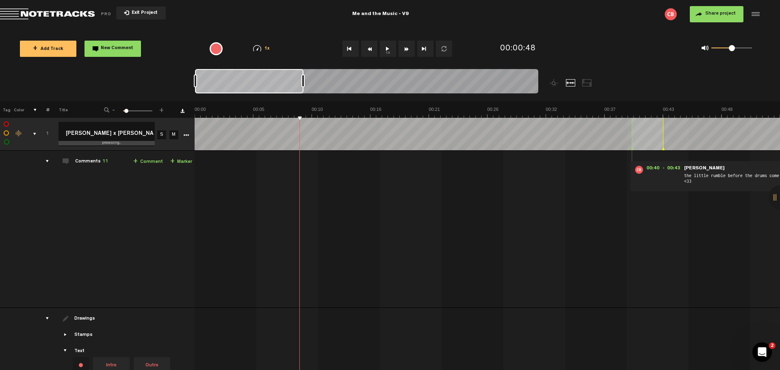
drag, startPoint x: 263, startPoint y: 83, endPoint x: 302, endPoint y: 84, distance: 39.0
click at [302, 84] on div at bounding box center [302, 80] width 3 height 13
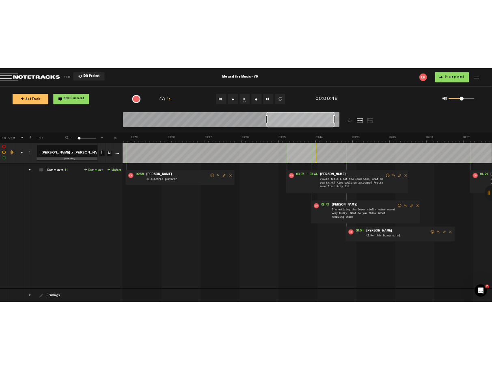
scroll to position [0, 1201]
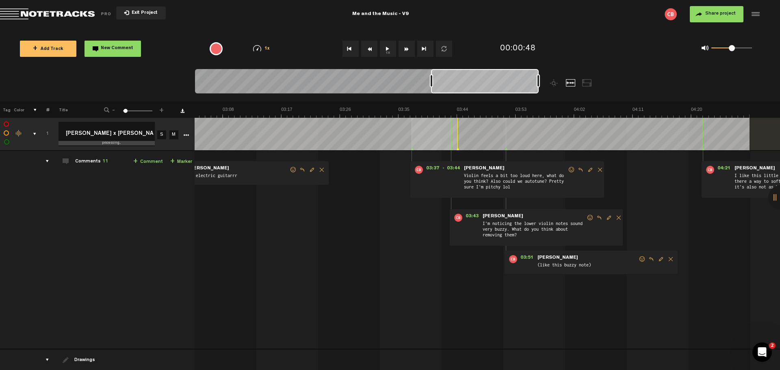
drag, startPoint x: 253, startPoint y: 84, endPoint x: 502, endPoint y: 86, distance: 248.5
click at [502, 86] on div at bounding box center [485, 81] width 108 height 24
click at [759, 13] on div at bounding box center [754, 14] width 12 height 12
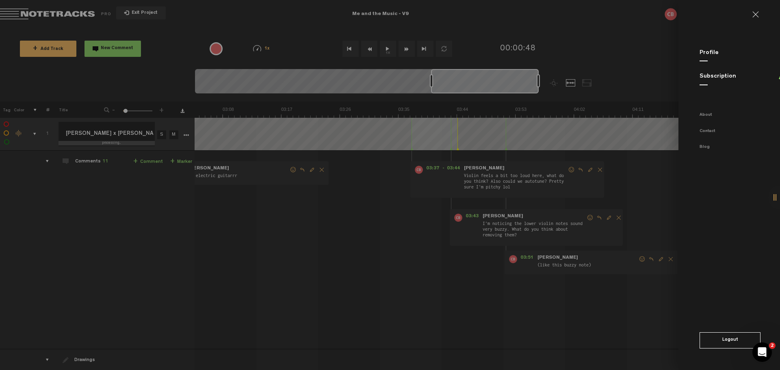
click at [758, 13] on link at bounding box center [758, 14] width 13 height 6
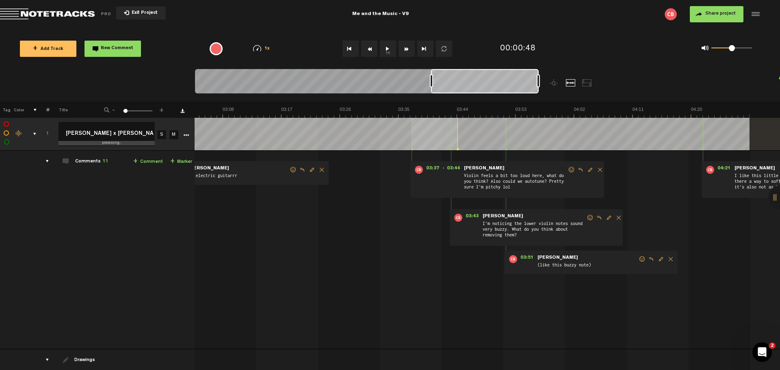
click at [710, 13] on span "Share project" at bounding box center [720, 13] width 30 height 5
click at [712, 20] on button "Share project" at bounding box center [717, 14] width 54 height 16
click at [713, 21] on button "Share project" at bounding box center [717, 14] width 54 height 16
click at [714, 22] on button "Share project" at bounding box center [717, 14] width 54 height 16
click at [714, 23] on md-toolbar "Exit Project Me and the Music - V9 Share project Save project" at bounding box center [390, 14] width 780 height 28
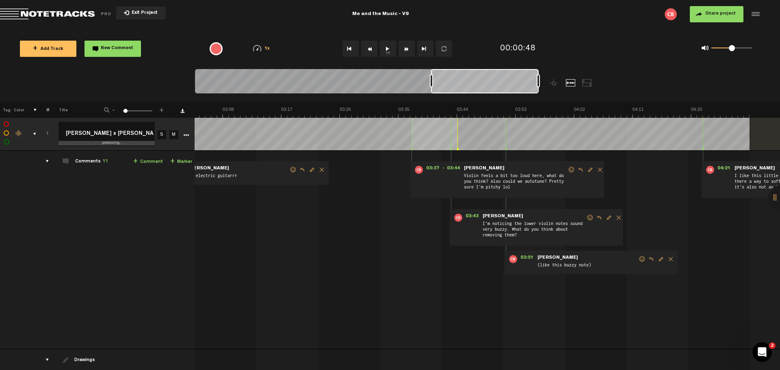
click at [714, 19] on button "Share project" at bounding box center [717, 14] width 54 height 16
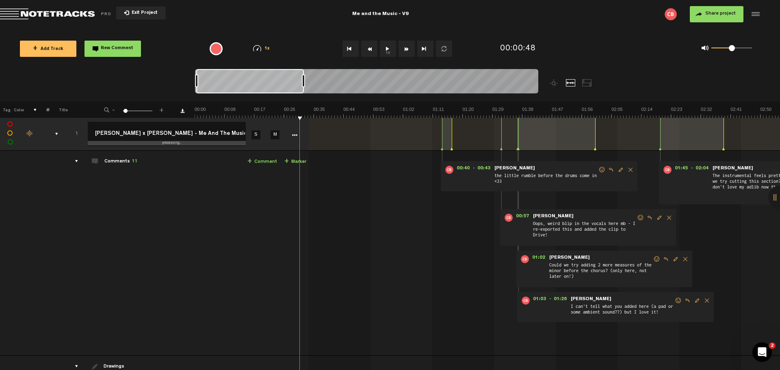
scroll to position [0, 0]
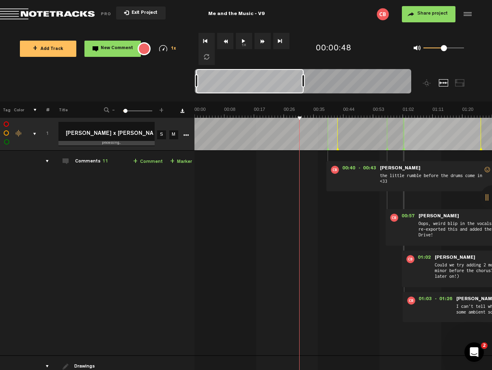
click at [430, 11] on span "Share project" at bounding box center [432, 13] width 30 height 5
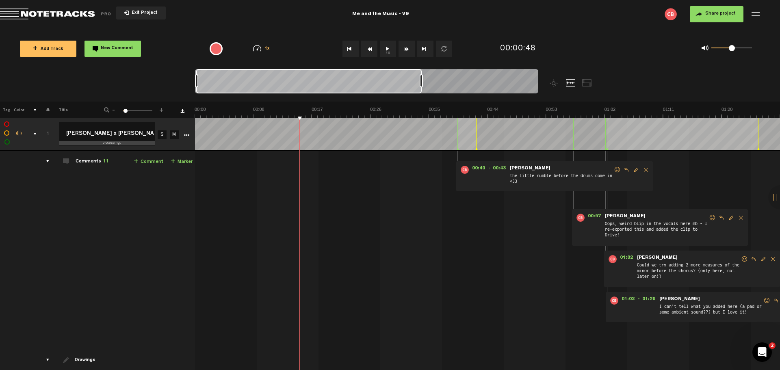
click at [132, 190] on td "Comments 11 + Comment + Marker" at bounding box center [122, 250] width 145 height 199
click at [185, 133] on icon "More" at bounding box center [187, 135] width 6 height 6
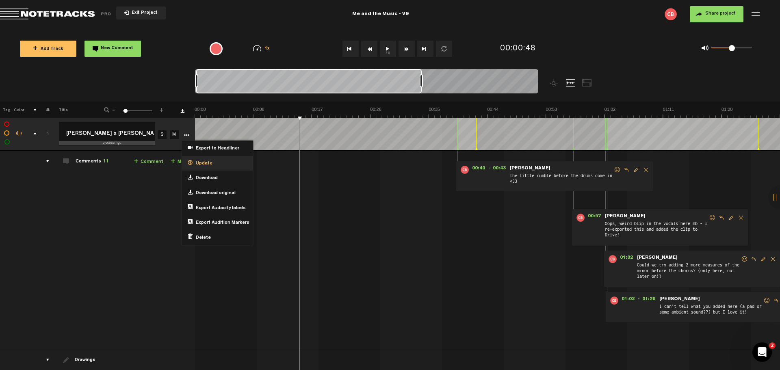
click at [198, 162] on span "Update" at bounding box center [202, 163] width 20 height 7
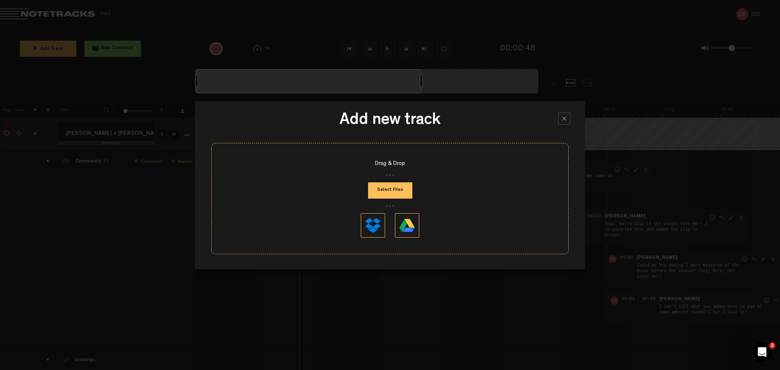
click at [563, 118] on div at bounding box center [564, 118] width 12 height 12
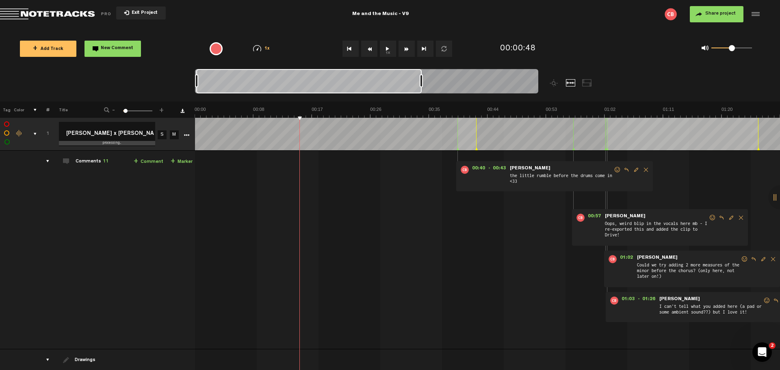
click at [7, 142] on label at bounding box center [7, 142] width 0 height 0
checkbox input "false"
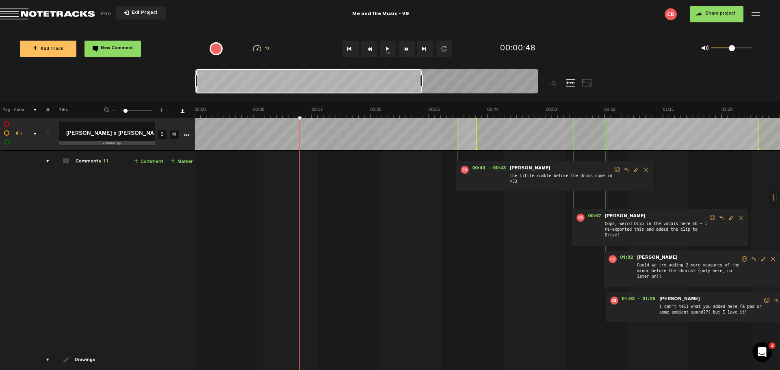
click at [7, 133] on label at bounding box center [7, 133] width 0 height 0
checkbox input "true"
click at [7, 124] on label at bounding box center [7, 124] width 0 height 0
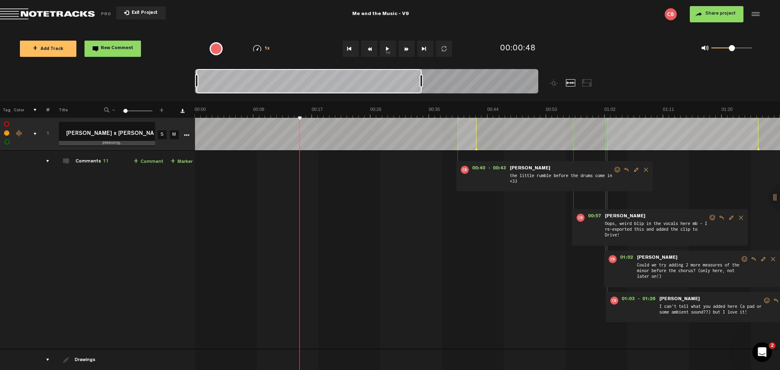
checkbox input "true"
click at [7, 142] on label at bounding box center [7, 142] width 0 height 0
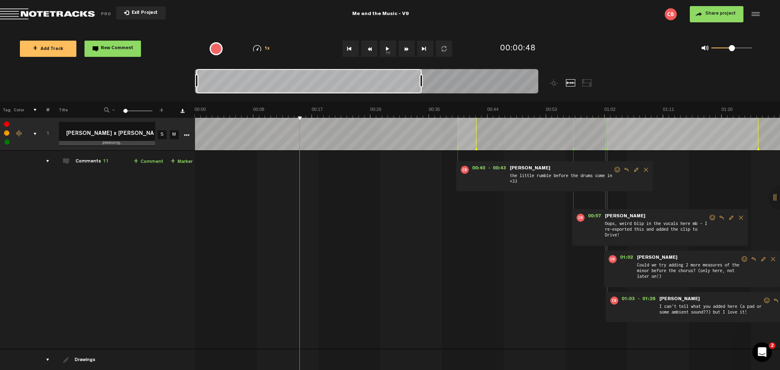
checkbox input "false"
click at [7, 133] on label at bounding box center [7, 133] width 0 height 0
checkbox input "false"
click at [7, 124] on label at bounding box center [7, 124] width 0 height 0
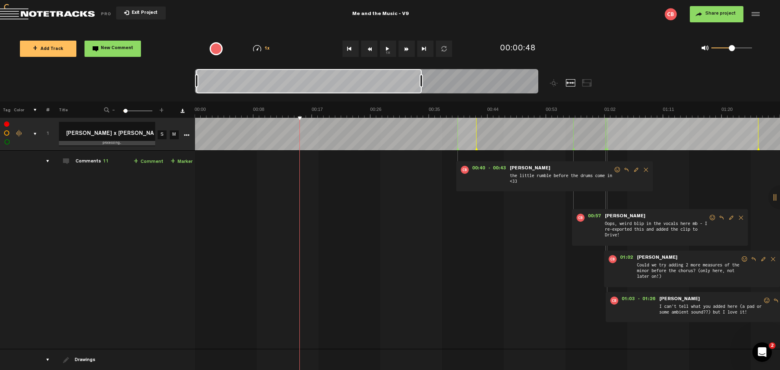
checkbox input "false"
click at [408, 188] on icon "comment" at bounding box center [418, 192] width 32 height 8
drag, startPoint x: 402, startPoint y: 169, endPoint x: 386, endPoint y: 176, distance: 18.2
click at [389, 175] on form at bounding box center [382, 173] width 102 height 15
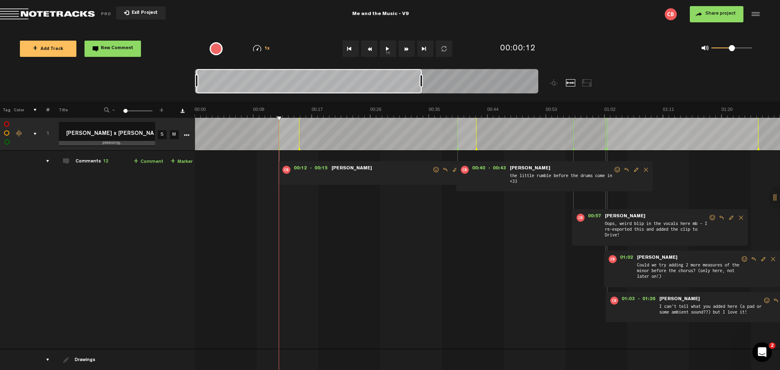
click at [97, 159] on div "Comments 12" at bounding box center [92, 161] width 33 height 7
click at [105, 160] on span "12" at bounding box center [106, 161] width 6 height 5
click at [353, 169] on span "[PERSON_NAME]" at bounding box center [352, 169] width 42 height 6
drag, startPoint x: 420, startPoint y: 82, endPoint x: 361, endPoint y: 84, distance: 59.0
click at [368, 84] on div at bounding box center [369, 80] width 3 height 13
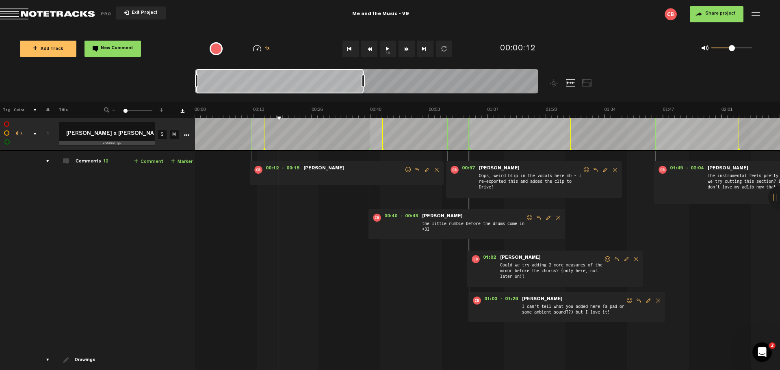
click at [439, 169] on span "Delete comment" at bounding box center [437, 170] width 10 height 6
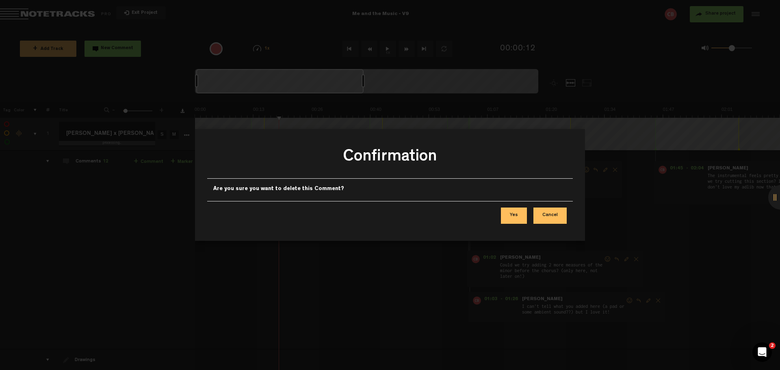
click at [516, 215] on button "Yes" at bounding box center [514, 216] width 26 height 16
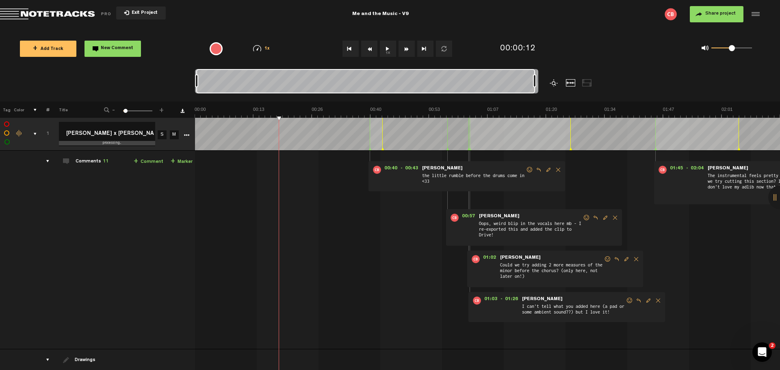
drag, startPoint x: 362, startPoint y: 80, endPoint x: 554, endPoint y: 80, distance: 192.1
click at [554, 80] on div at bounding box center [409, 85] width 429 height 32
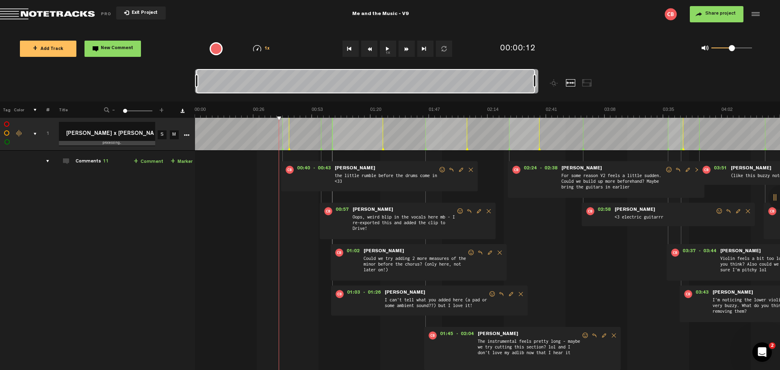
drag, startPoint x: 197, startPoint y: 83, endPoint x: 182, endPoint y: 83, distance: 14.6
click at [183, 83] on nt-zoom-navigation-bar at bounding box center [390, 85] width 780 height 32
click at [713, 9] on button "Share project" at bounding box center [717, 14] width 54 height 16
click at [713, 13] on span "Share project" at bounding box center [720, 13] width 30 height 5
click at [712, 13] on span "Share project" at bounding box center [720, 13] width 30 height 5
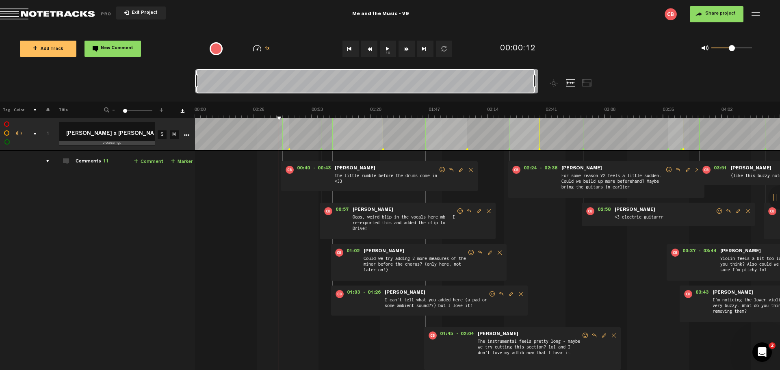
click at [712, 13] on span "Share project" at bounding box center [720, 13] width 30 height 5
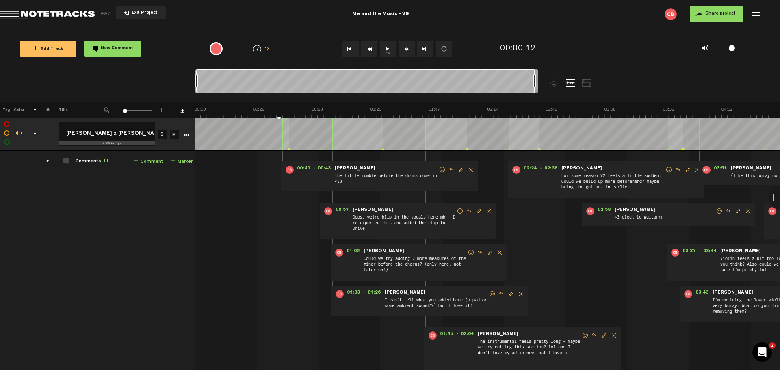
scroll to position [0, 6]
drag, startPoint x: 535, startPoint y: 85, endPoint x: 430, endPoint y: 83, distance: 105.6
click at [442, 83] on div at bounding box center [443, 80] width 3 height 13
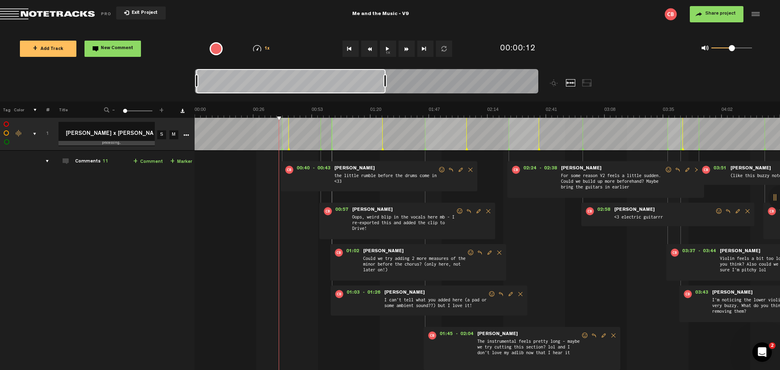
drag, startPoint x: 430, startPoint y: 83, endPoint x: 355, endPoint y: 85, distance: 74.8
click at [383, 85] on div at bounding box center [384, 80] width 3 height 13
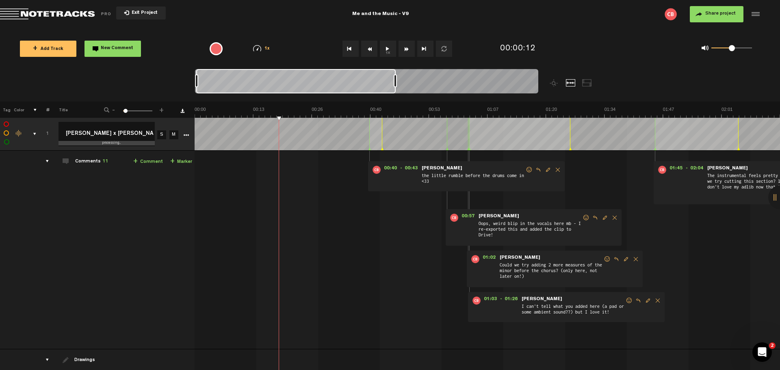
drag, startPoint x: 355, startPoint y: 85, endPoint x: 396, endPoint y: 84, distance: 41.0
click at [396, 84] on div at bounding box center [394, 80] width 3 height 13
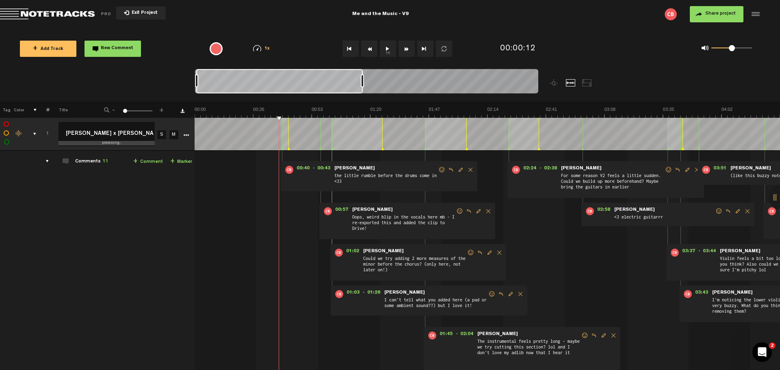
drag, startPoint x: 395, startPoint y: 84, endPoint x: 362, endPoint y: 86, distance: 33.4
click at [362, 86] on div at bounding box center [362, 80] width 3 height 13
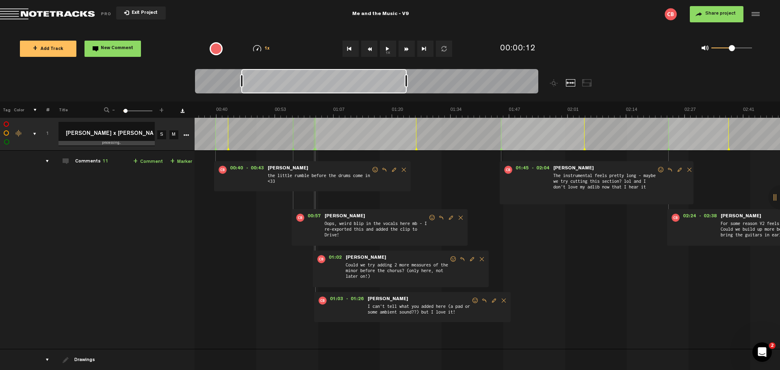
scroll to position [0, 152]
drag, startPoint x: 318, startPoint y: 85, endPoint x: 362, endPoint y: 85, distance: 44.7
click at [362, 85] on div at bounding box center [323, 81] width 165 height 24
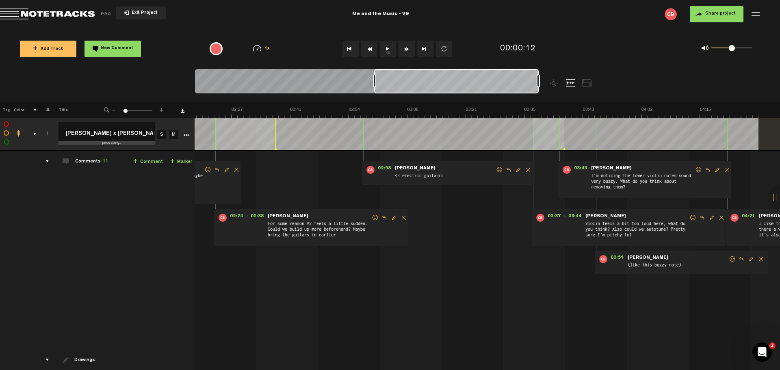
scroll to position [0, 607]
drag, startPoint x: 292, startPoint y: 85, endPoint x: 451, endPoint y: 93, distance: 159.8
click at [451, 93] on div at bounding box center [366, 82] width 343 height 27
drag, startPoint x: 539, startPoint y: 84, endPoint x: 563, endPoint y: 85, distance: 24.0
click at [563, 85] on div at bounding box center [409, 85] width 429 height 32
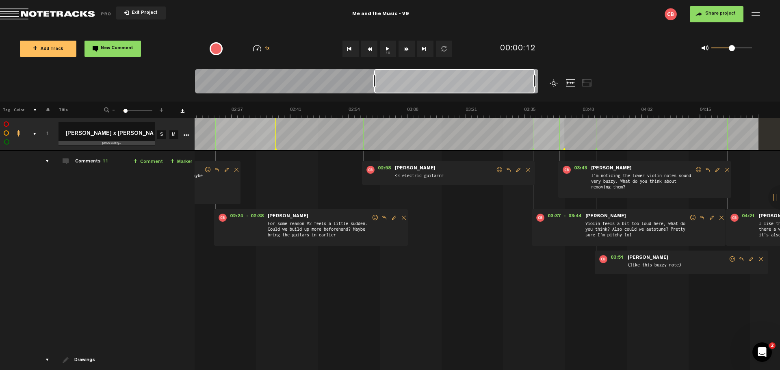
drag, startPoint x: 534, startPoint y: 81, endPoint x: 550, endPoint y: 83, distance: 16.0
click at [550, 83] on div at bounding box center [409, 85] width 429 height 32
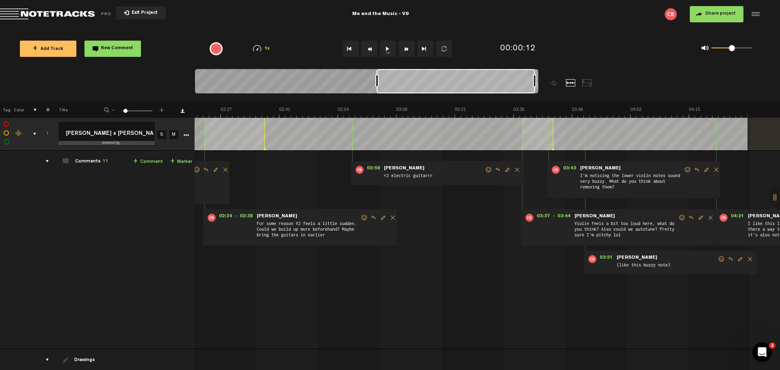
scroll to position [0, 615]
drag, startPoint x: 373, startPoint y: 81, endPoint x: 377, endPoint y: 82, distance: 4.2
click at [376, 82] on div at bounding box center [376, 80] width 3 height 13
drag, startPoint x: 534, startPoint y: 83, endPoint x: 491, endPoint y: 84, distance: 43.5
click at [493, 84] on div at bounding box center [494, 80] width 3 height 13
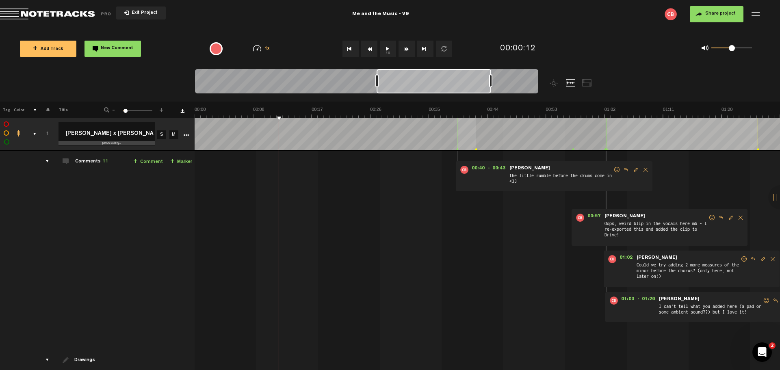
scroll to position [0, 922]
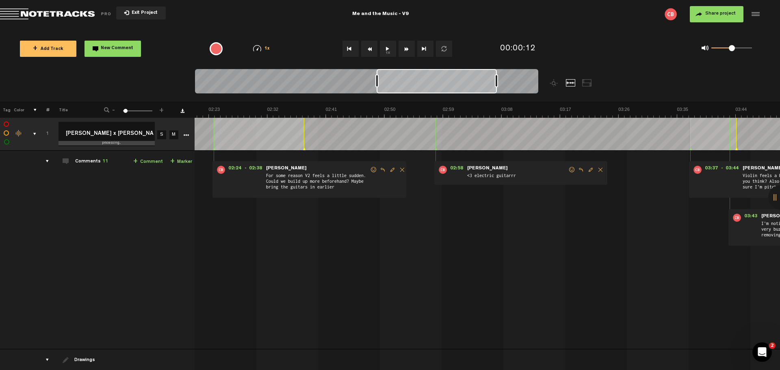
drag, startPoint x: 491, startPoint y: 84, endPoint x: 496, endPoint y: 84, distance: 5.7
click at [496, 84] on div at bounding box center [496, 80] width 3 height 13
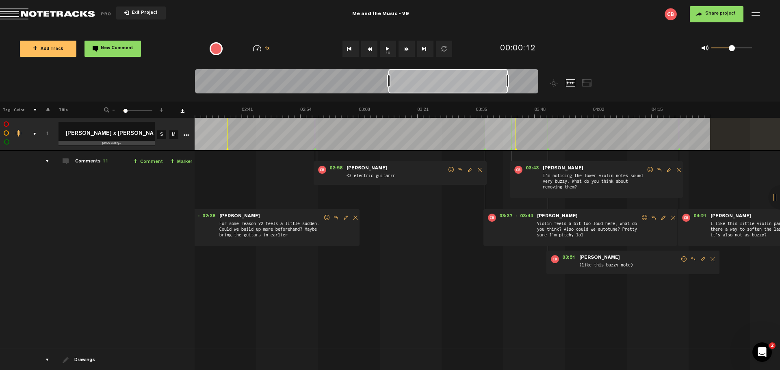
drag, startPoint x: 441, startPoint y: 86, endPoint x: 452, endPoint y: 86, distance: 11.8
click at [452, 86] on div at bounding box center [447, 81] width 119 height 24
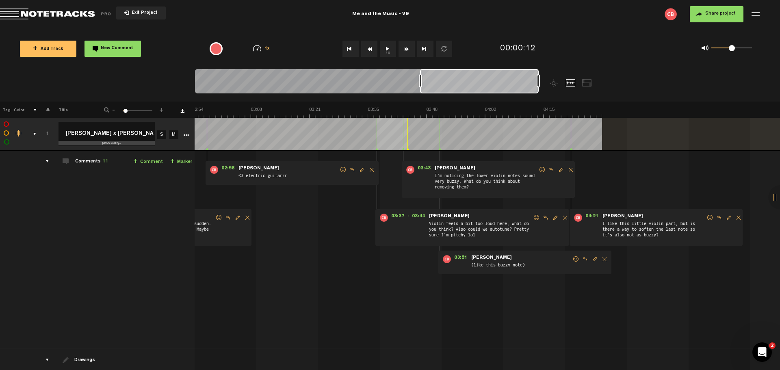
scroll to position [0, 763]
drag, startPoint x: 452, startPoint y: 86, endPoint x: 505, endPoint y: 89, distance: 52.4
click at [505, 89] on div at bounding box center [479, 81] width 119 height 24
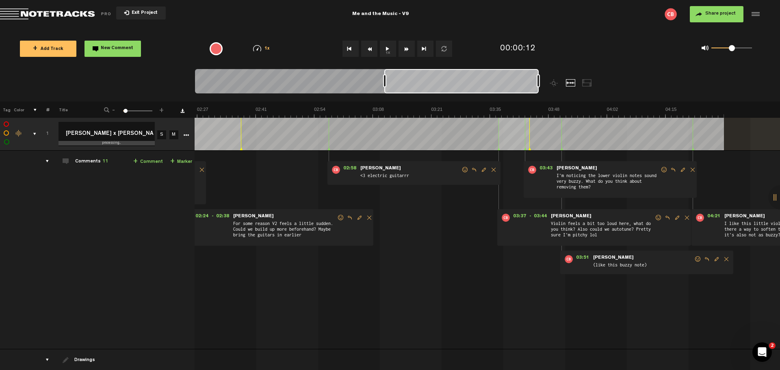
scroll to position [0, 638]
drag, startPoint x: 419, startPoint y: 84, endPoint x: 383, endPoint y: 86, distance: 36.6
click at [383, 86] on div at bounding box center [383, 80] width 3 height 13
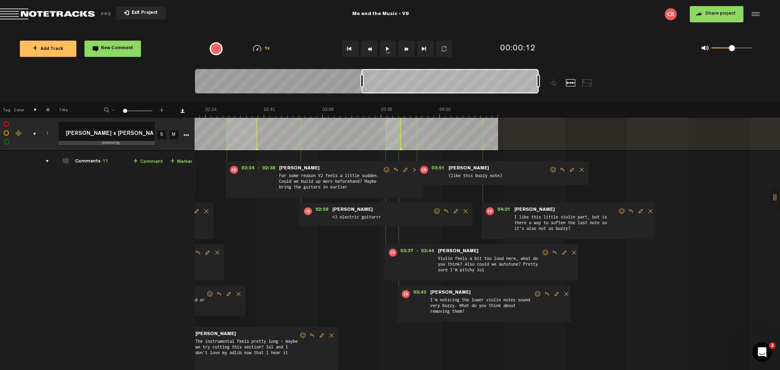
scroll to position [0, 282]
click at [361, 89] on div at bounding box center [366, 82] width 343 height 27
drag, startPoint x: 538, startPoint y: 83, endPoint x: 473, endPoint y: 83, distance: 65.8
click at [473, 83] on div at bounding box center [472, 80] width 3 height 13
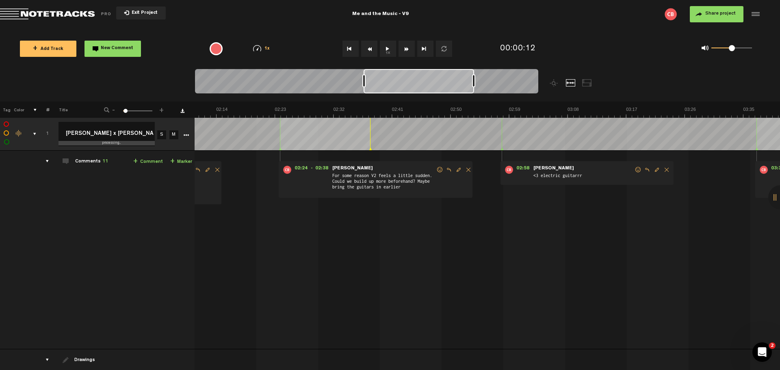
scroll to position [0, 860]
click at [434, 84] on div at bounding box center [418, 81] width 110 height 24
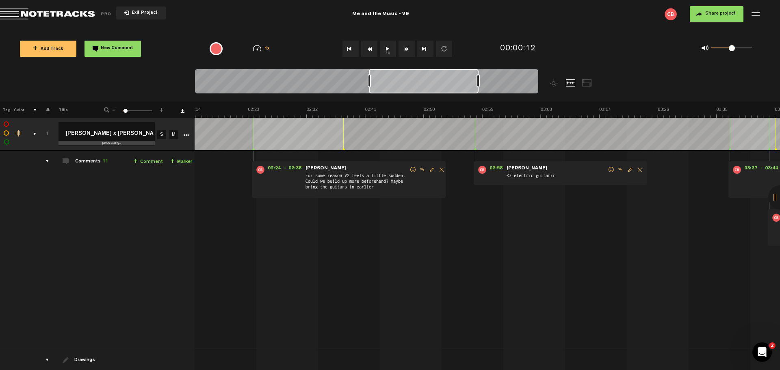
scroll to position [0, 866]
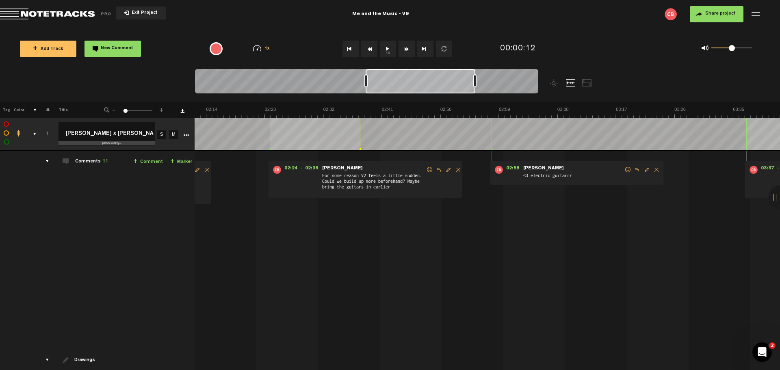
click at [435, 84] on div at bounding box center [420, 81] width 110 height 24
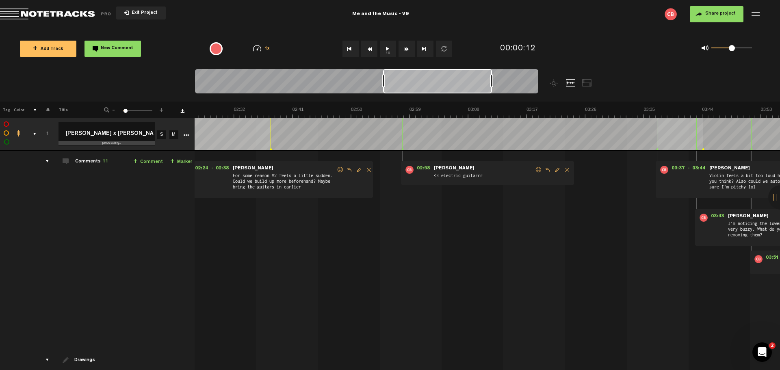
scroll to position [0, 1195]
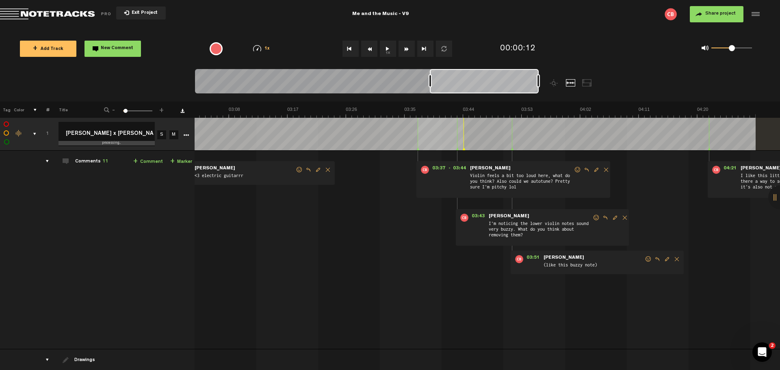
drag, startPoint x: 407, startPoint y: 80, endPoint x: 573, endPoint y: 84, distance: 166.1
click at [573, 84] on div at bounding box center [409, 85] width 429 height 32
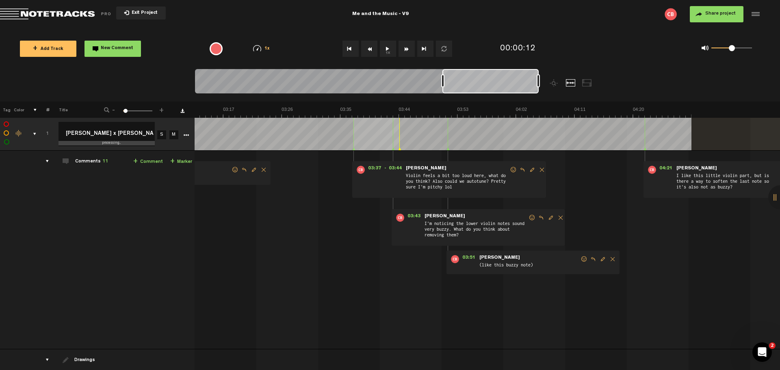
drag, startPoint x: 430, startPoint y: 82, endPoint x: 444, endPoint y: 80, distance: 13.9
click at [444, 80] on div at bounding box center [442, 80] width 3 height 13
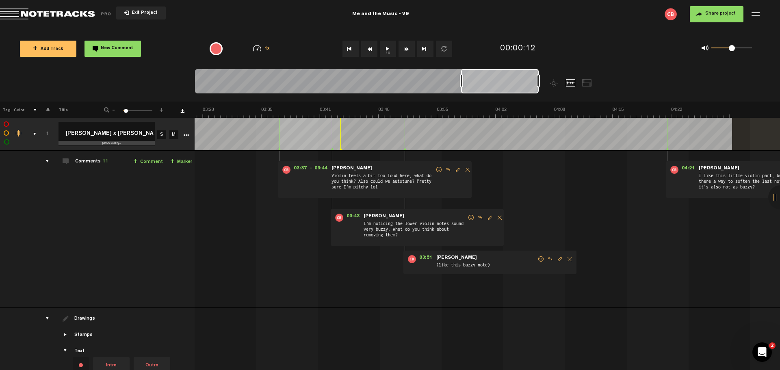
drag, startPoint x: 444, startPoint y: 80, endPoint x: 462, endPoint y: 80, distance: 17.9
click at [462, 80] on div at bounding box center [461, 80] width 3 height 13
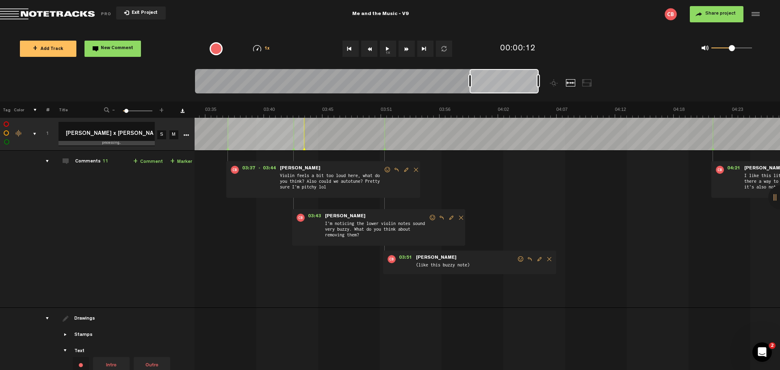
scroll to position [0, 2334]
drag, startPoint x: 462, startPoint y: 80, endPoint x: 470, endPoint y: 80, distance: 8.5
click at [470, 80] on div at bounding box center [470, 80] width 3 height 13
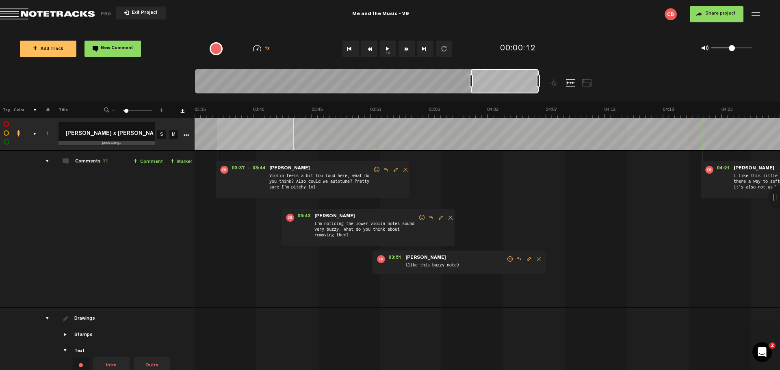
scroll to position [0, 2341]
drag, startPoint x: 500, startPoint y: 82, endPoint x: 515, endPoint y: 84, distance: 15.1
click at [515, 84] on div at bounding box center [505, 81] width 68 height 24
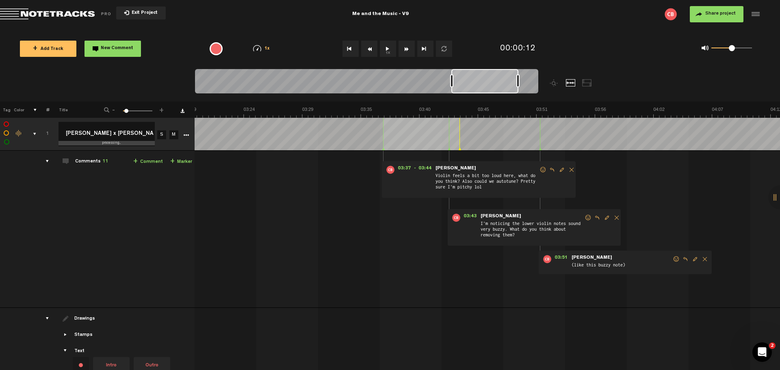
scroll to position [0, 2348]
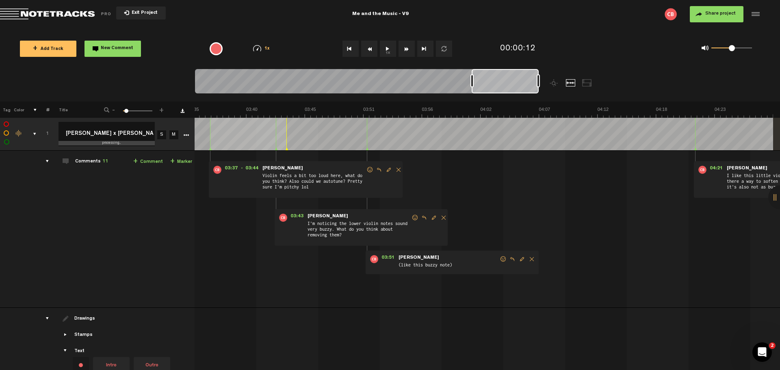
drag, startPoint x: 522, startPoint y: 84, endPoint x: 545, endPoint y: 86, distance: 23.2
click at [545, 86] on div at bounding box center [409, 85] width 429 height 32
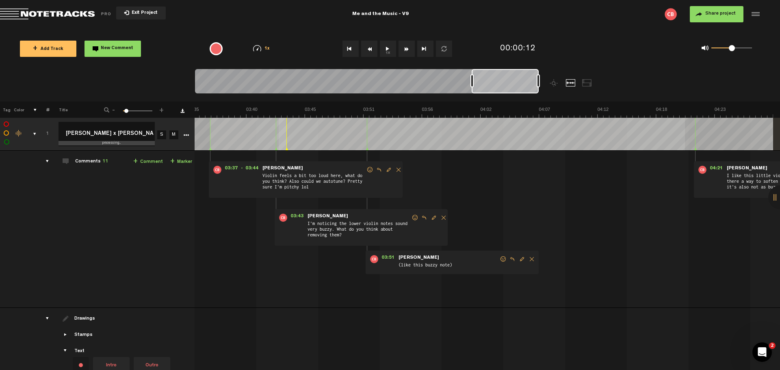
drag, startPoint x: 690, startPoint y: 149, endPoint x: 684, endPoint y: 150, distance: 5.7
click at [684, 150] on tbody "1 processing... [PERSON_NAME] x [PERSON_NAME] - Me And The Music V9 [PERSON_NAM…" at bounding box center [390, 281] width 780 height 326
drag, startPoint x: 690, startPoint y: 149, endPoint x: 684, endPoint y: 151, distance: 5.9
click at [684, 151] on tbody "1 processing... [PERSON_NAME] x [PERSON_NAME] - Me And The Music V9 [PERSON_NAM…" at bounding box center [390, 281] width 780 height 326
click at [695, 154] on hr at bounding box center [695, 159] width 1 height 16
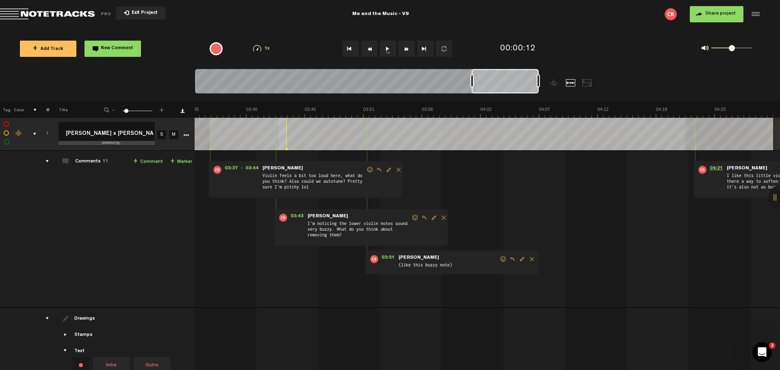
click at [710, 168] on span "04:21" at bounding box center [715, 170] width 19 height 8
drag, startPoint x: 689, startPoint y: 149, endPoint x: 657, endPoint y: 151, distance: 32.1
click at [657, 151] on tbody "1 processing... [PERSON_NAME] x [PERSON_NAME] - Me And The Music V9 [PERSON_NAM…" at bounding box center [390, 281] width 780 height 326
click at [650, 171] on td "1 [PERSON_NAME] x [PERSON_NAME] - Me And The Music V9 [PERSON_NAME] x [PERSON_N…" at bounding box center [487, 229] width 585 height 157
click at [530, 189] on td "1 [PERSON_NAME] x [PERSON_NAME] - Me And The Music V9 [PERSON_NAME] x [PERSON_N…" at bounding box center [487, 229] width 585 height 157
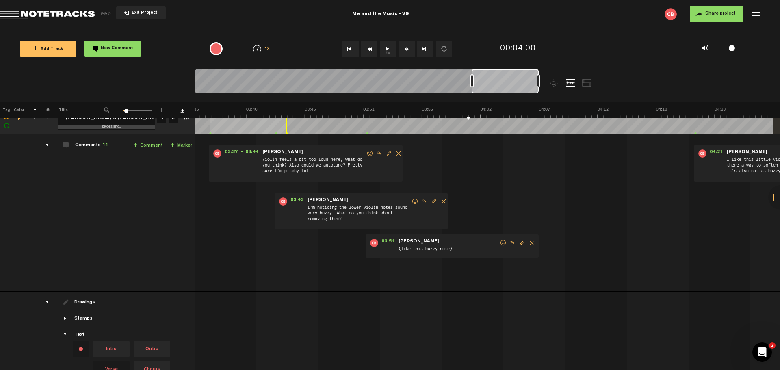
scroll to position [0, 6]
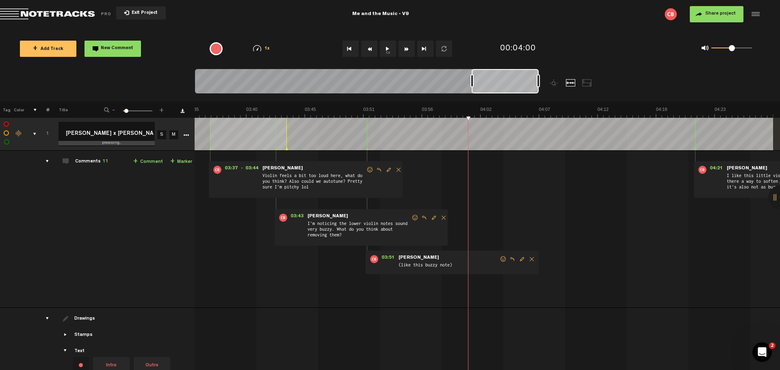
click at [201, 155] on td "1 [PERSON_NAME] x [PERSON_NAME] - Me And The Music V9 [PERSON_NAME] x [PERSON_N…" at bounding box center [487, 229] width 585 height 157
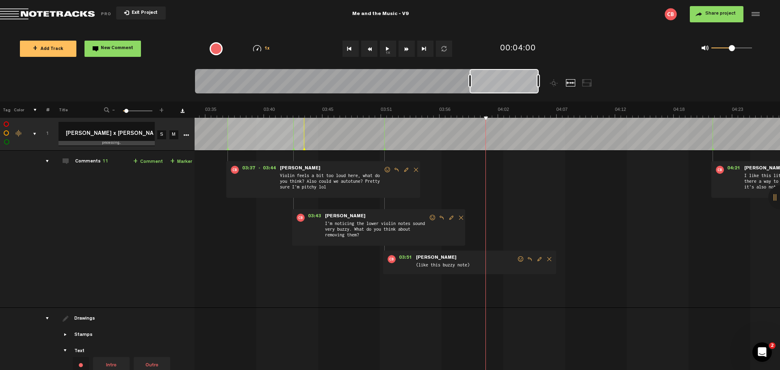
scroll to position [0, 1848]
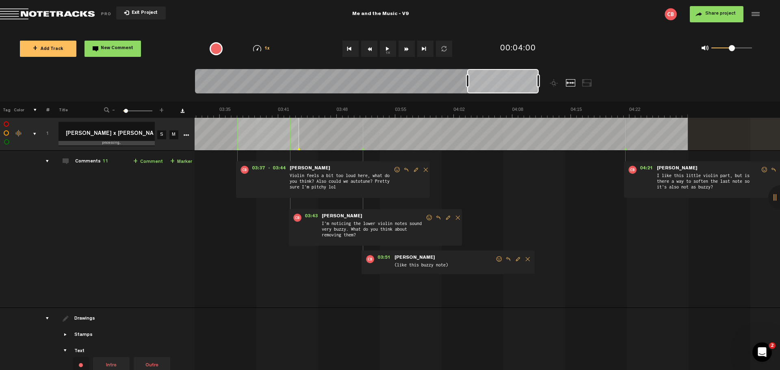
drag, startPoint x: 473, startPoint y: 82, endPoint x: 468, endPoint y: 83, distance: 4.5
click at [468, 83] on div at bounding box center [467, 80] width 3 height 13
click at [91, 126] on div "Click to edit the title" at bounding box center [111, 126] width 106 height 8
click at [92, 126] on div "Click to edit the title" at bounding box center [111, 126] width 106 height 8
click at [183, 134] on icon "More" at bounding box center [186, 135] width 6 height 6
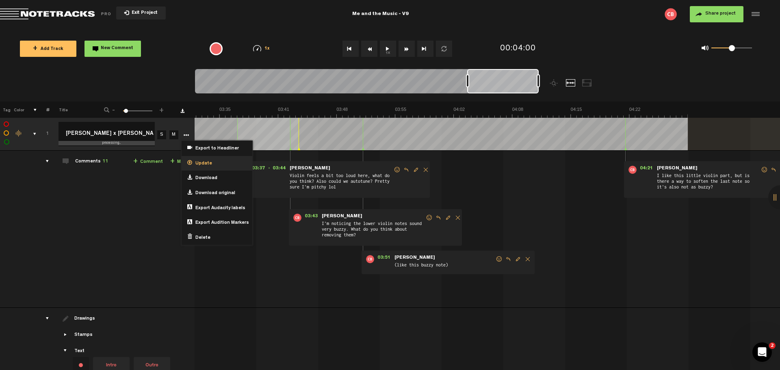
click at [197, 164] on span "Update" at bounding box center [202, 163] width 20 height 7
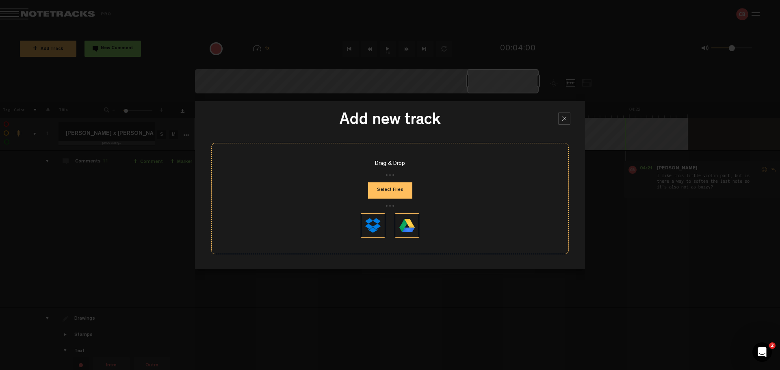
click at [389, 193] on button "Select Files" at bounding box center [390, 190] width 44 height 16
click at [387, 188] on button "Select Files" at bounding box center [390, 190] width 44 height 16
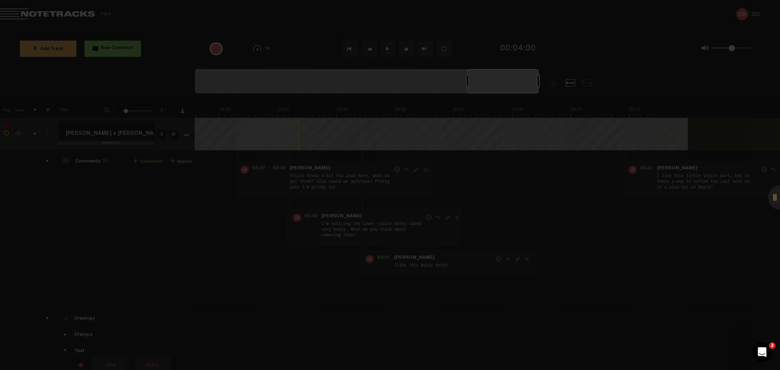
type input "MATM_V9"
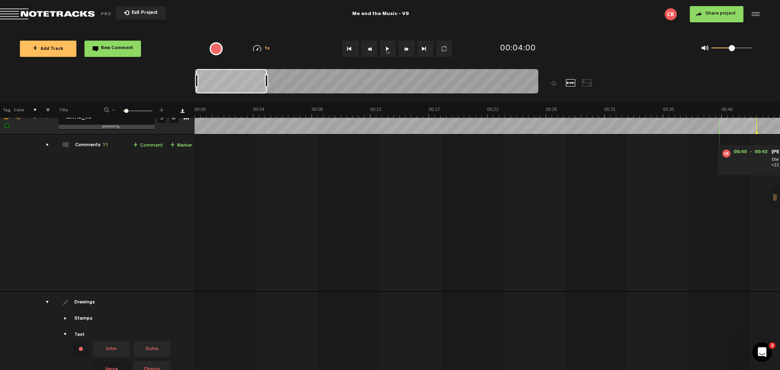
scroll to position [0, 6]
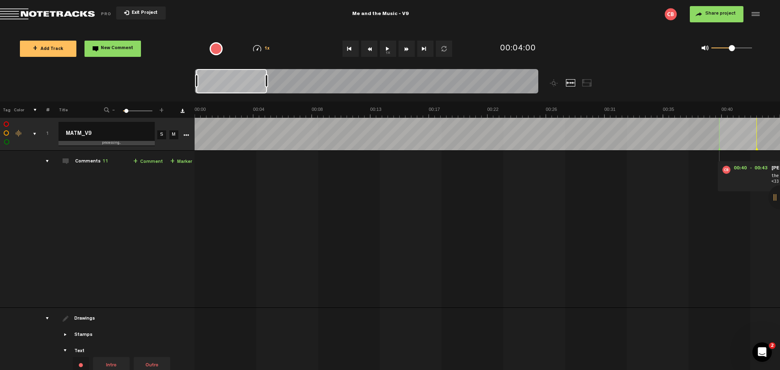
click at [716, 16] on span "Share project" at bounding box center [720, 13] width 30 height 5
click at [110, 135] on input "MATM_V9" at bounding box center [106, 134] width 96 height 24
click at [116, 143] on div "processing..." at bounding box center [111, 143] width 106 height 4
click at [115, 143] on div "processing..." at bounding box center [111, 143] width 106 height 4
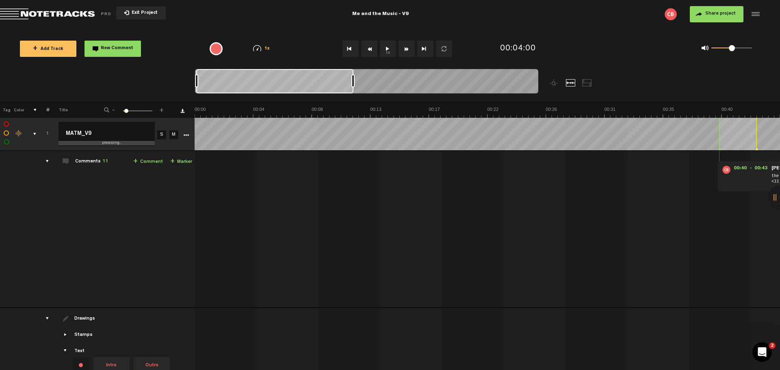
drag, startPoint x: 265, startPoint y: 82, endPoint x: 364, endPoint y: 81, distance: 99.1
click at [355, 81] on div at bounding box center [352, 80] width 3 height 13
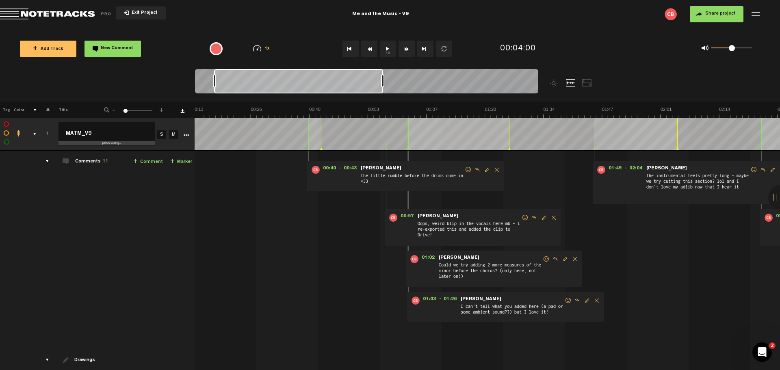
scroll to position [0, 61]
drag, startPoint x: 297, startPoint y: 87, endPoint x: 315, endPoint y: 86, distance: 17.9
click at [315, 86] on div at bounding box center [298, 81] width 169 height 24
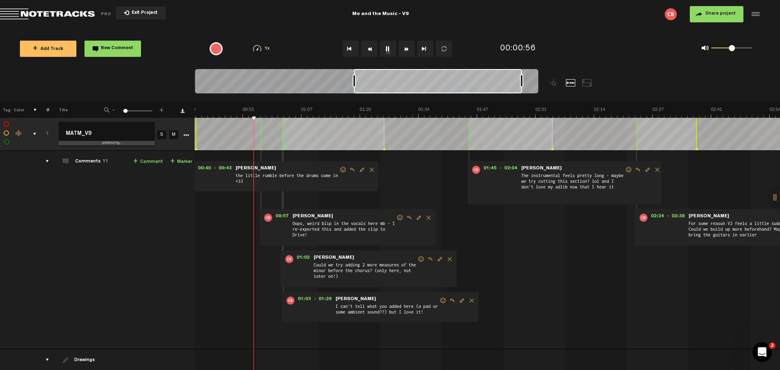
drag, startPoint x: 296, startPoint y: 81, endPoint x: 436, endPoint y: 82, distance: 139.7
click at [436, 82] on div at bounding box center [438, 81] width 168 height 24
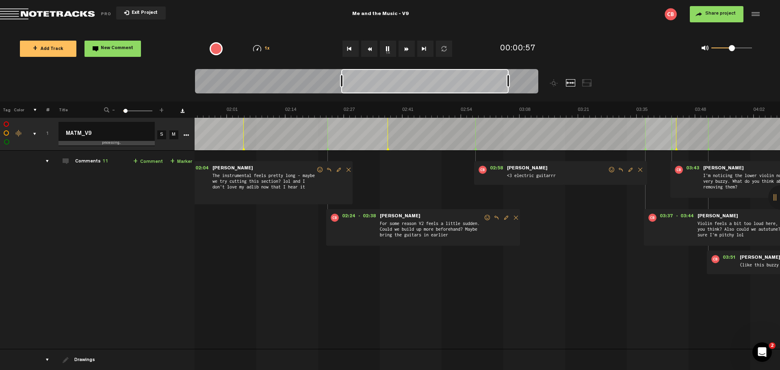
drag, startPoint x: 439, startPoint y: 82, endPoint x: 385, endPoint y: 82, distance: 54.0
click at [385, 82] on div at bounding box center [424, 81] width 167 height 24
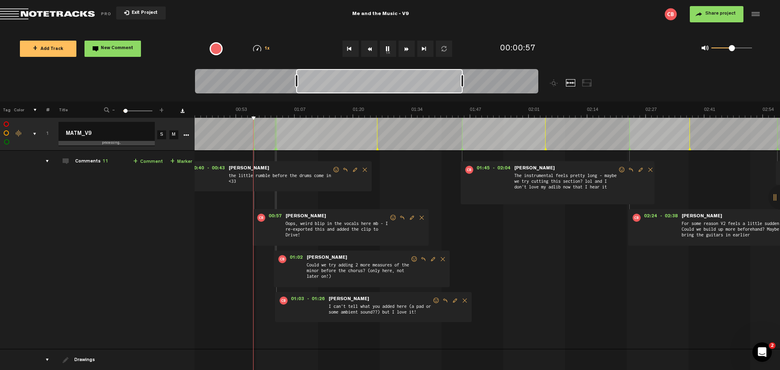
drag, startPoint x: 385, startPoint y: 82, endPoint x: 354, endPoint y: 82, distance: 31.7
click at [354, 82] on div at bounding box center [379, 81] width 166 height 24
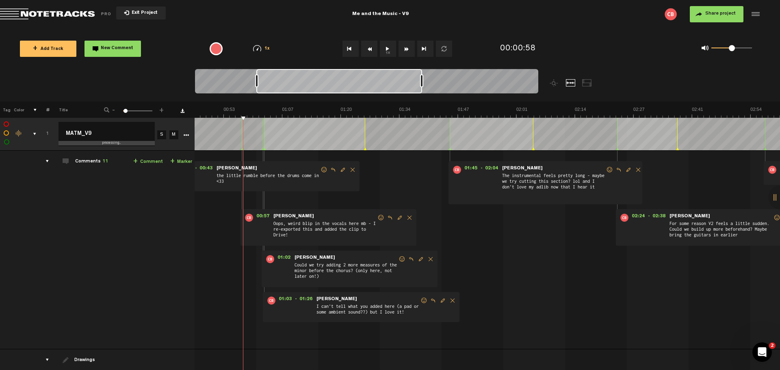
scroll to position [0, 126]
drag, startPoint x: 338, startPoint y: 89, endPoint x: 303, endPoint y: 89, distance: 35.3
click at [303, 89] on div at bounding box center [339, 81] width 166 height 24
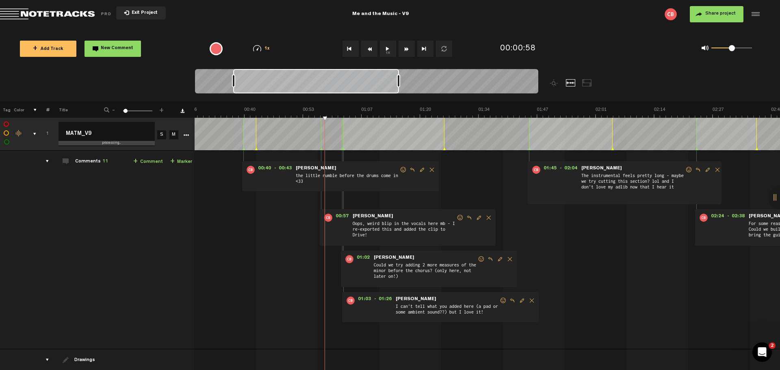
click at [49, 207] on td "Comments 11 + Comment + Marker" at bounding box center [121, 250] width 145 height 199
click at [138, 11] on span "Exit Project" at bounding box center [143, 13] width 28 height 4
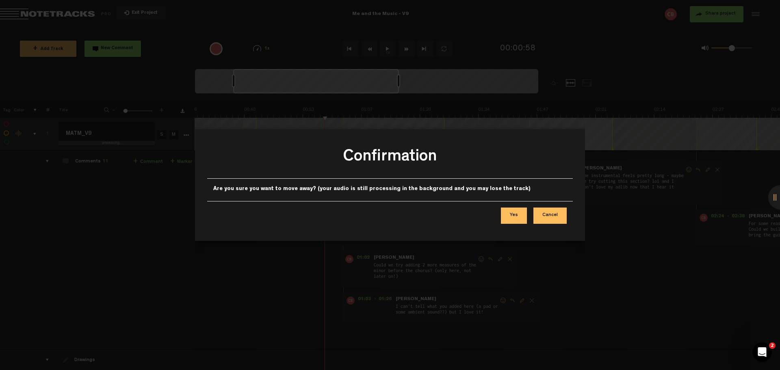
click at [553, 215] on button "Cancel" at bounding box center [549, 216] width 33 height 16
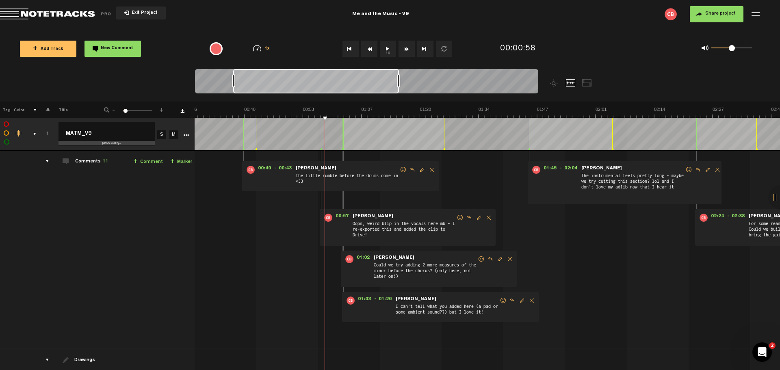
click at [713, 14] on span "Share project" at bounding box center [720, 13] width 30 height 5
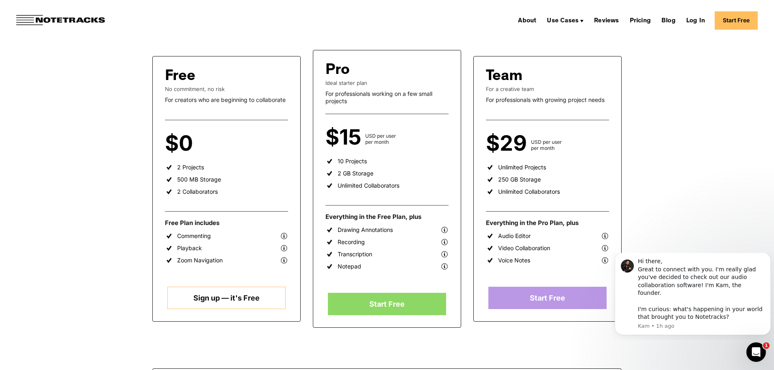
scroll to position [108, 0]
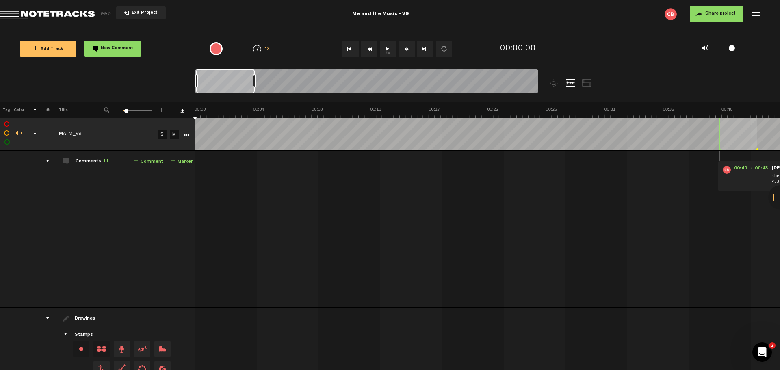
click at [705, 16] on span "Share project" at bounding box center [720, 13] width 30 height 5
click at [711, 9] on button "Share project" at bounding box center [717, 14] width 54 height 16
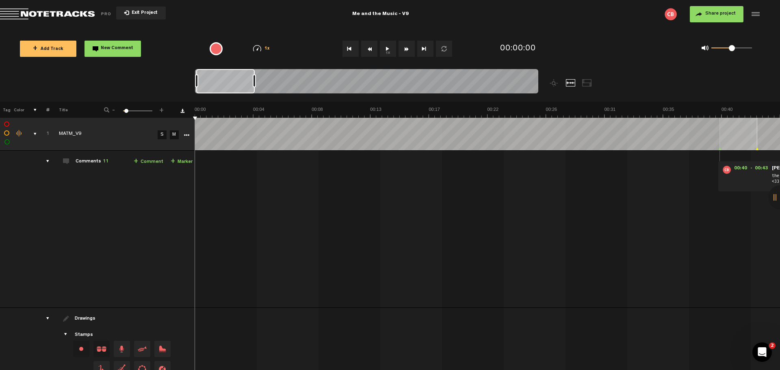
click at [711, 9] on button "Share project" at bounding box center [717, 14] width 54 height 16
click at [284, 79] on div at bounding box center [282, 80] width 3 height 13
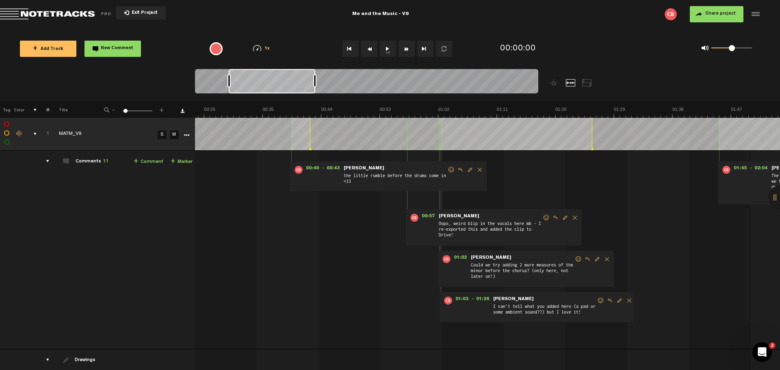
drag, startPoint x: 242, startPoint y: 82, endPoint x: 289, endPoint y: 83, distance: 46.7
click at [289, 83] on div at bounding box center [272, 81] width 86 height 24
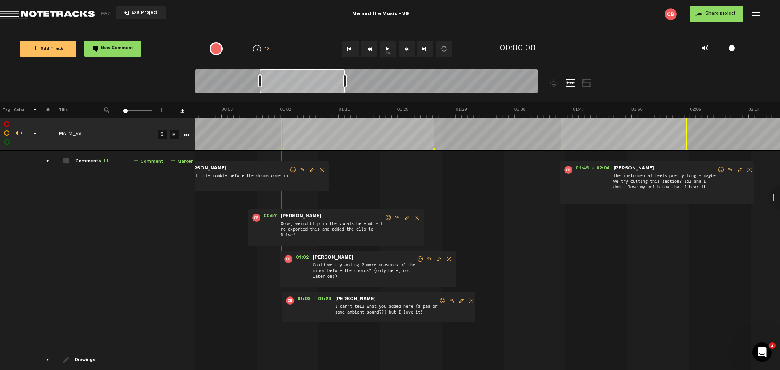
drag, startPoint x: 289, startPoint y: 83, endPoint x: 385, endPoint y: 84, distance: 96.7
click at [345, 84] on div at bounding box center [302, 81] width 86 height 24
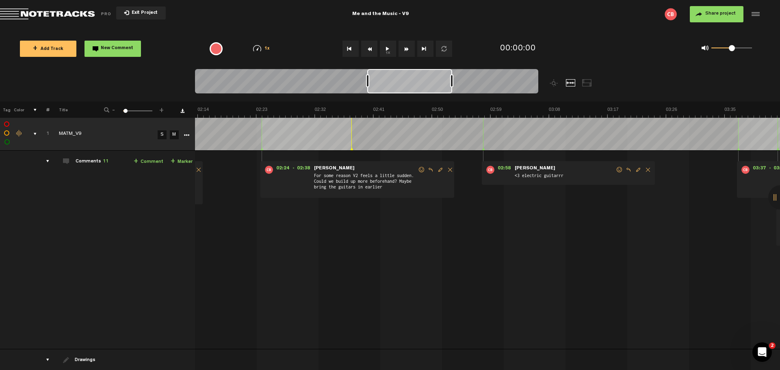
drag, startPoint x: 381, startPoint y: 81, endPoint x: 436, endPoint y: 84, distance: 54.9
click at [436, 84] on div at bounding box center [409, 81] width 85 height 24
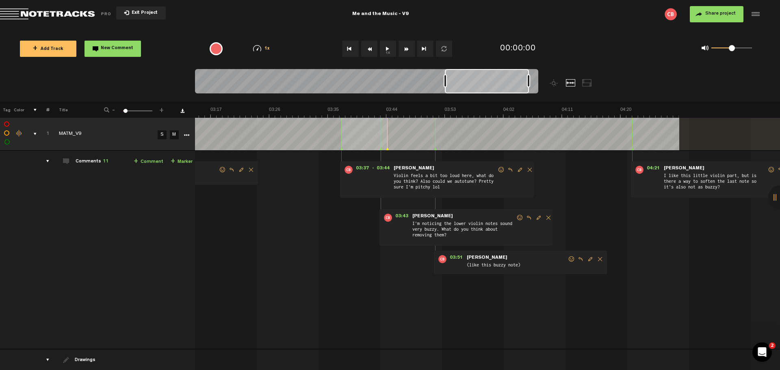
drag, startPoint x: 436, startPoint y: 83, endPoint x: 491, endPoint y: 83, distance: 54.4
click at [491, 83] on div at bounding box center [487, 81] width 84 height 24
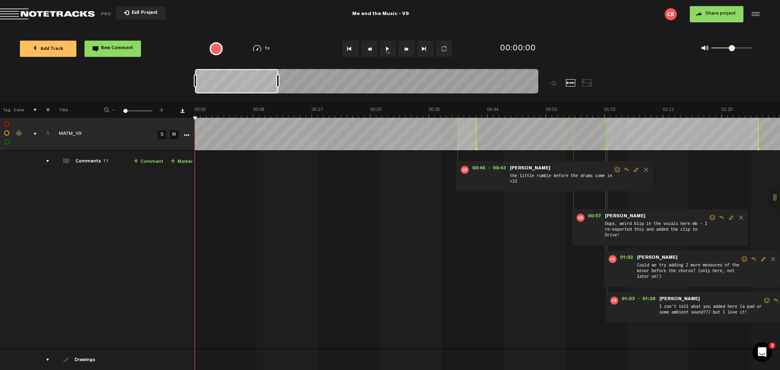
drag, startPoint x: 491, startPoint y: 83, endPoint x: 135, endPoint y: 65, distance: 356.2
click at [165, 83] on nt-zoom-navigation-bar at bounding box center [390, 85] width 780 height 32
click at [140, 9] on button "Exit Project" at bounding box center [141, 12] width 50 height 13
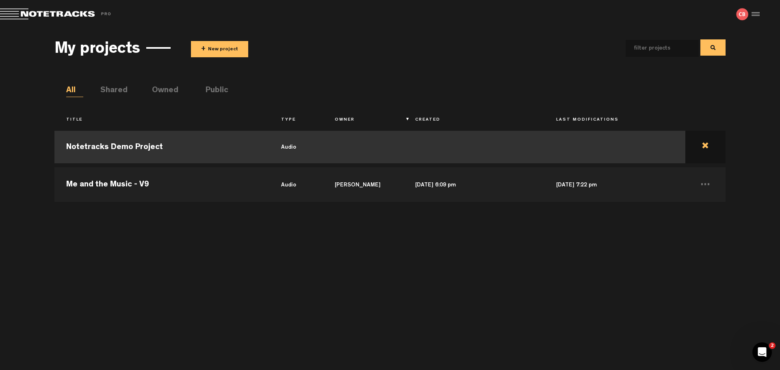
click at [706, 145] on td at bounding box center [705, 147] width 40 height 37
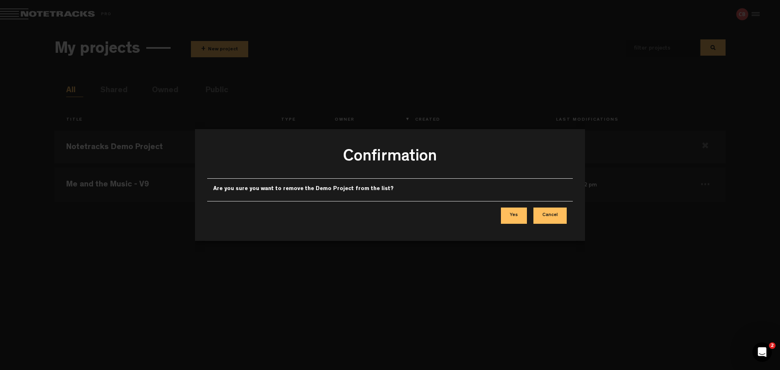
click at [515, 216] on button "Yes" at bounding box center [514, 216] width 26 height 16
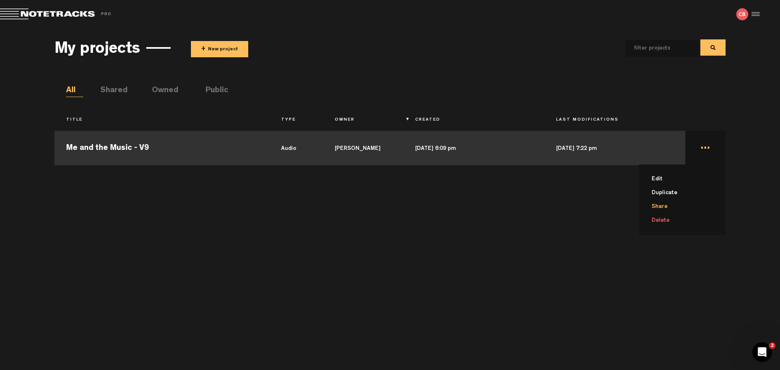
click at [659, 207] on li "Share" at bounding box center [687, 207] width 77 height 14
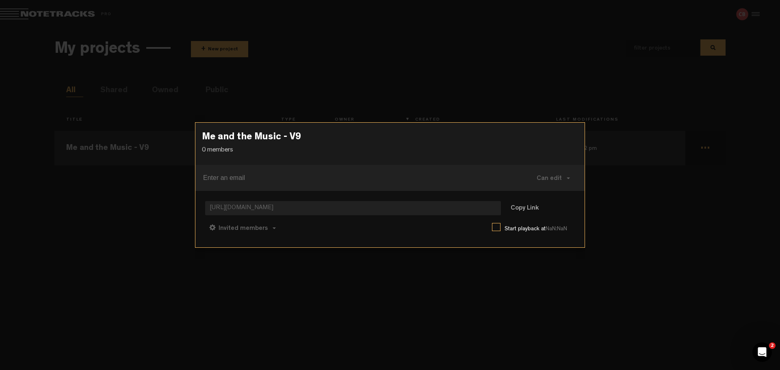
click at [235, 177] on input at bounding box center [351, 177] width 296 height 13
click at [237, 177] on input at bounding box center [351, 177] width 296 height 13
paste input "tysinshawana@gmail.com"
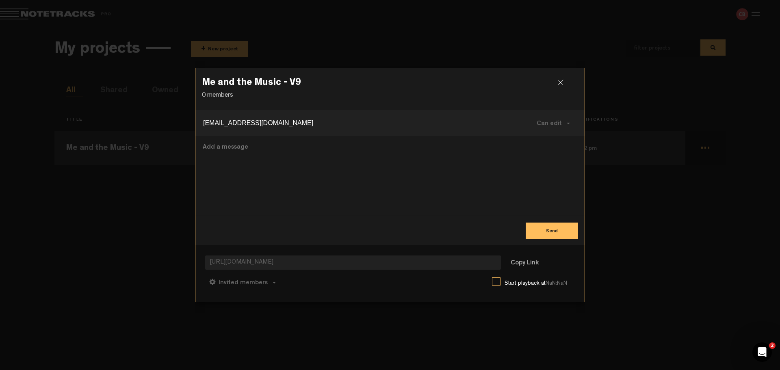
type input "tysinshawana@gmail.com"
click at [257, 152] on textarea at bounding box center [390, 176] width 376 height 67
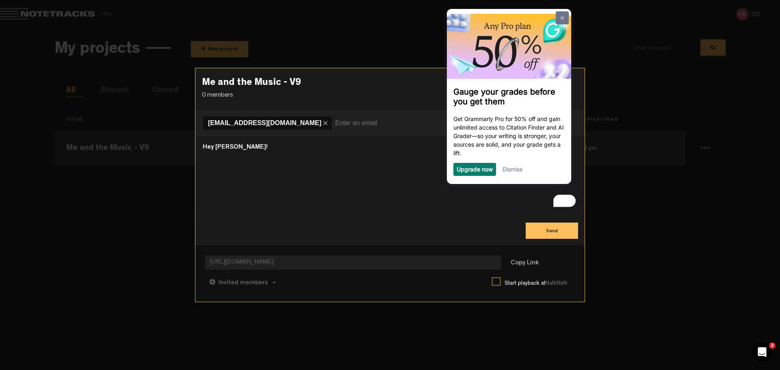
click at [562, 15] on link at bounding box center [561, 17] width 13 height 13
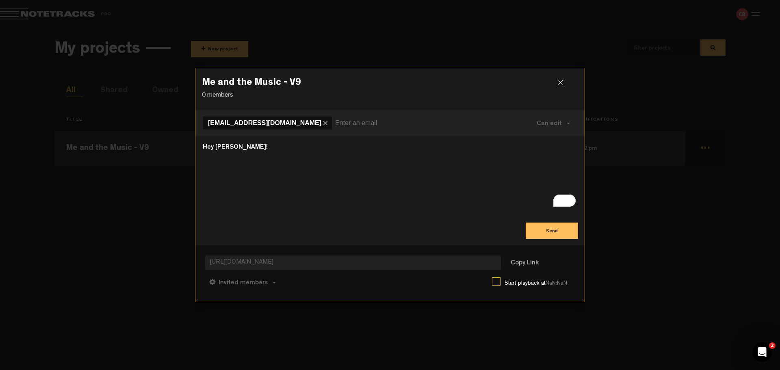
click at [263, 150] on textarea "Hey Tyson!" at bounding box center [390, 176] width 376 height 67
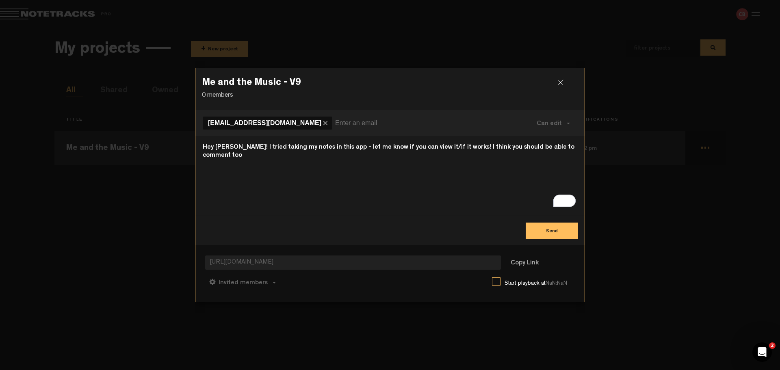
click at [448, 146] on textarea "Hey Tyson! I tried taking my notes in this app - let me know if you can view it…" at bounding box center [390, 176] width 376 height 67
click at [575, 148] on textarea "Hey Tyson! I tried taking my notes in this app - let me know if you can view it…" at bounding box center [390, 176] width 376 height 67
click at [264, 149] on textarea "Hey Tyson! I tried taking my notes in this app - let me know if you can view it…" at bounding box center [390, 176] width 376 height 67
click at [328, 149] on textarea "Hey Tyson! I tried taking my notes in this app - let me know if you can view it…" at bounding box center [390, 176] width 376 height 67
click at [312, 159] on textarea "Hey Tyson! I tried taking my notes in this app (never tried it before) - let me…" at bounding box center [390, 176] width 376 height 67
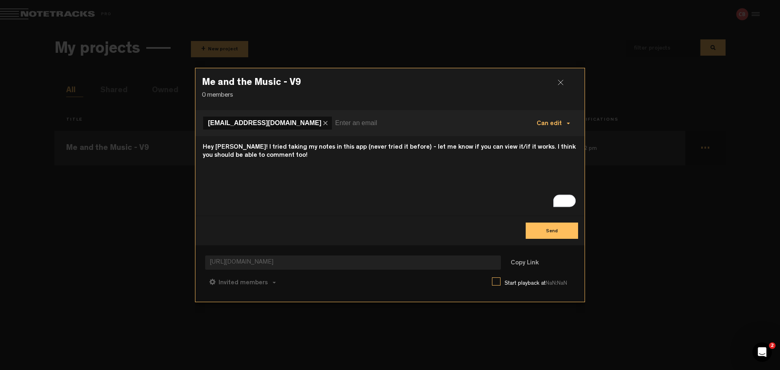
click at [558, 122] on span "Can edit" at bounding box center [548, 124] width 25 height 6
click at [550, 120] on link "Can edit" at bounding box center [555, 125] width 54 height 12
click at [283, 162] on textarea "Hey Tyson! I tried taking my notes in this app (never tried it before) - let me…" at bounding box center [390, 176] width 376 height 67
click at [356, 167] on textarea "Hey Tyson! I tried taking my notes in this app (never tried it before) - let me…" at bounding box center [390, 176] width 376 height 67
type textarea "Hey Tyson! I tried taking my notes in this app (never tried it before) - let me…"
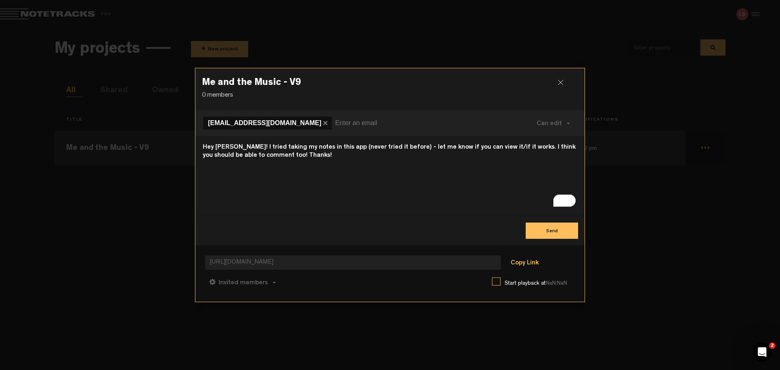
click at [522, 262] on button "Copy Link" at bounding box center [524, 263] width 44 height 16
click at [216, 283] on button "Anyone" at bounding box center [228, 281] width 47 height 19
click at [231, 298] on link "Invited members" at bounding box center [244, 302] width 62 height 12
click at [550, 230] on button "Send" at bounding box center [551, 231] width 52 height 16
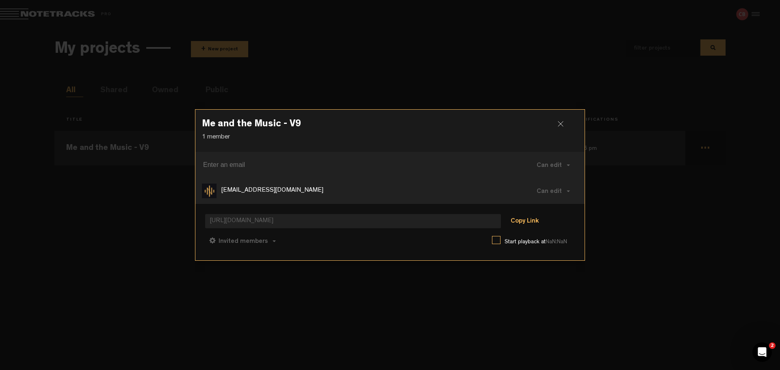
click at [532, 218] on button "Copy Link" at bounding box center [524, 222] width 44 height 16
click at [558, 122] on div at bounding box center [564, 127] width 12 height 12
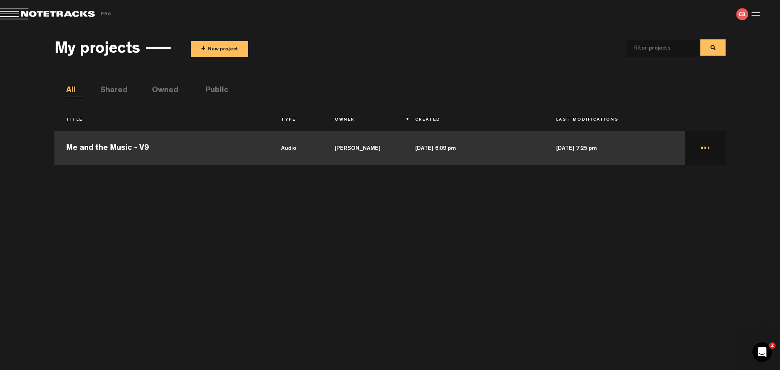
click at [117, 146] on td "Me and the Music - V9" at bounding box center [161, 147] width 214 height 37
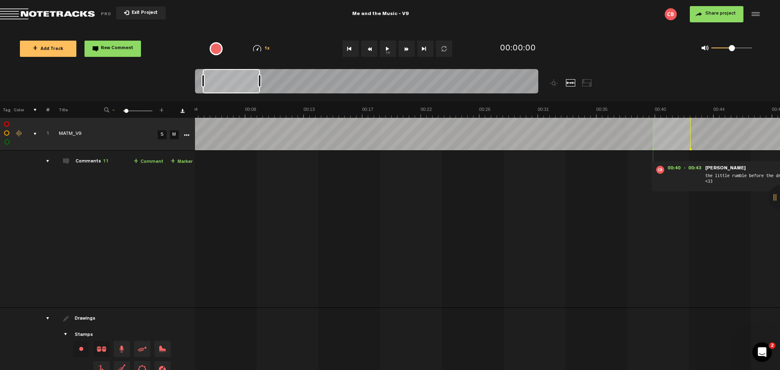
drag, startPoint x: 222, startPoint y: 86, endPoint x: 160, endPoint y: 103, distance: 64.8
click at [155, 93] on nt-zoom-navigation-bar at bounding box center [390, 85] width 780 height 32
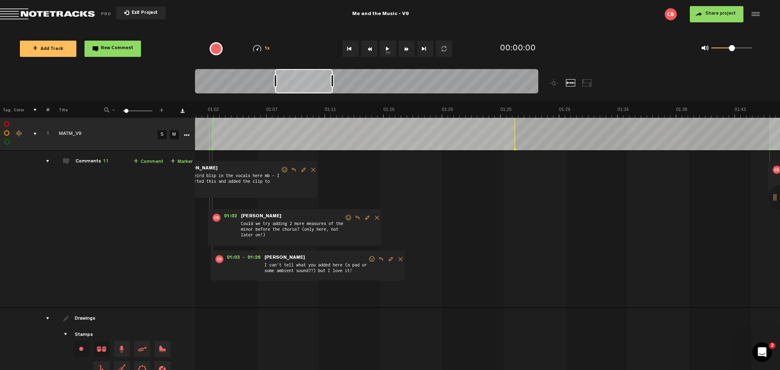
scroll to position [0, 893]
drag, startPoint x: 225, startPoint y: 79, endPoint x: 314, endPoint y: 79, distance: 88.5
click at [313, 79] on div at bounding box center [304, 81] width 58 height 24
